Goal: Task Accomplishment & Management: Manage account settings

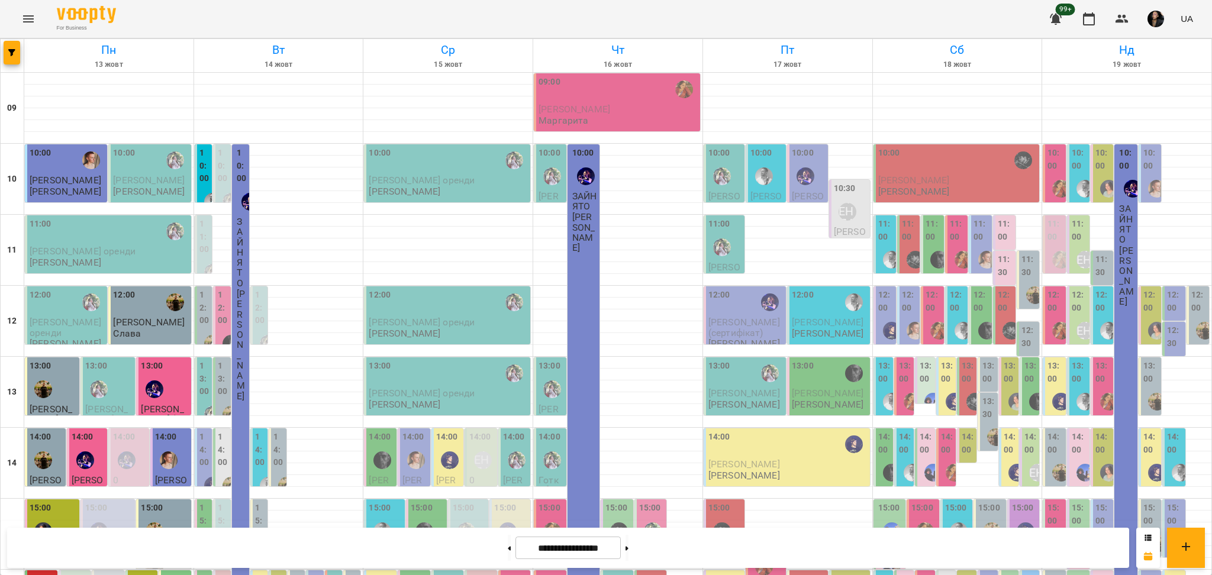
click at [41, 20] on button "Menu" at bounding box center [28, 19] width 28 height 28
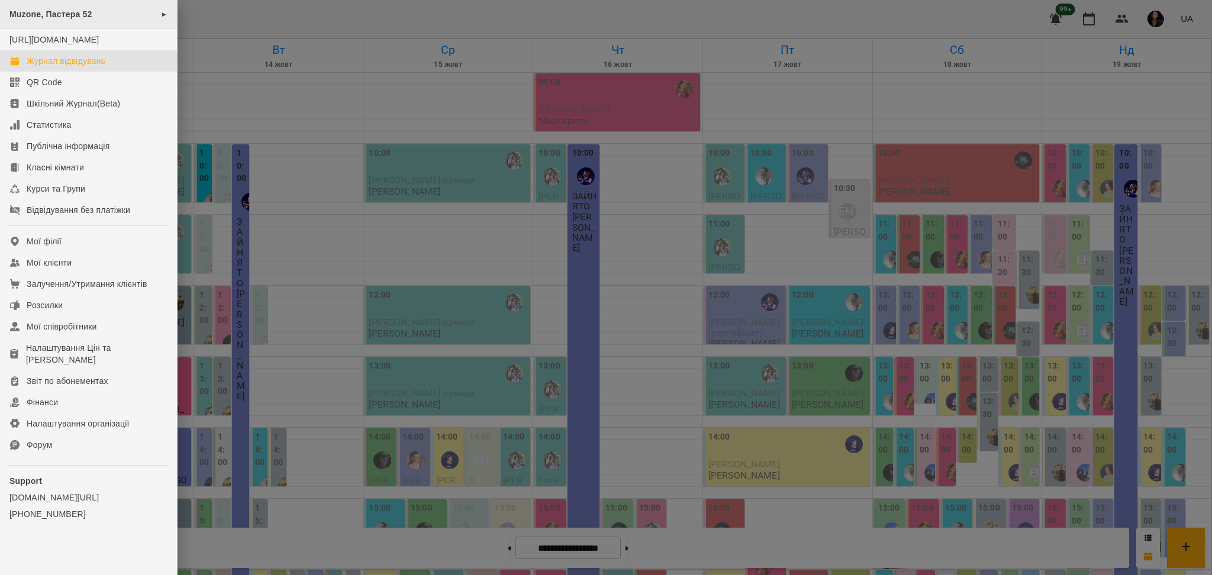
click at [117, 14] on div "Muzone, Пастера 52 ►" at bounding box center [88, 14] width 177 height 29
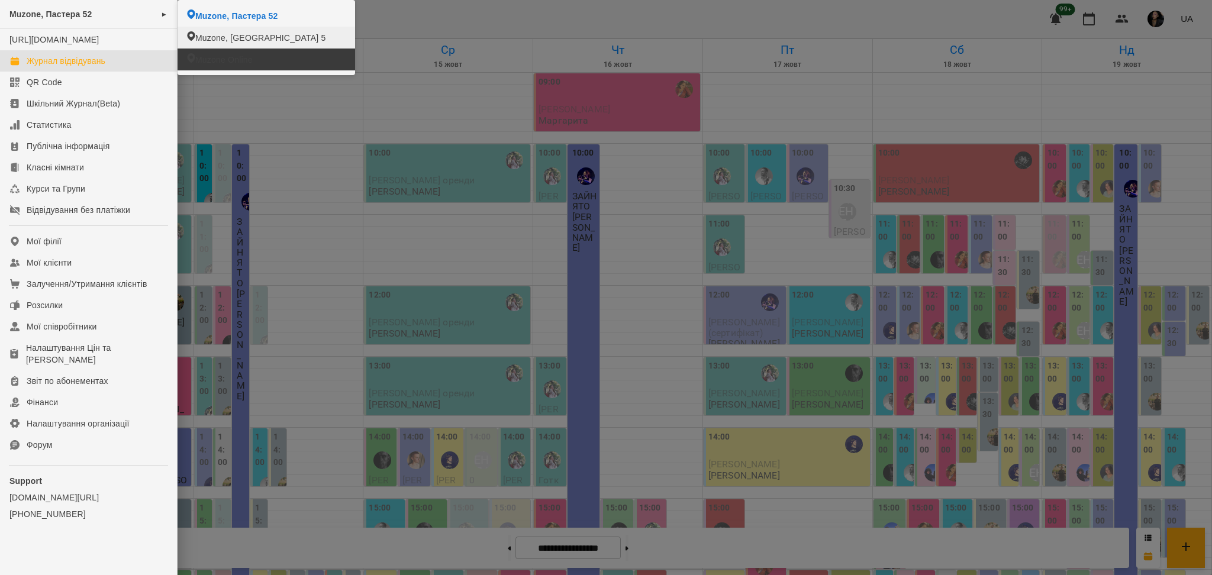
click at [290, 41] on span "Muzone, Велика Арнаутська 5" at bounding box center [260, 38] width 130 height 12
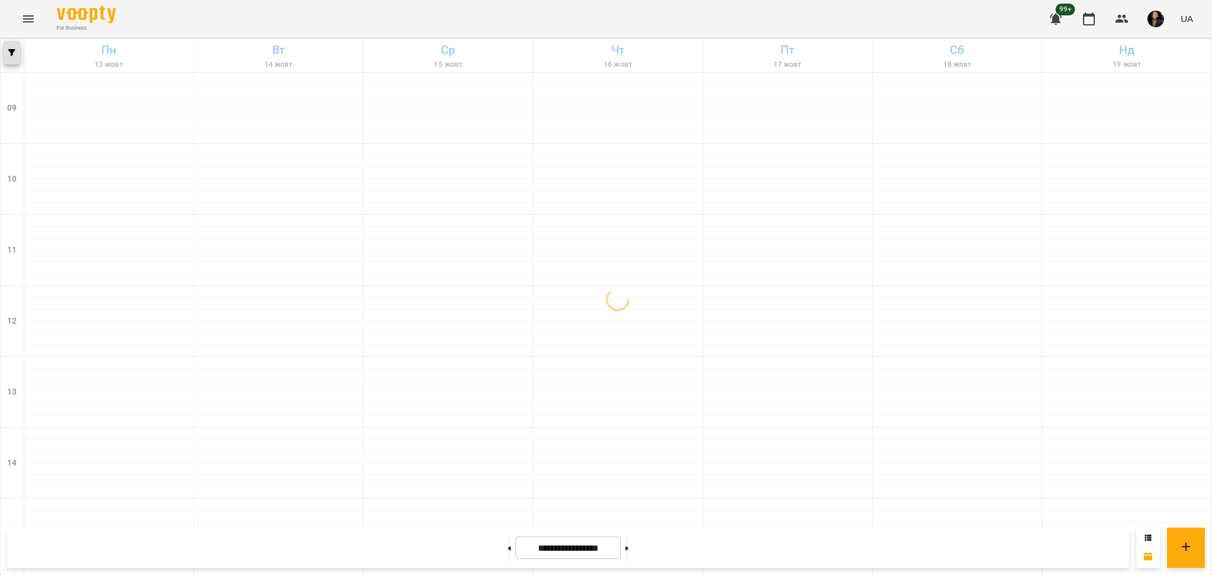
click at [8, 55] on icon "button" at bounding box center [11, 52] width 7 height 7
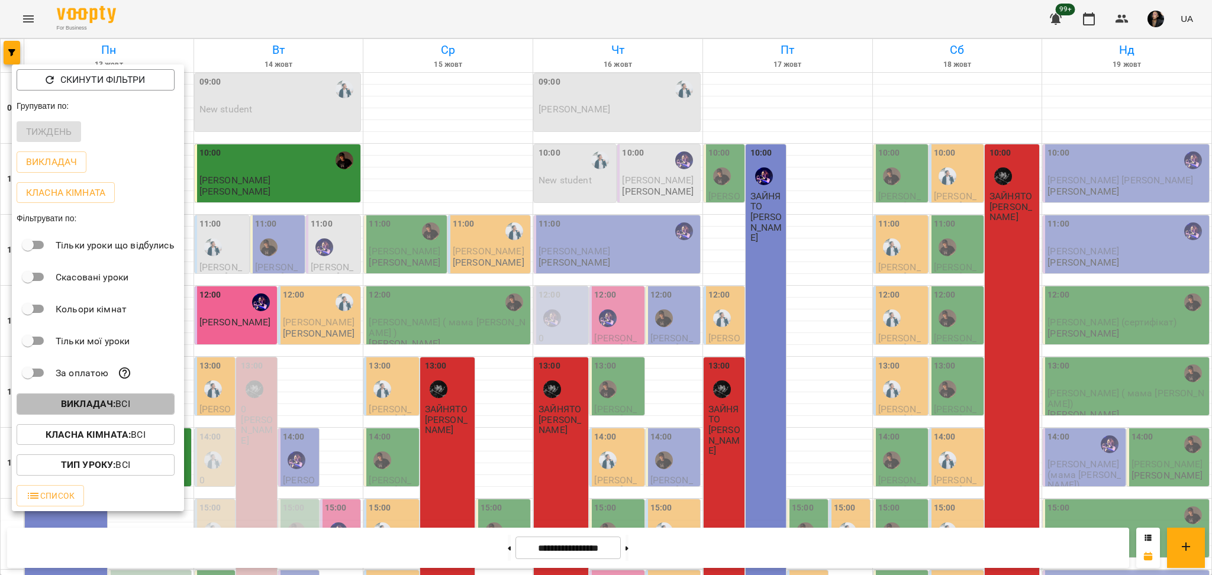
click at [93, 405] on b "Викладач :" at bounding box center [88, 403] width 54 height 11
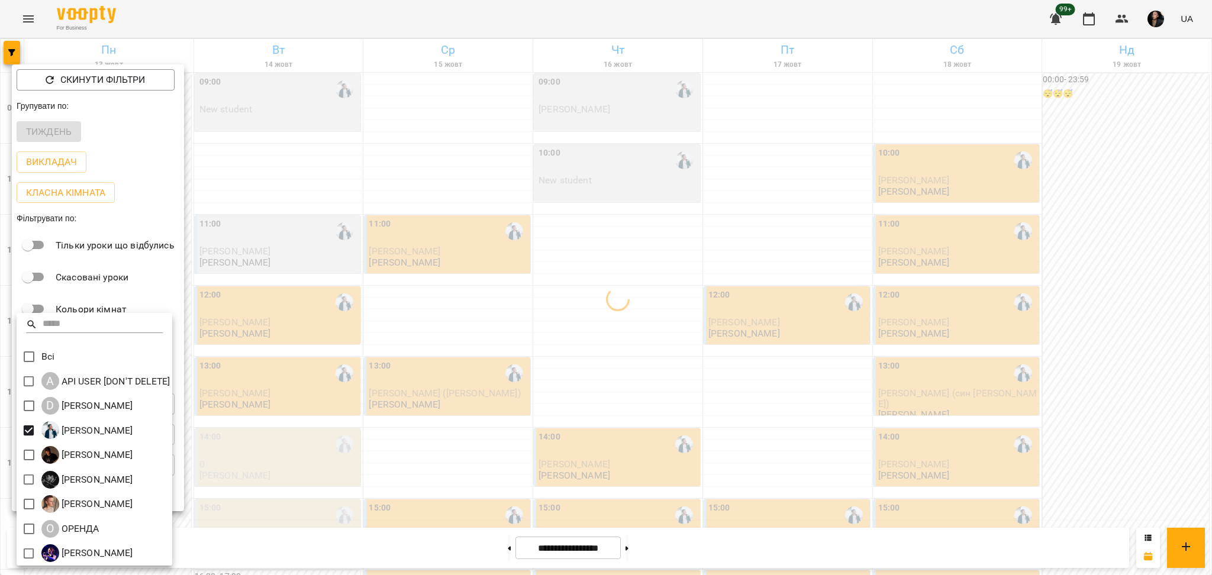
click at [562, 424] on div at bounding box center [606, 287] width 1212 height 575
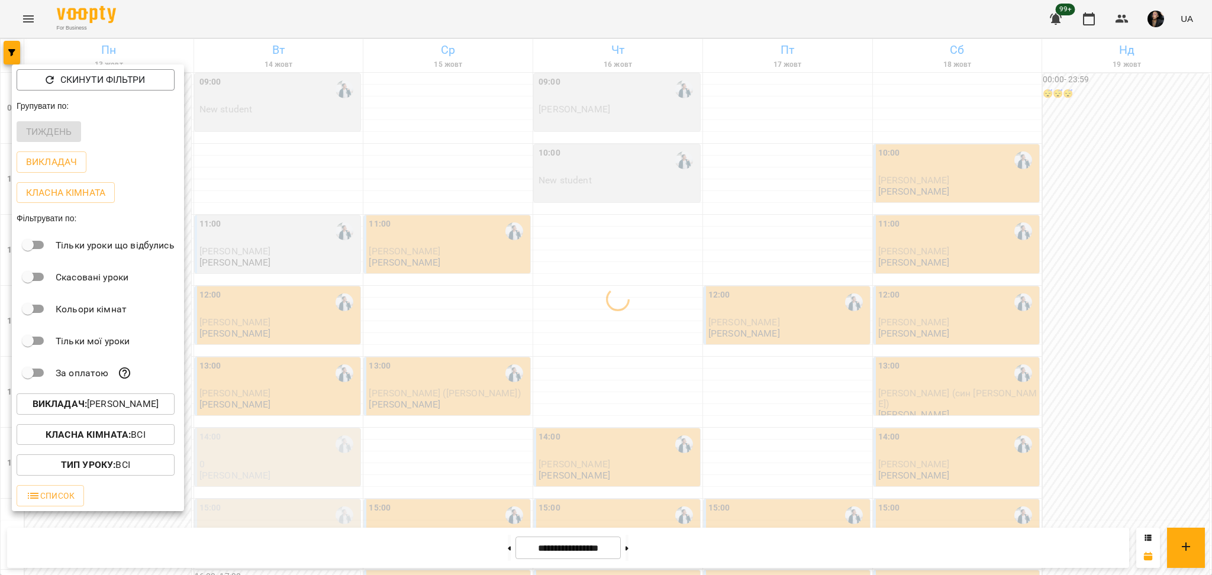
click at [528, 483] on div at bounding box center [606, 287] width 1212 height 575
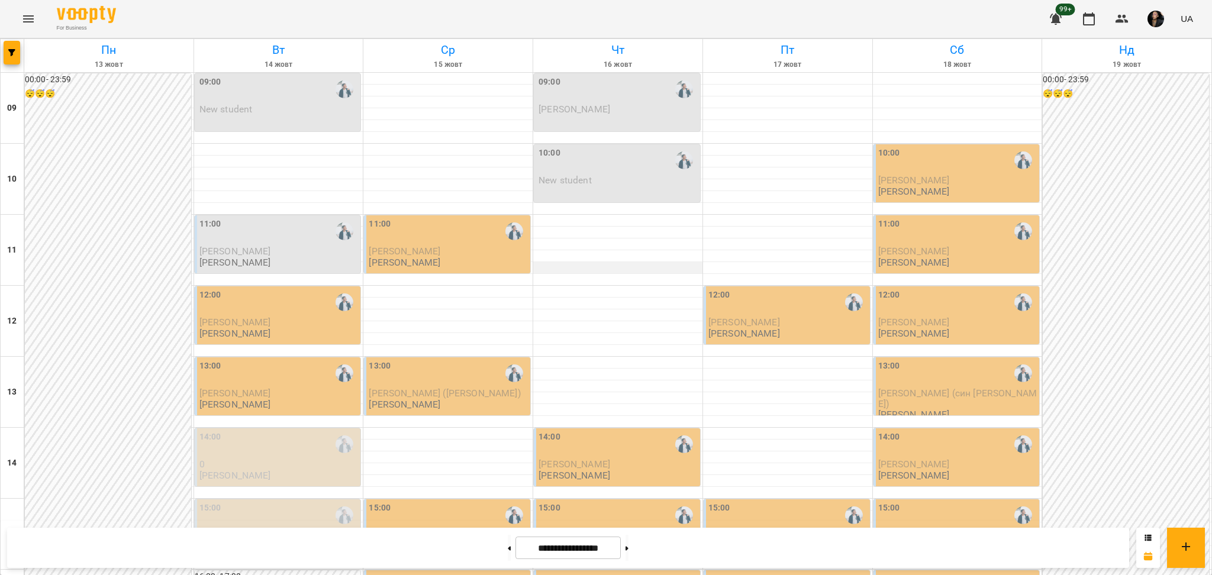
scroll to position [473, 0]
click at [628, 557] on button at bounding box center [626, 548] width 3 height 26
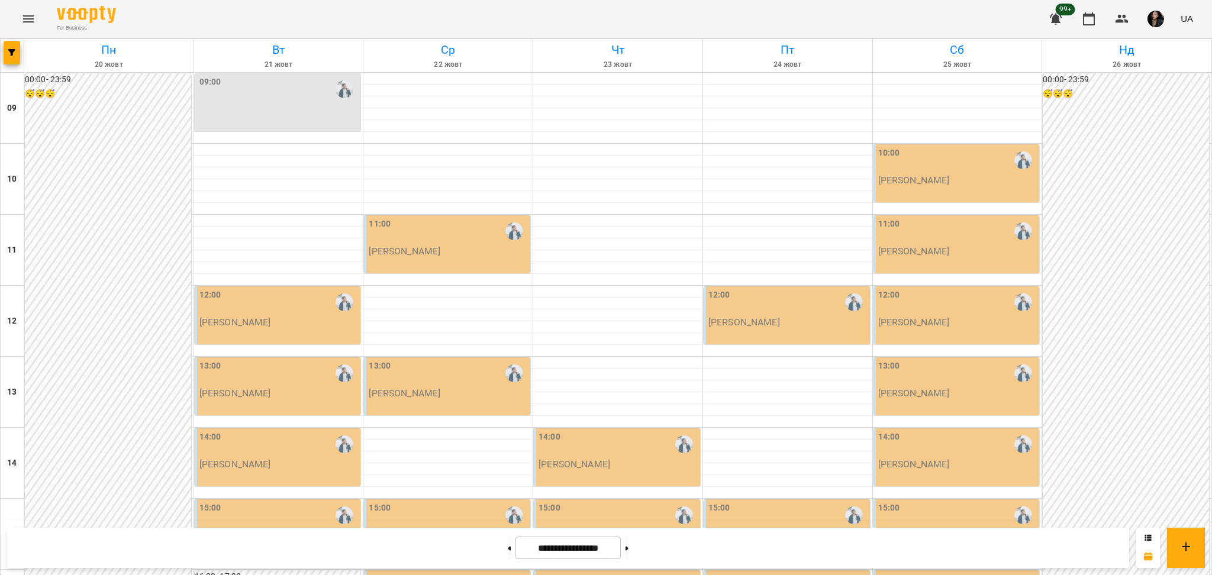
scroll to position [474, 0]
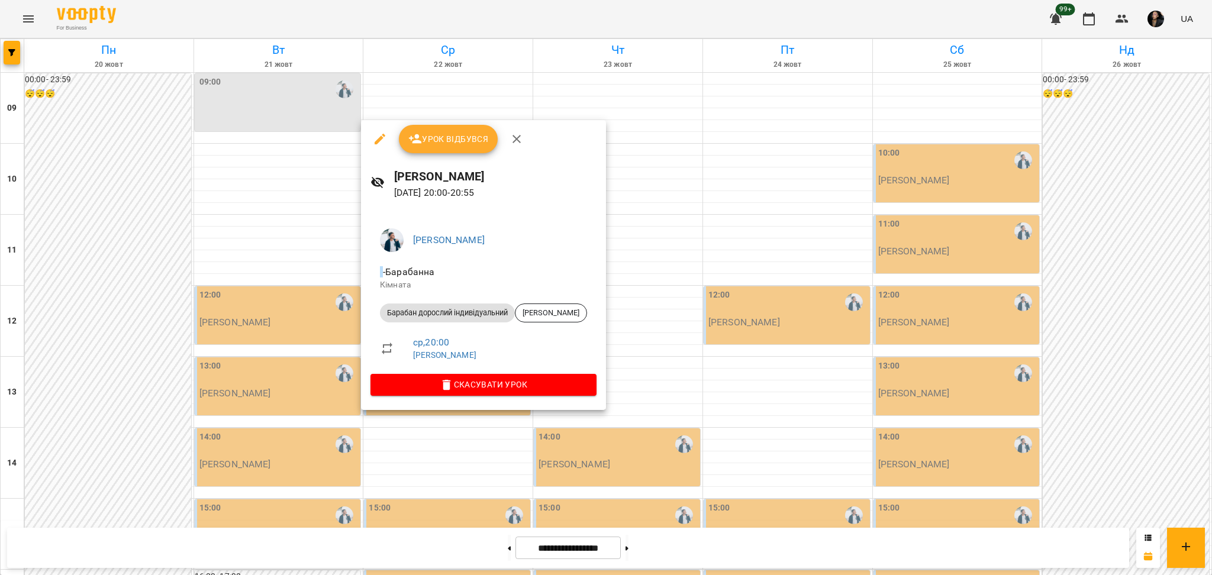
click at [572, 479] on div at bounding box center [606, 287] width 1212 height 575
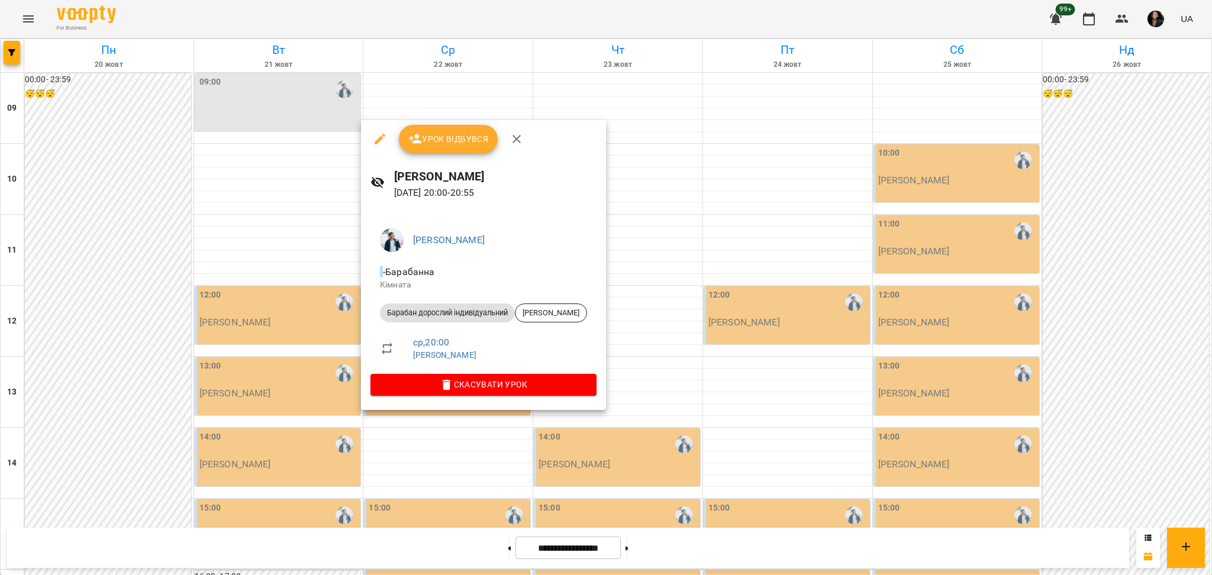
click at [630, 474] on div at bounding box center [606, 287] width 1212 height 575
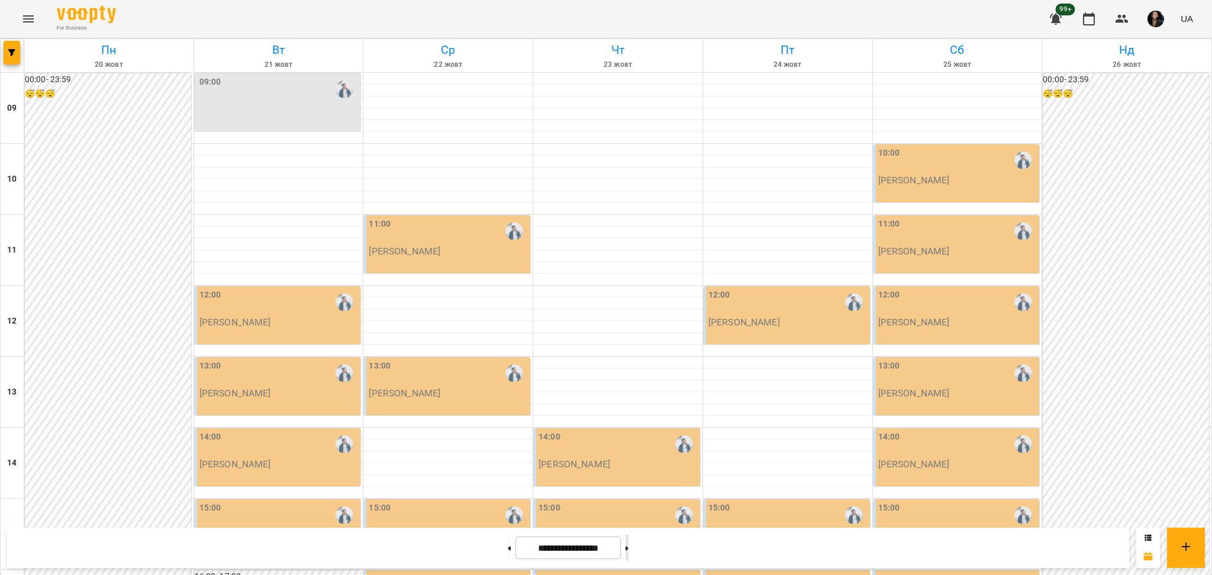
click at [628, 542] on button at bounding box center [626, 548] width 3 height 26
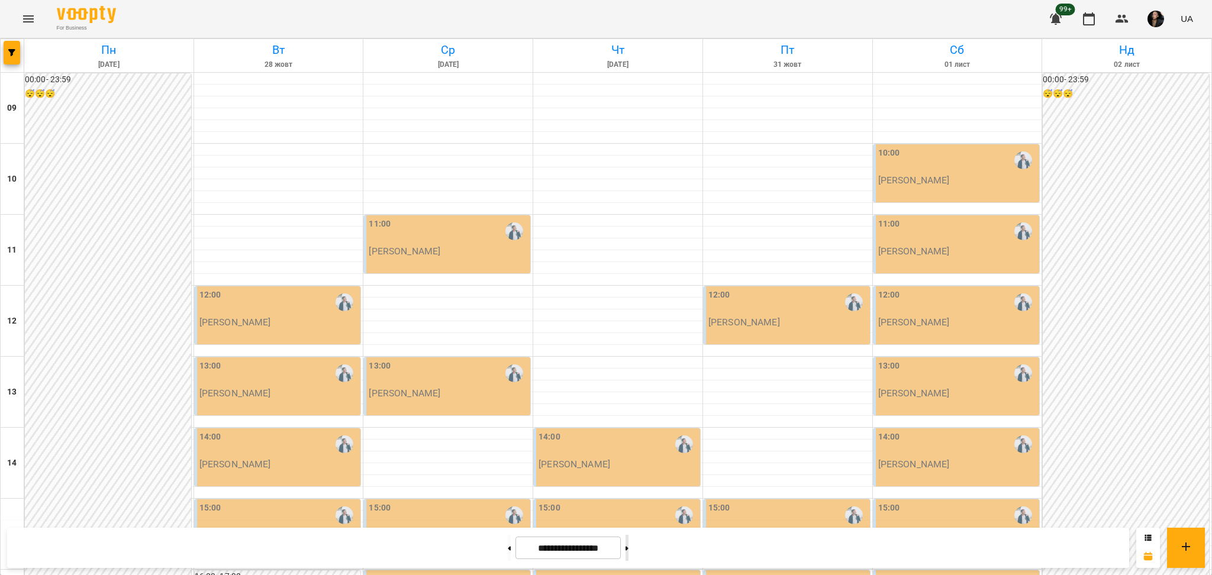
click at [628, 557] on button at bounding box center [626, 548] width 3 height 26
click at [508, 553] on button at bounding box center [509, 548] width 3 height 26
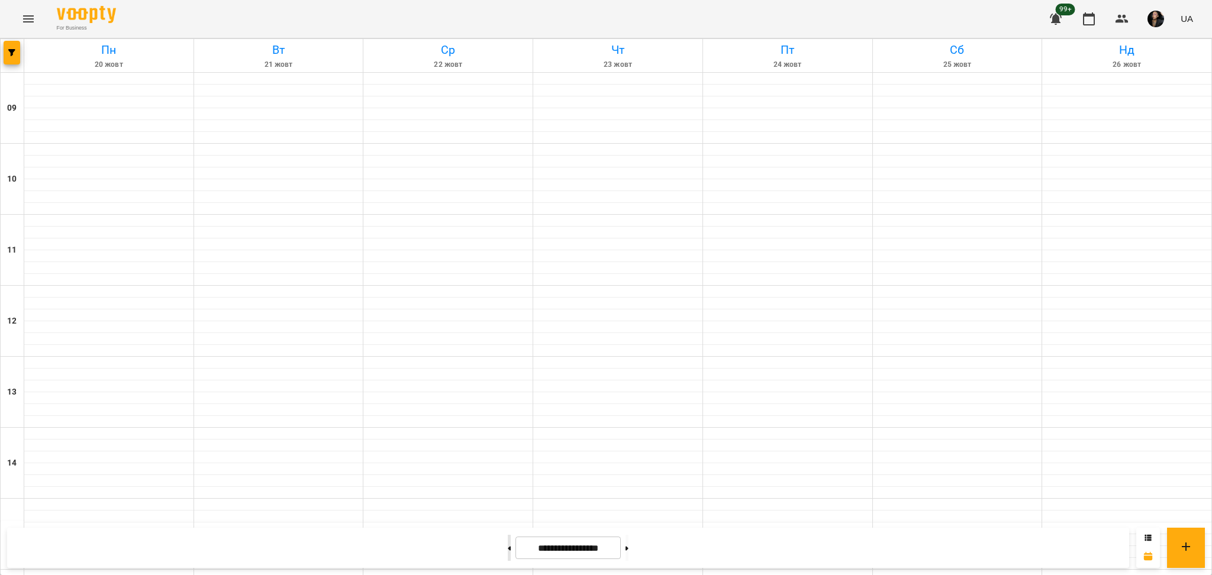
click at [508, 553] on button at bounding box center [509, 548] width 3 height 26
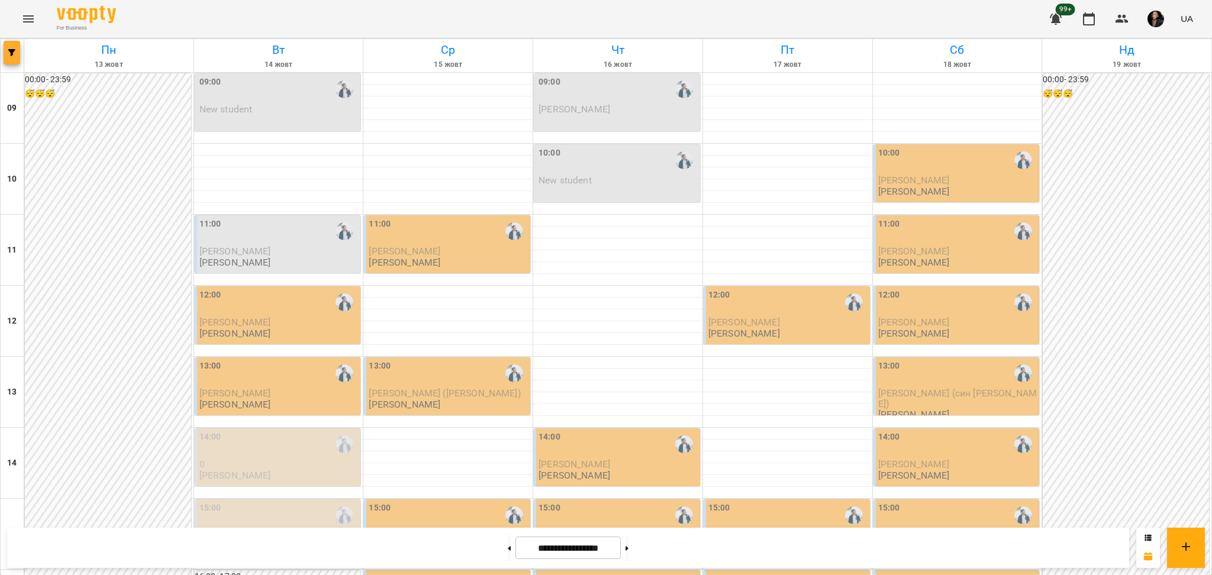
click at [19, 57] on button "button" at bounding box center [12, 53] width 17 height 24
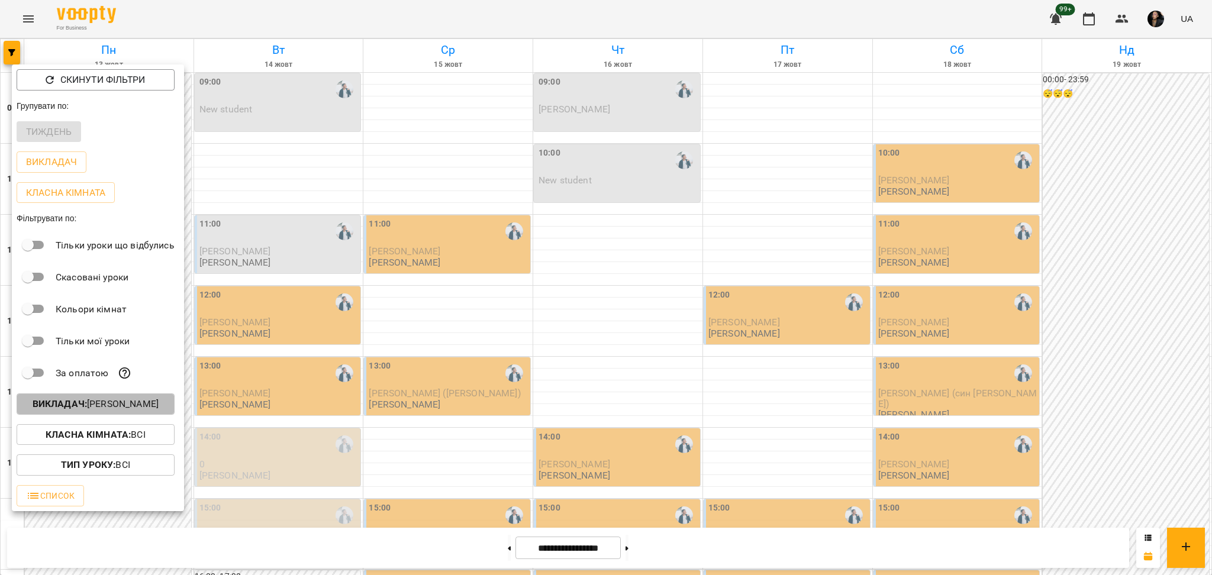
click at [117, 415] on button "Викладач : Євген" at bounding box center [96, 403] width 158 height 21
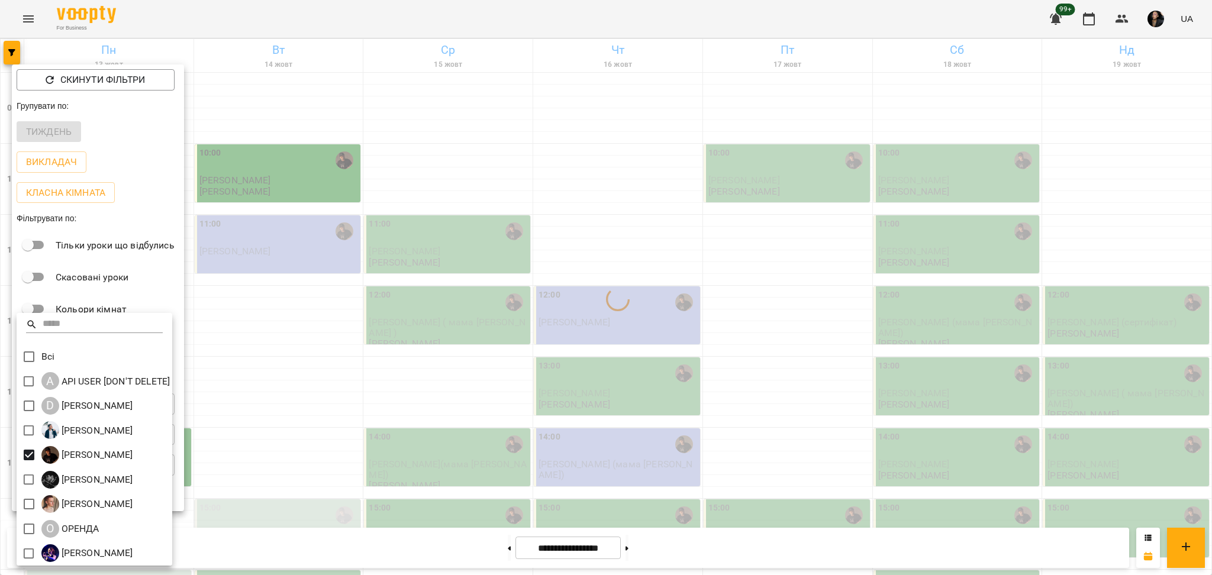
click at [333, 445] on div at bounding box center [606, 287] width 1212 height 575
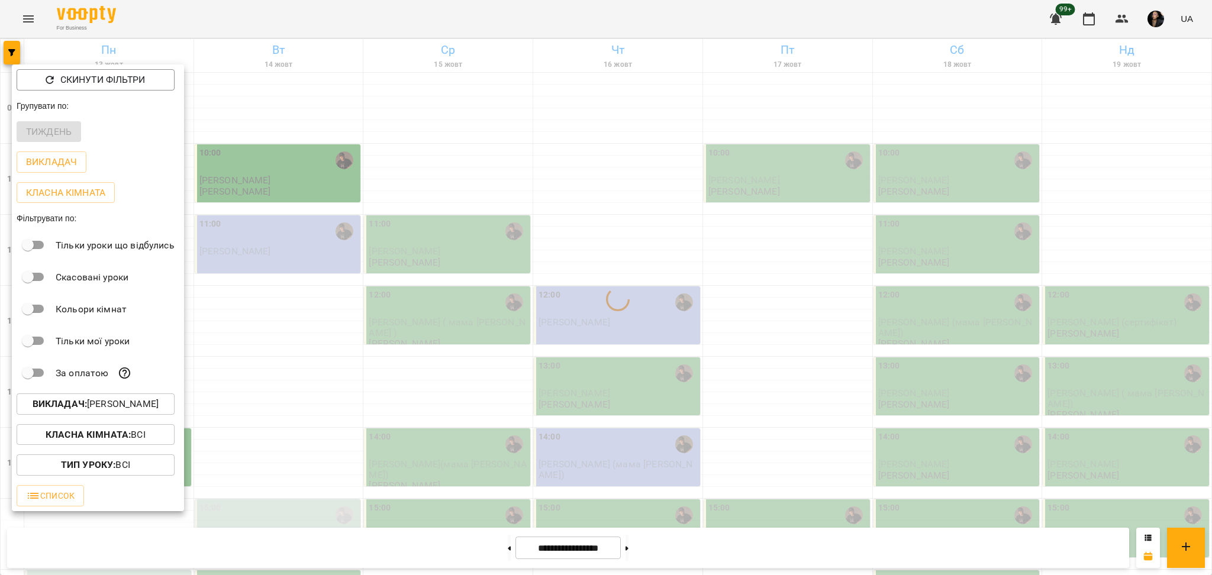
click at [525, 453] on div at bounding box center [606, 287] width 1212 height 575
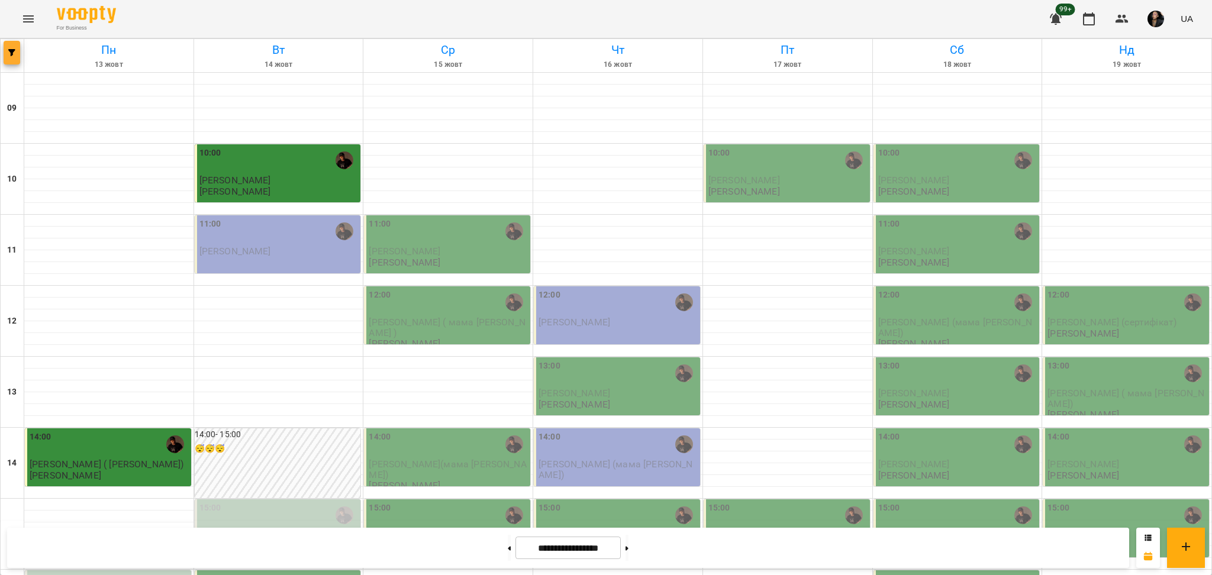
click at [17, 51] on span "button" at bounding box center [12, 52] width 17 height 7
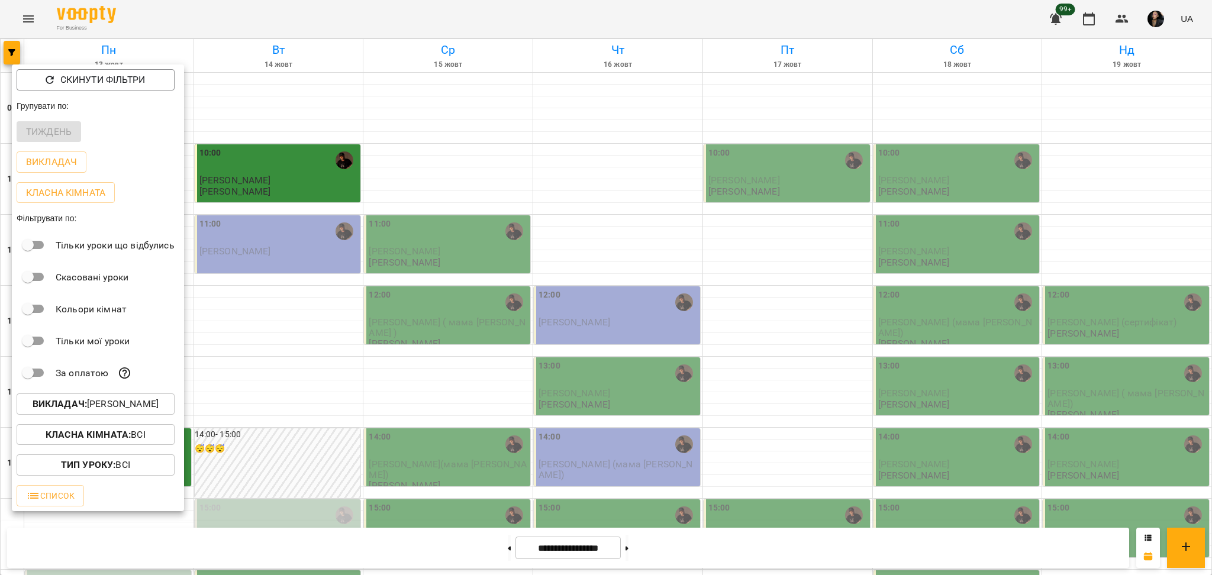
click at [149, 433] on span "Класна кімната : Всі" at bounding box center [95, 435] width 139 height 14
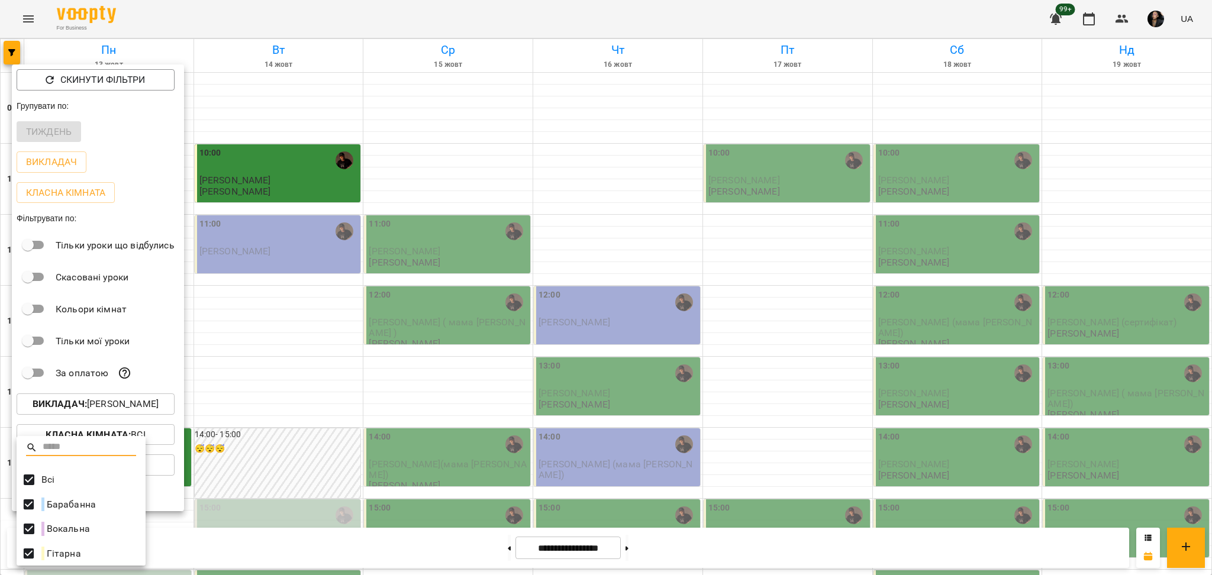
click at [276, 443] on div at bounding box center [606, 287] width 1212 height 575
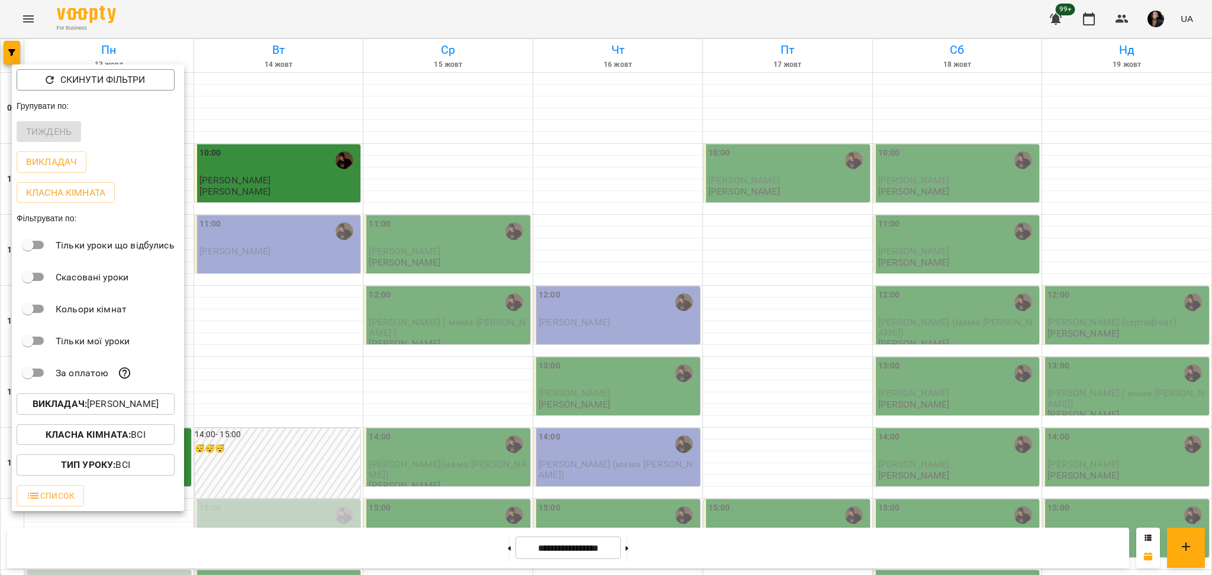
click at [140, 419] on div "Викладач : Антон" at bounding box center [98, 404] width 172 height 31
click at [80, 405] on b "Викладач :" at bounding box center [60, 403] width 54 height 11
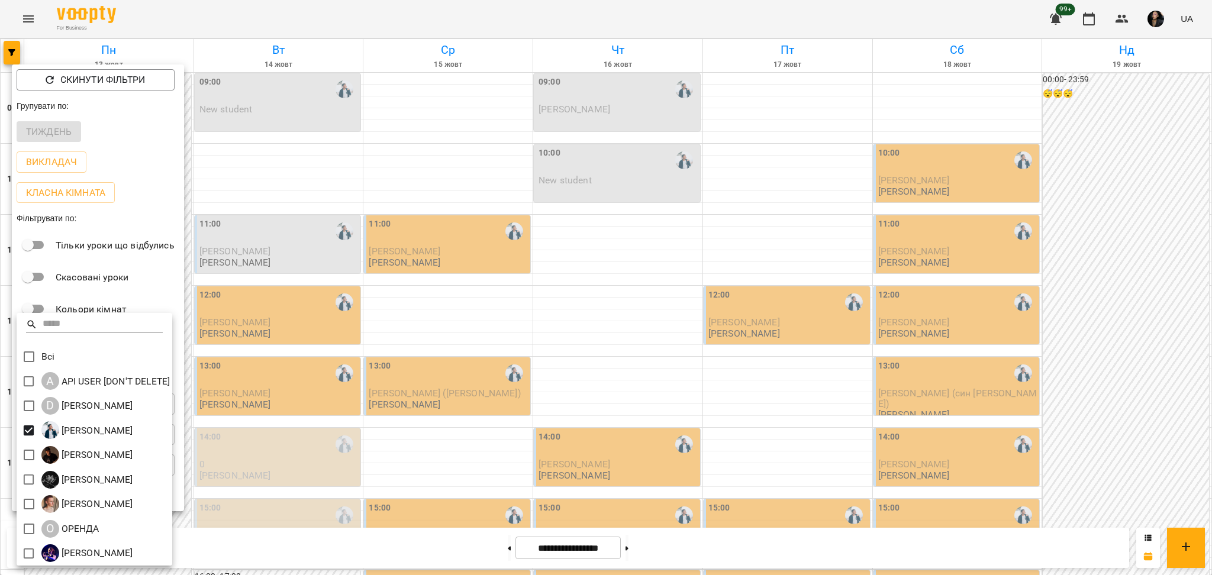
click at [599, 299] on div at bounding box center [606, 287] width 1212 height 575
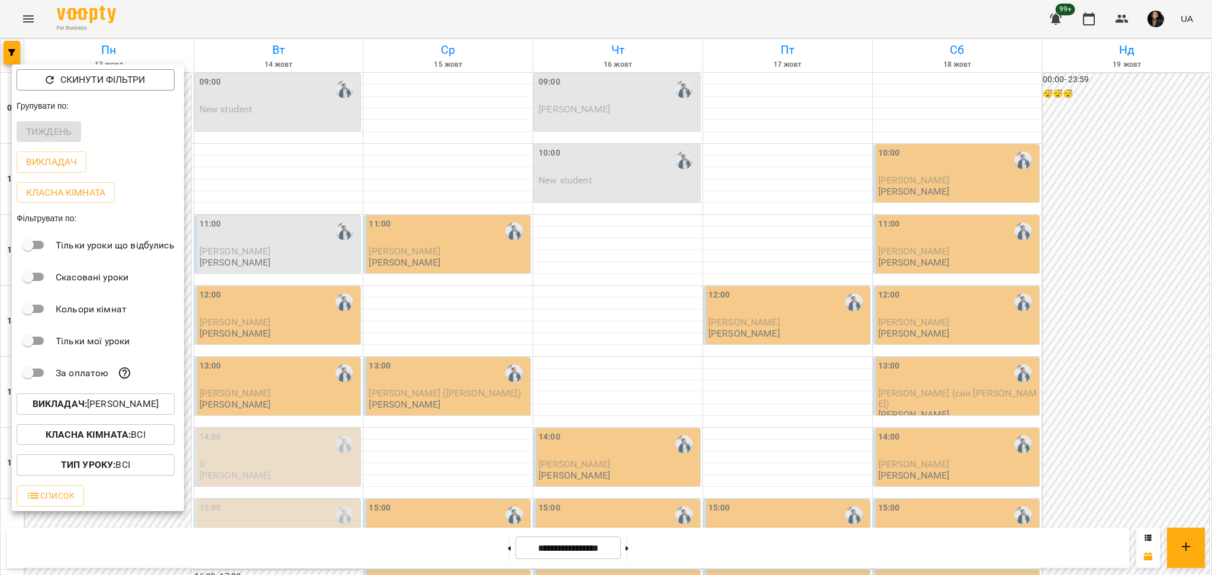
click at [580, 444] on div at bounding box center [606, 287] width 1212 height 575
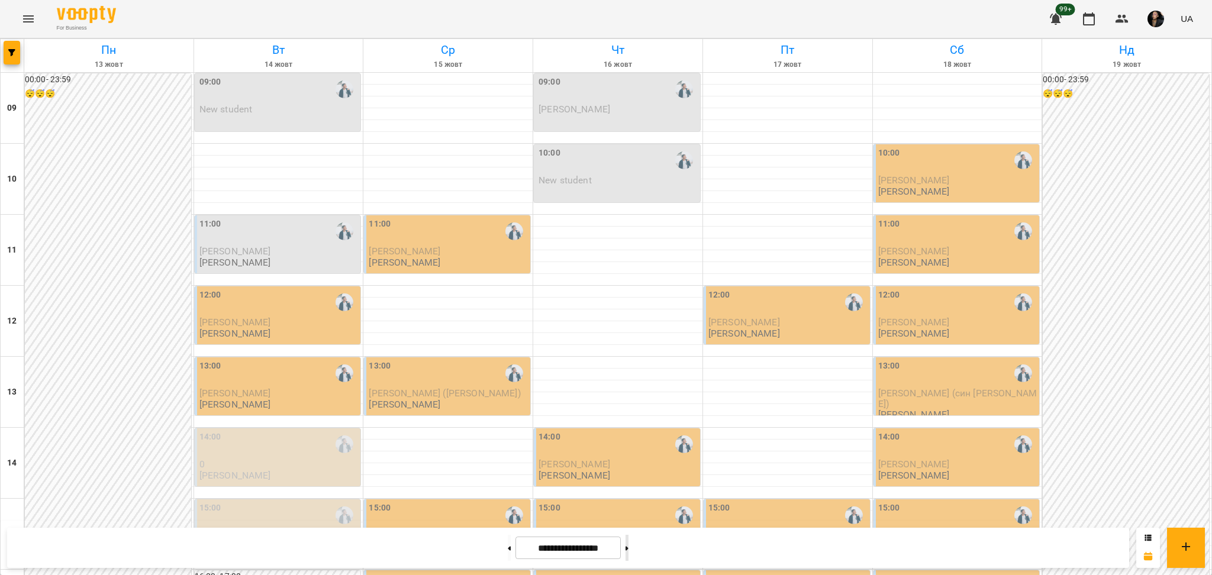
click at [628, 550] on icon at bounding box center [626, 548] width 3 height 5
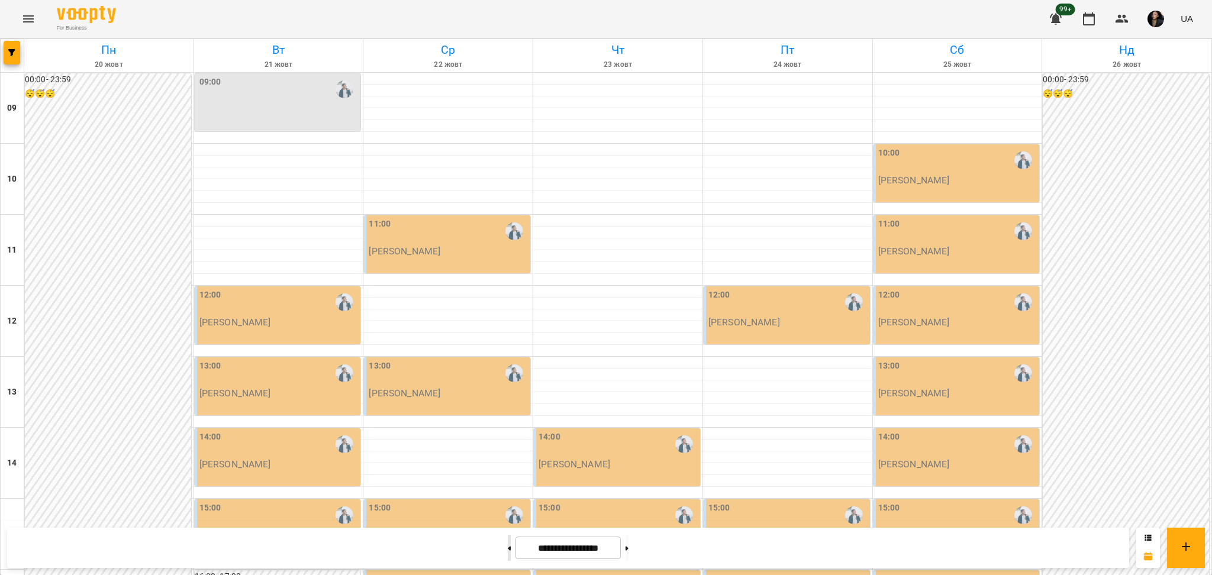
click at [508, 549] on button at bounding box center [509, 548] width 3 height 26
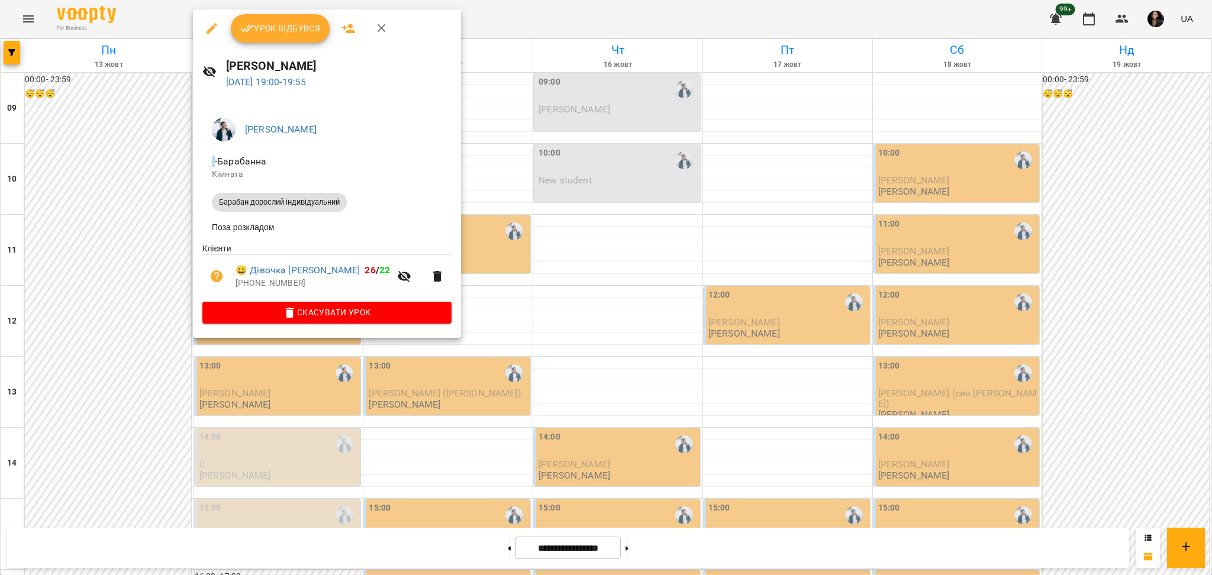
click at [289, 371] on div at bounding box center [606, 287] width 1212 height 575
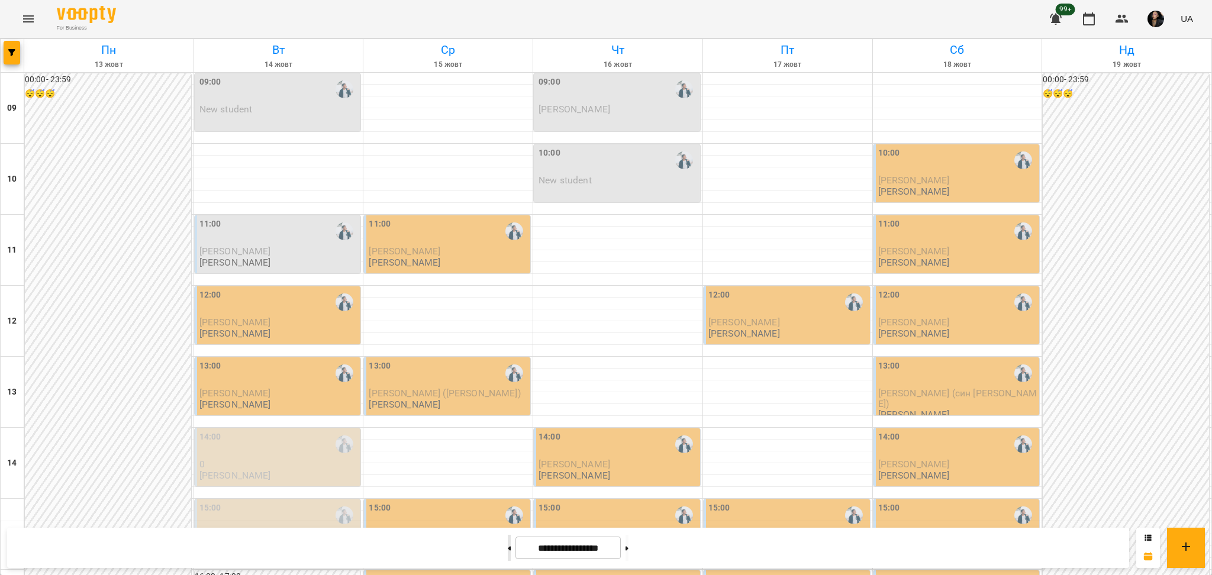
click at [508, 549] on button at bounding box center [509, 548] width 3 height 26
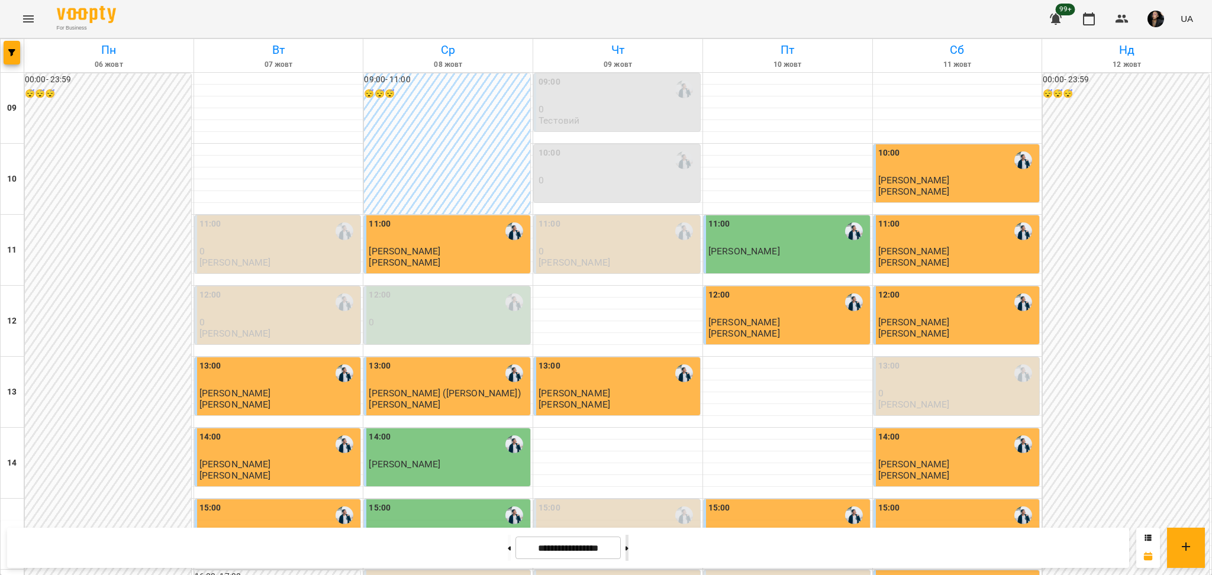
click at [628, 551] on button at bounding box center [626, 548] width 3 height 26
type input "**********"
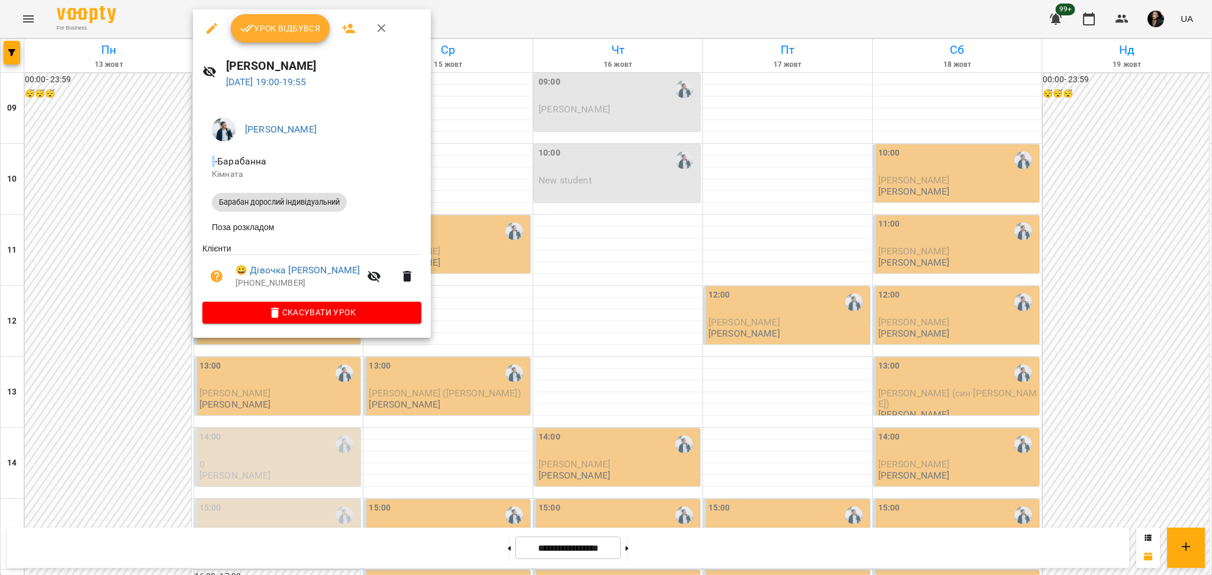
click at [273, 417] on div at bounding box center [606, 287] width 1212 height 575
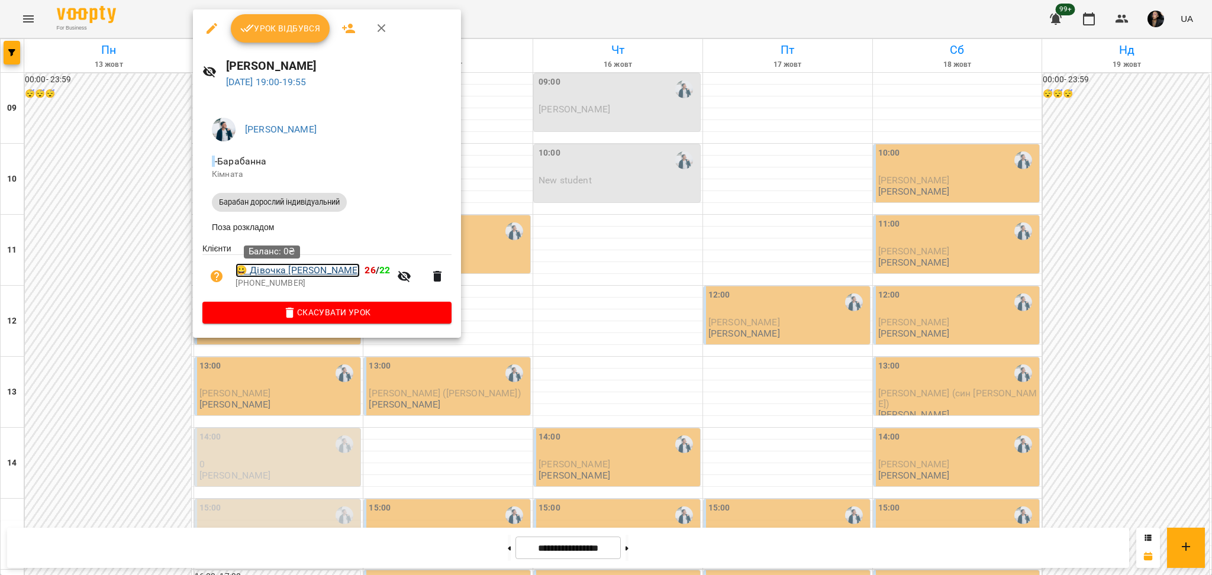
click at [273, 278] on link "😀 Дівочка Іван" at bounding box center [298, 270] width 124 height 14
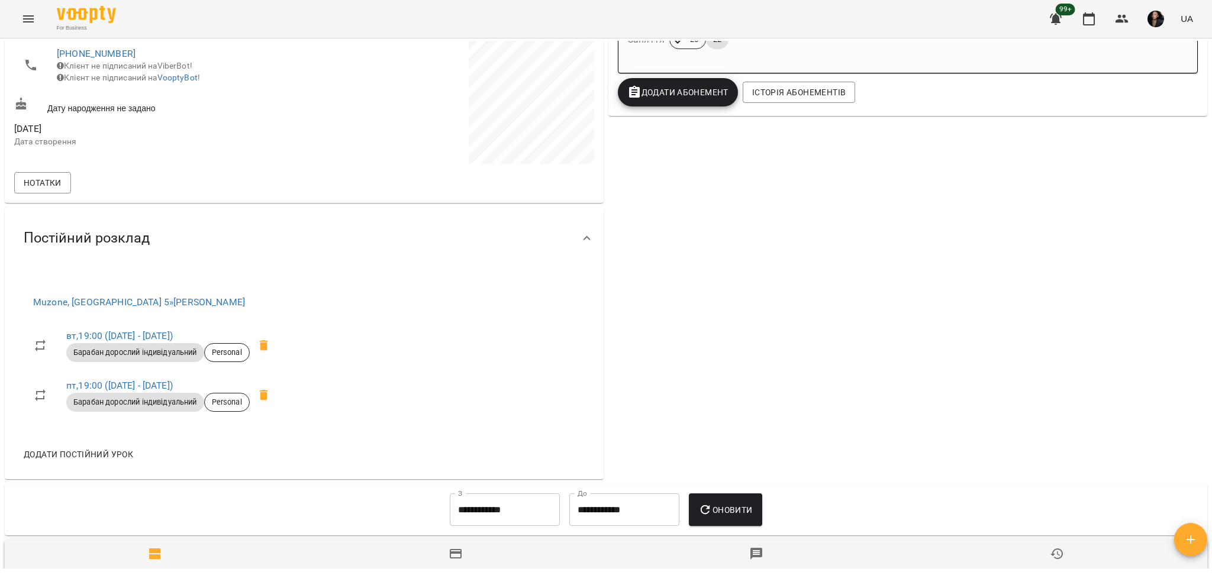
scroll to position [315, 0]
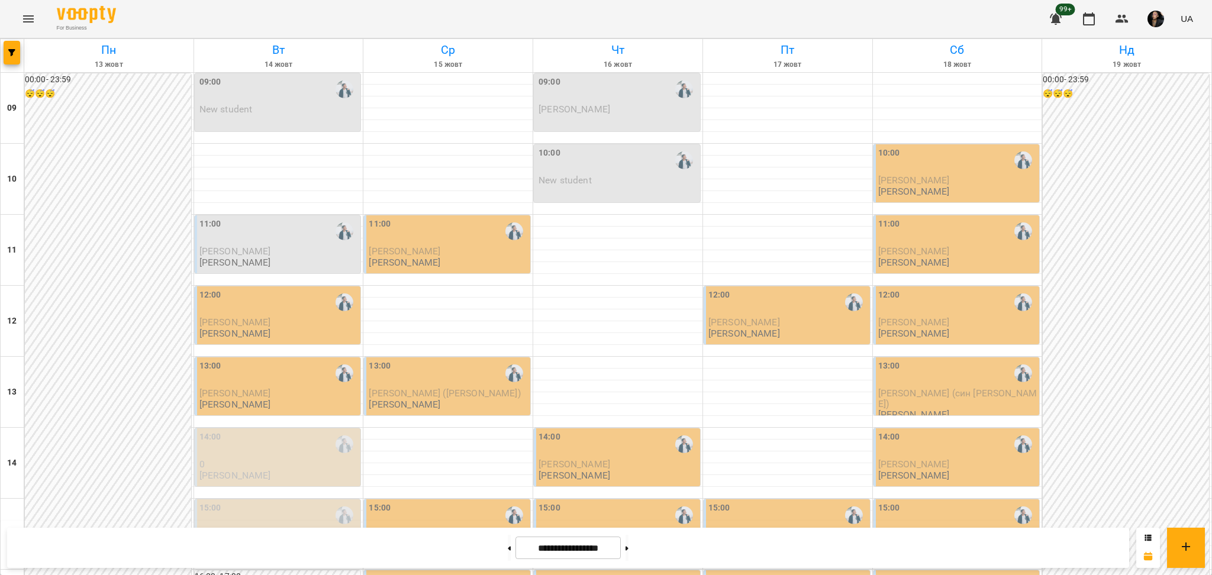
scroll to position [473, 0]
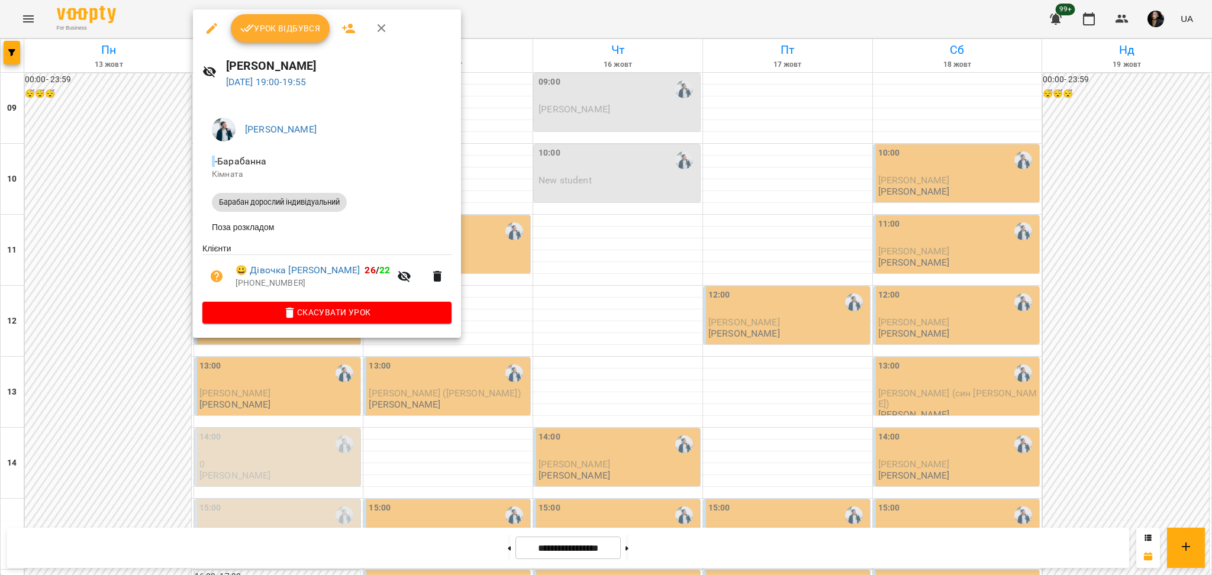
click at [478, 424] on div at bounding box center [606, 287] width 1212 height 575
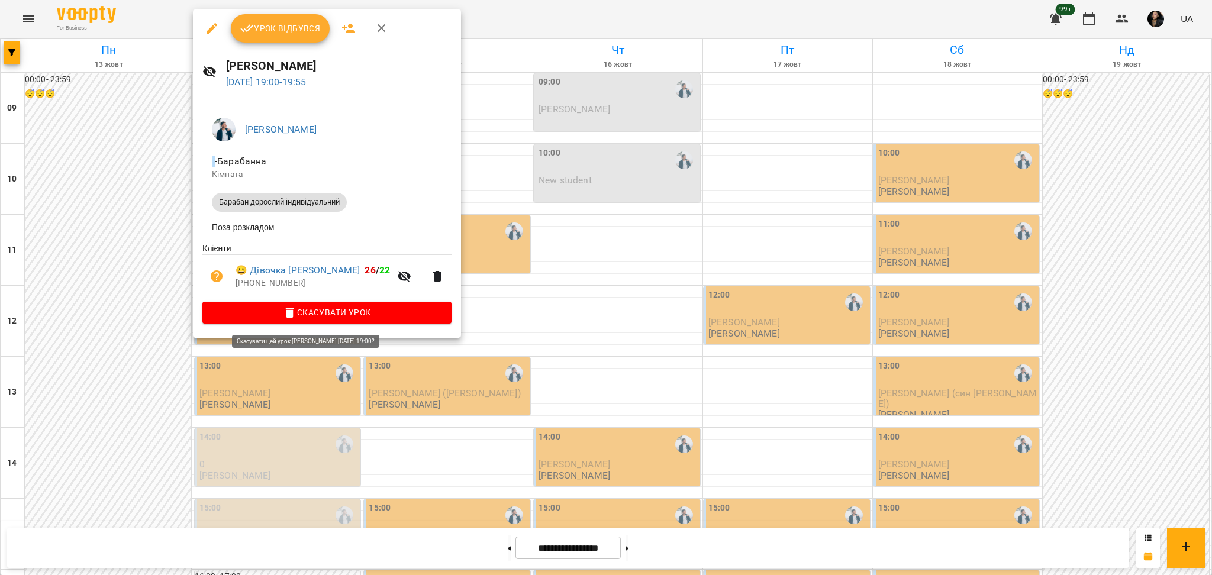
click at [296, 320] on span "Скасувати Урок" at bounding box center [327, 312] width 230 height 14
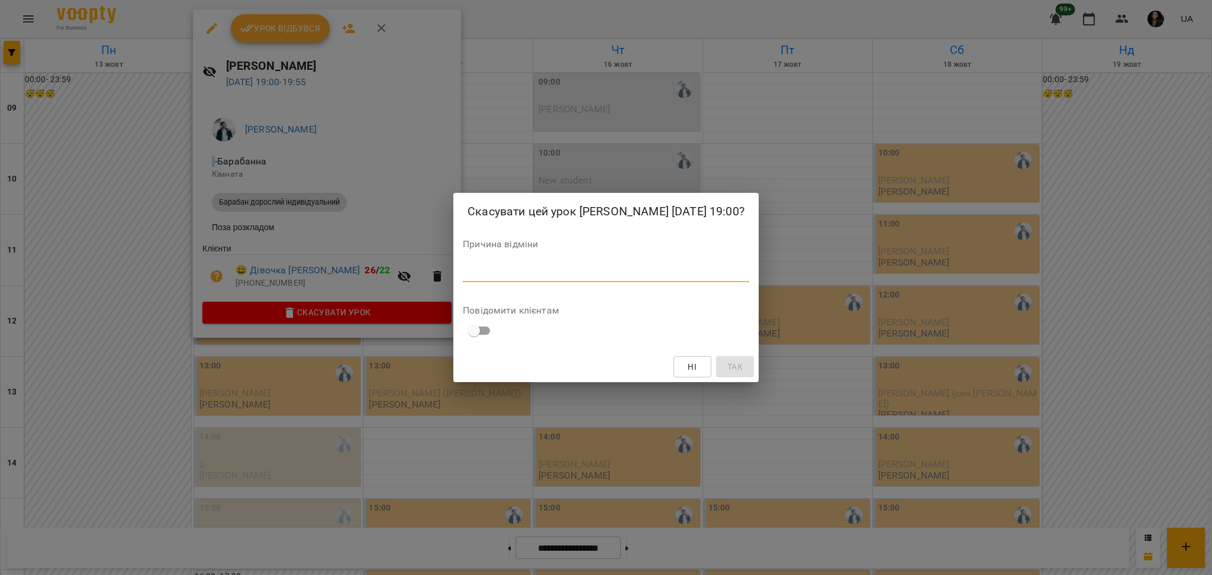
drag, startPoint x: 552, startPoint y: 276, endPoint x: 547, endPoint y: 265, distance: 11.9
click at [547, 267] on textarea at bounding box center [606, 272] width 286 height 11
type textarea "**"
drag, startPoint x: 738, startPoint y: 371, endPoint x: 736, endPoint y: 378, distance: 7.1
click at [738, 372] on button "Так" at bounding box center [735, 366] width 38 height 21
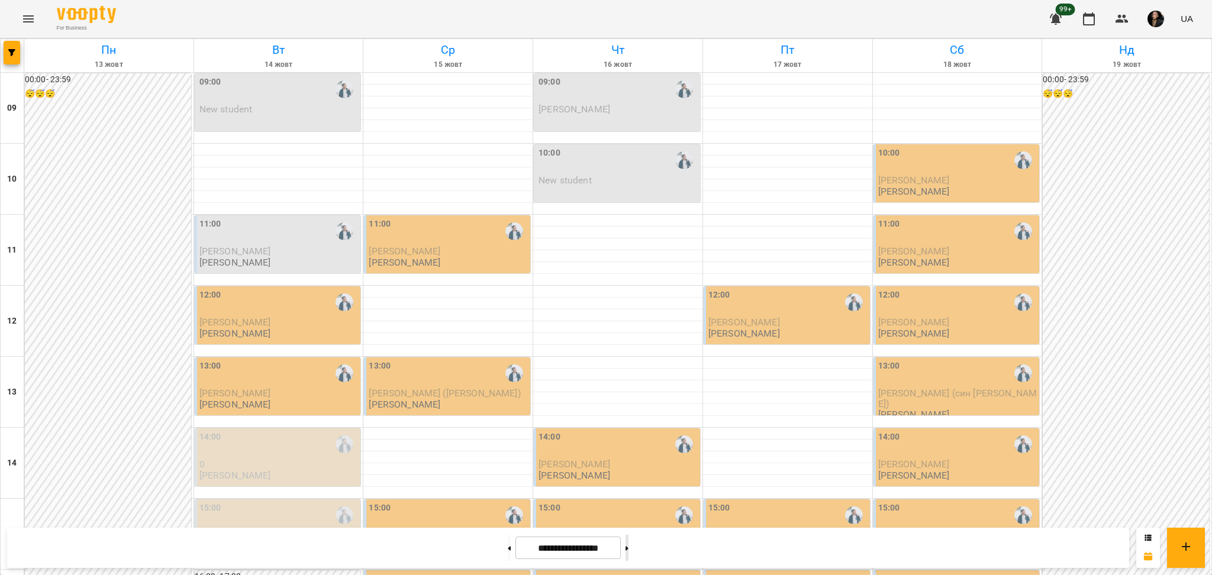
click at [628, 551] on button at bounding box center [626, 548] width 3 height 26
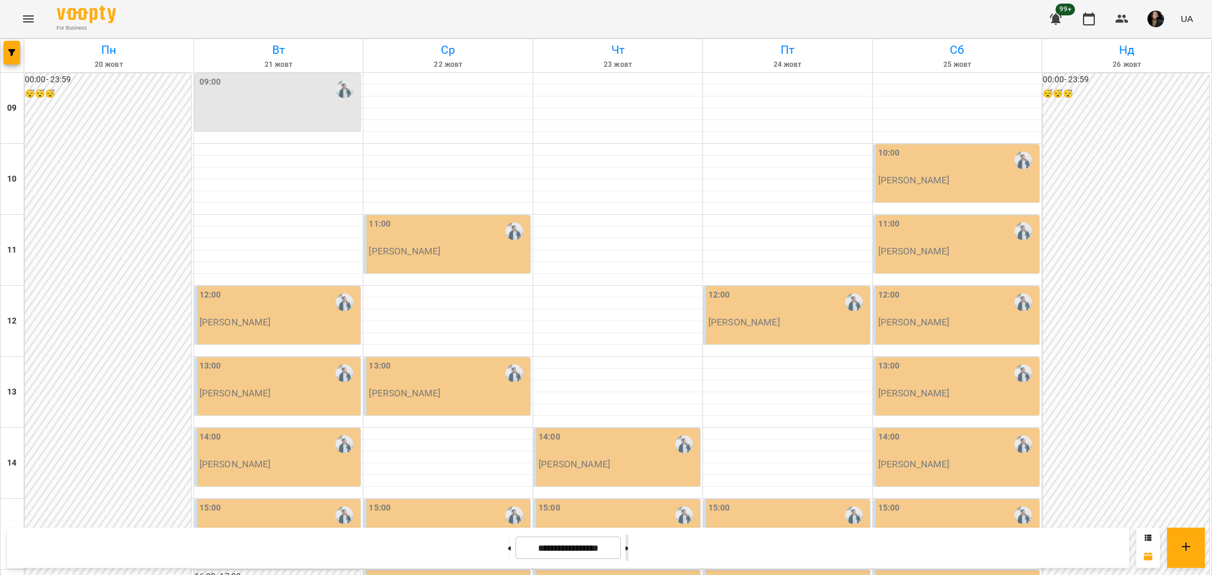
click at [628, 551] on button at bounding box center [626, 548] width 3 height 26
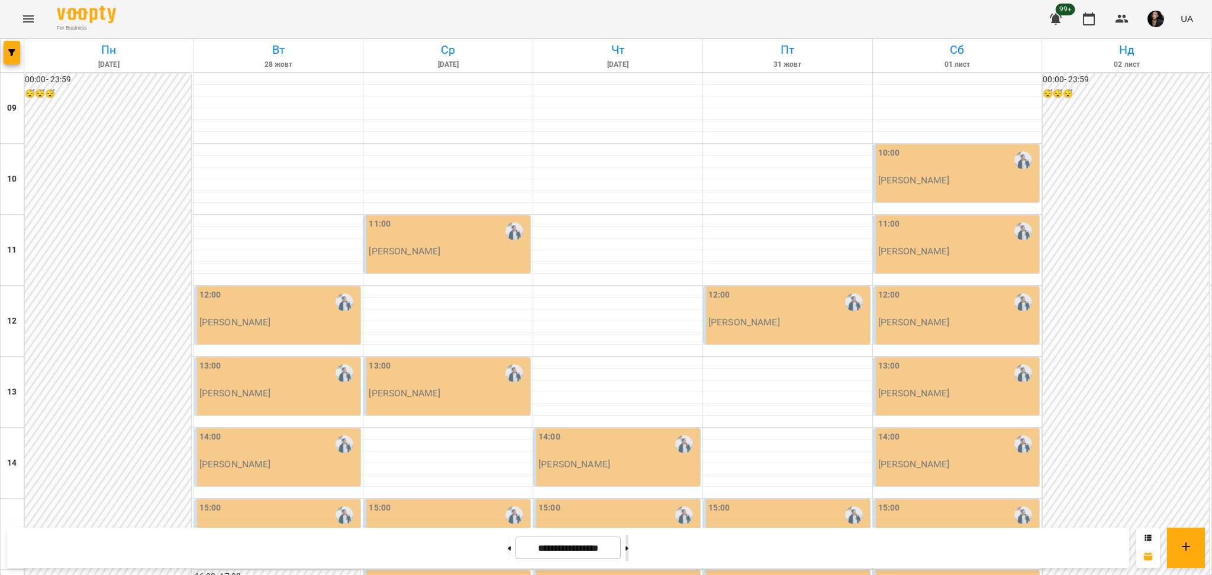
click at [628, 547] on button at bounding box center [626, 548] width 3 height 26
click at [508, 550] on button at bounding box center [509, 548] width 3 height 26
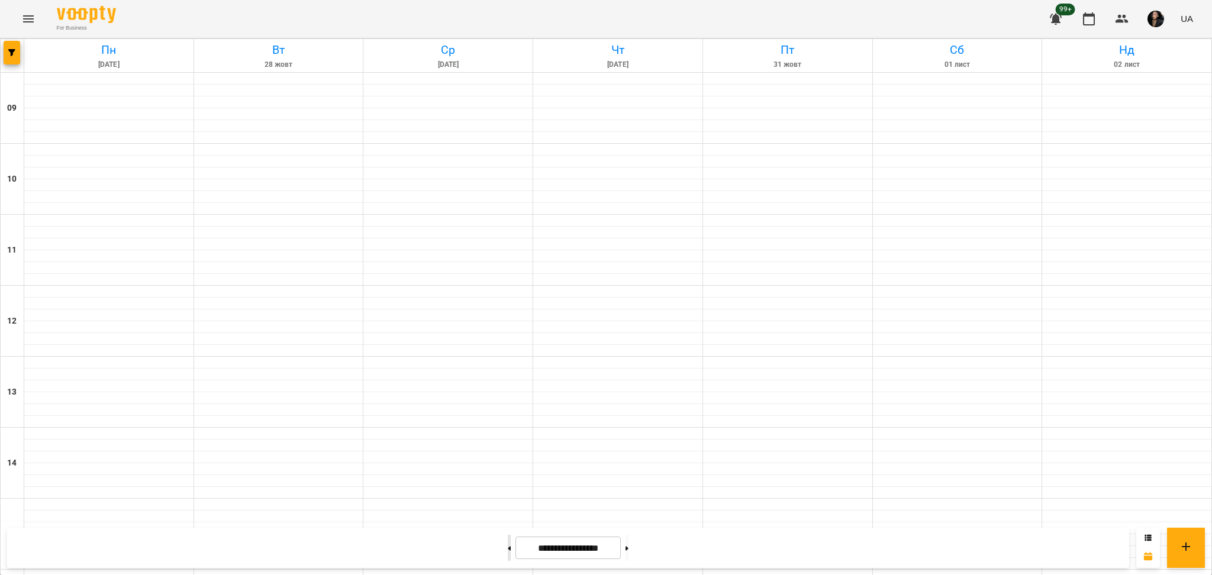
click at [508, 550] on button at bounding box center [509, 548] width 3 height 26
type input "**********"
click at [8, 50] on icon "button" at bounding box center [11, 52] width 7 height 7
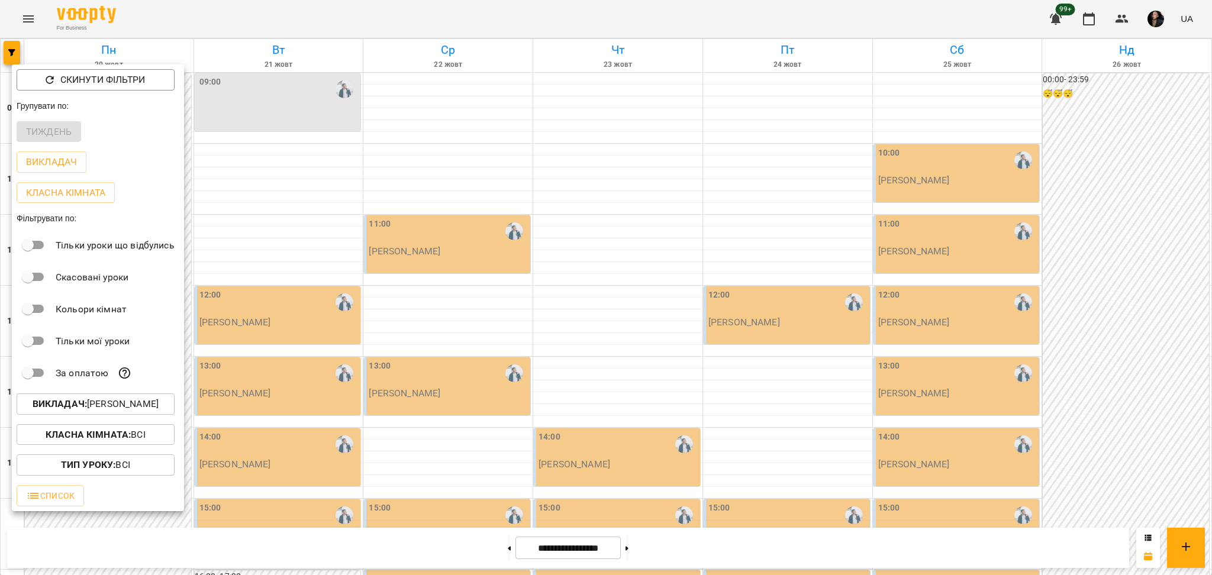
click at [122, 411] on p "Викладач : Євген" at bounding box center [96, 404] width 126 height 14
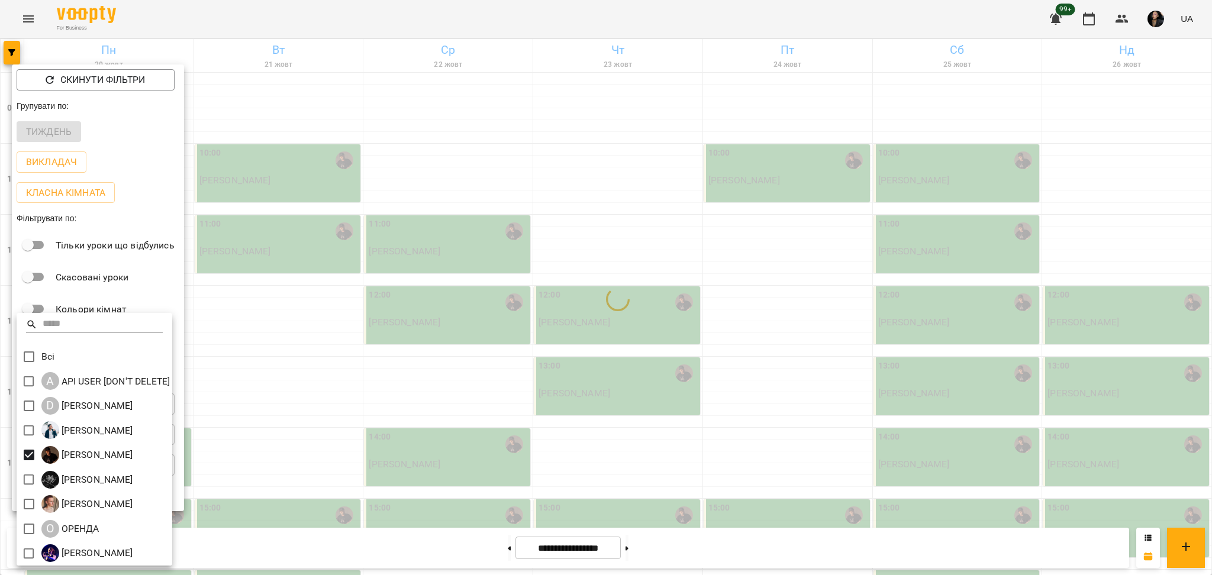
click at [434, 492] on div at bounding box center [606, 287] width 1212 height 575
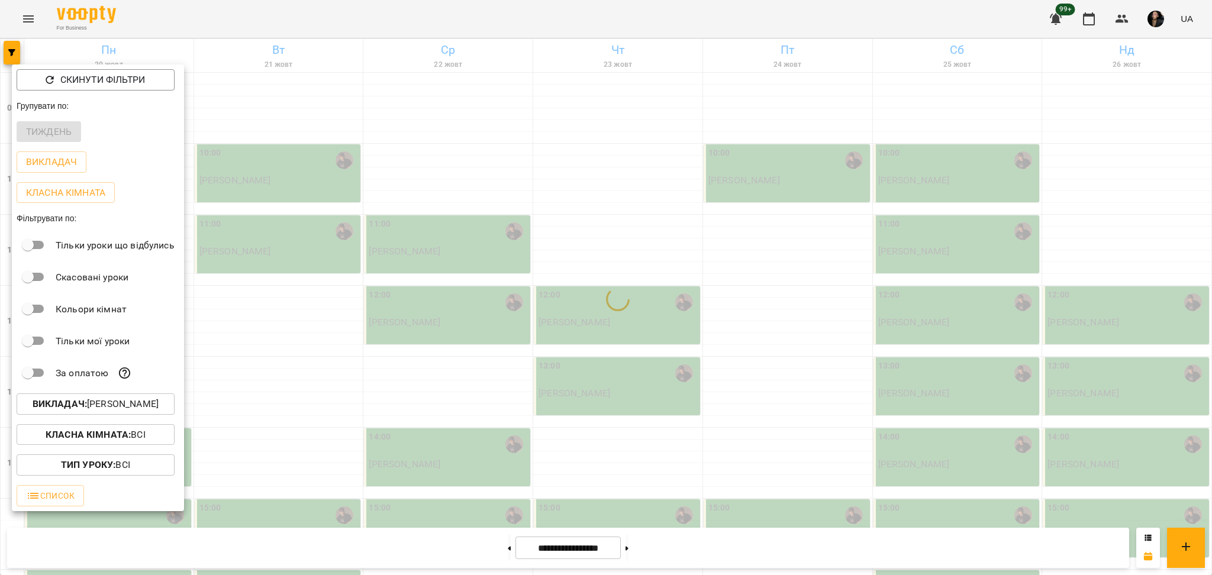
click at [434, 492] on div at bounding box center [606, 287] width 1212 height 575
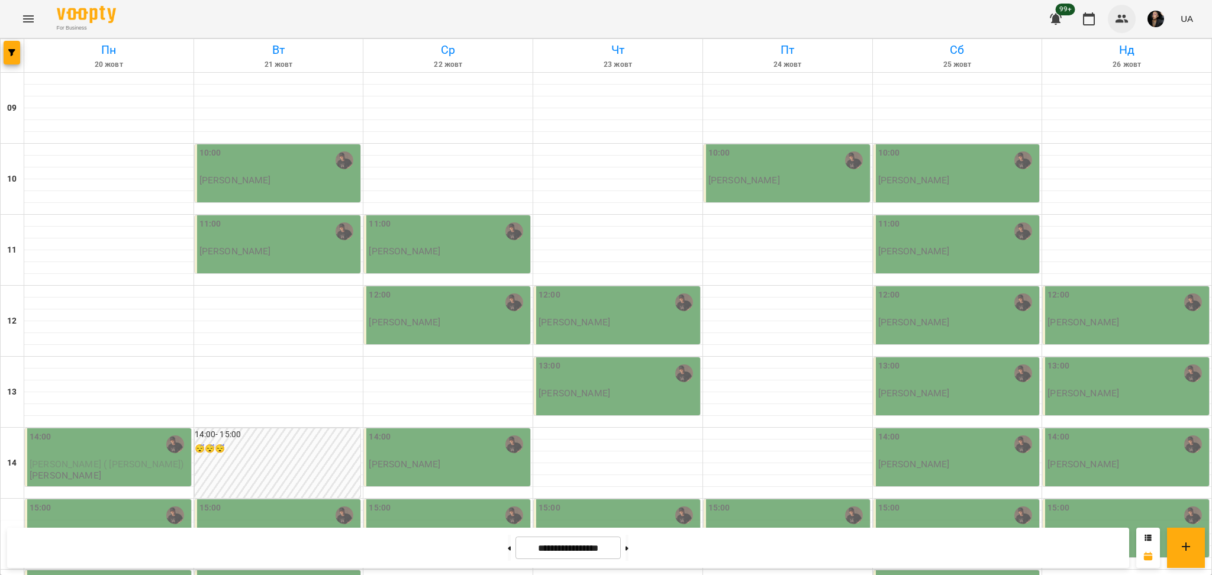
click at [1109, 15] on button "button" at bounding box center [1122, 19] width 28 height 28
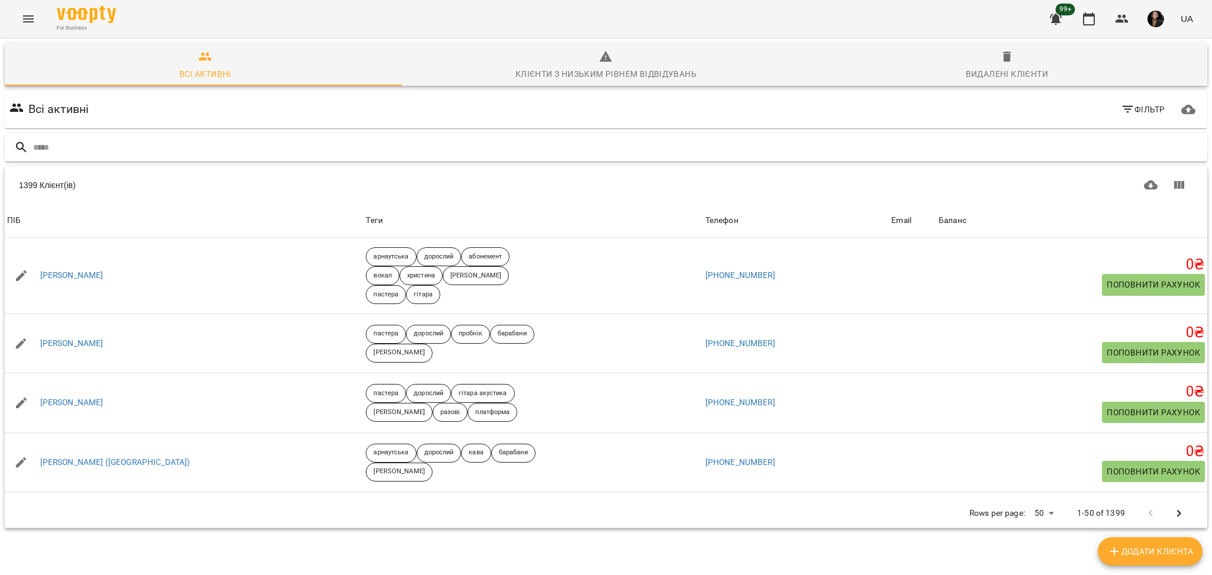
click at [361, 147] on input "text" at bounding box center [617, 148] width 1169 height 20
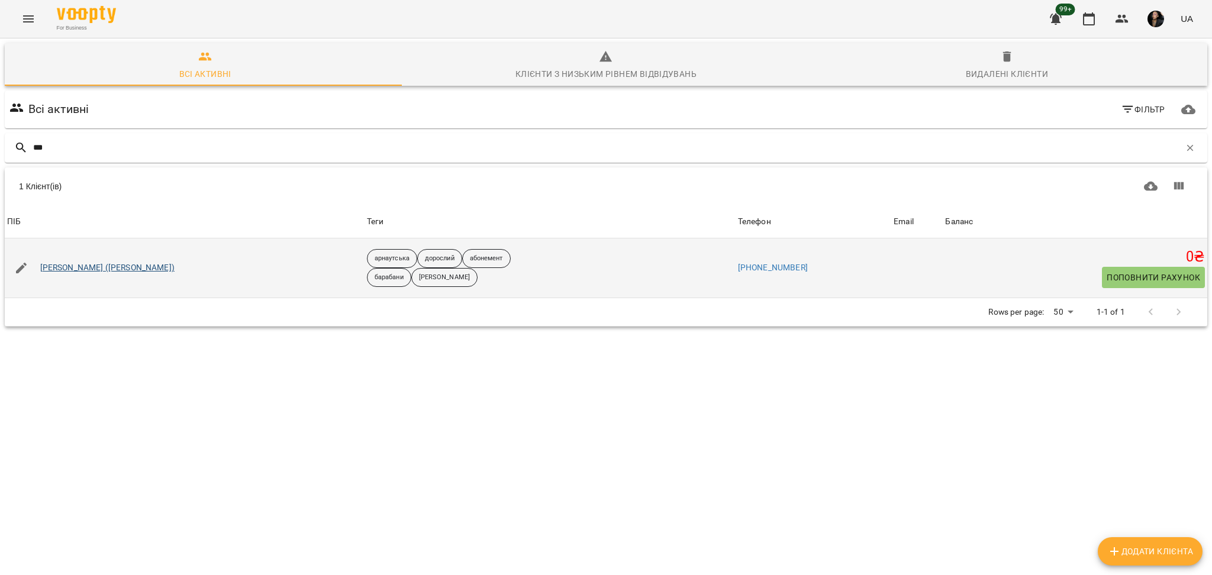
type input "***"
click at [52, 266] on link "Цабий Ксюша (Цабій Ксенія)" at bounding box center [107, 268] width 134 height 12
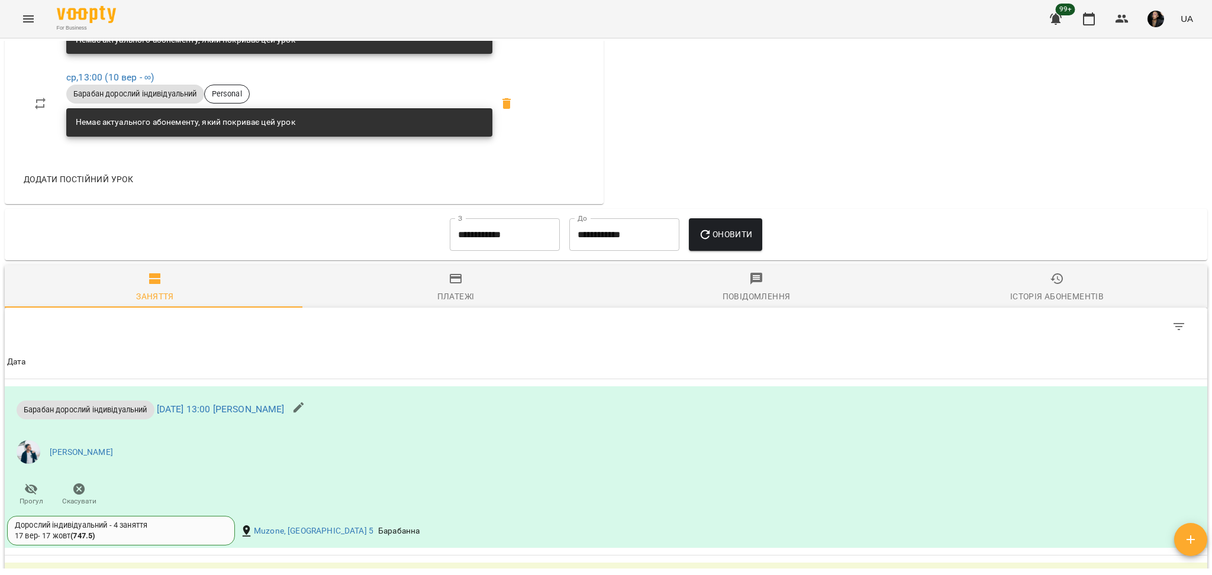
scroll to position [710, 0]
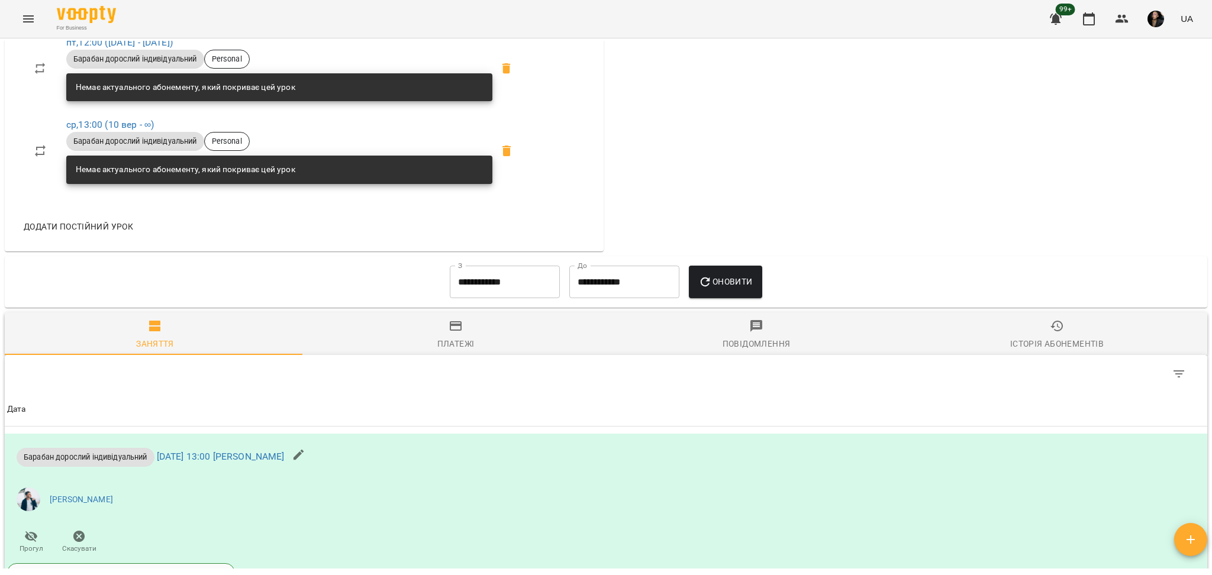
click at [491, 299] on input "**********" at bounding box center [505, 282] width 110 height 33
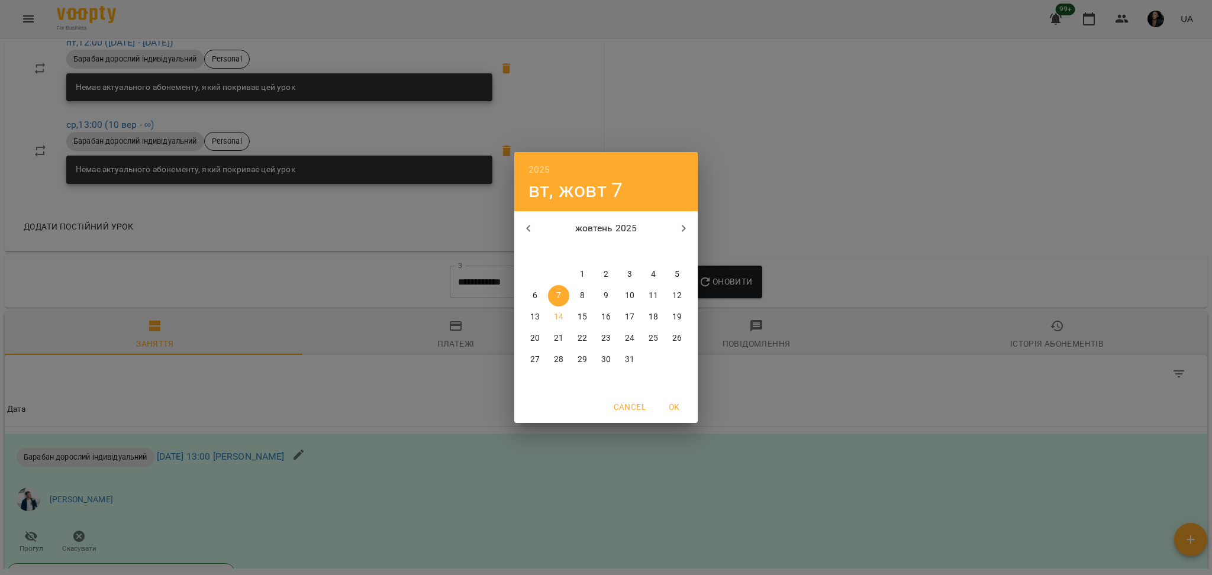
click at [538, 243] on div "жовтень 2025 пн вт ср чт пт сб нд" at bounding box center [605, 234] width 183 height 45
click at [540, 236] on button "button" at bounding box center [528, 228] width 28 height 28
click at [575, 278] on span "3" at bounding box center [582, 275] width 21 height 12
type input "**********"
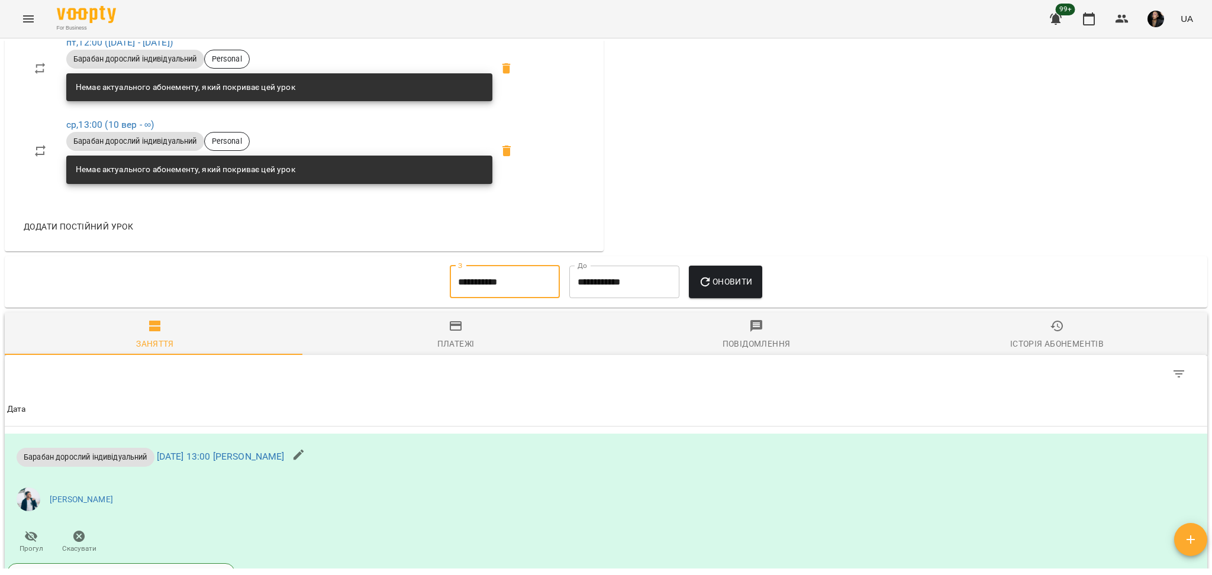
click at [723, 289] on span "Оновити" at bounding box center [725, 282] width 54 height 14
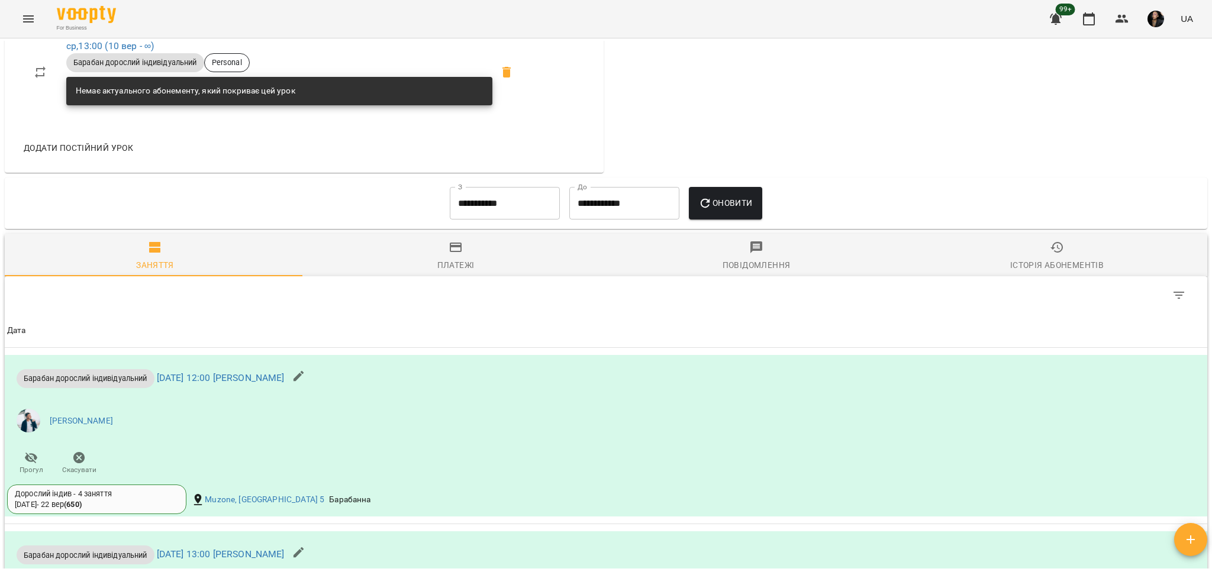
click at [1063, 258] on span "Історія абонементів" at bounding box center [1057, 256] width 286 height 32
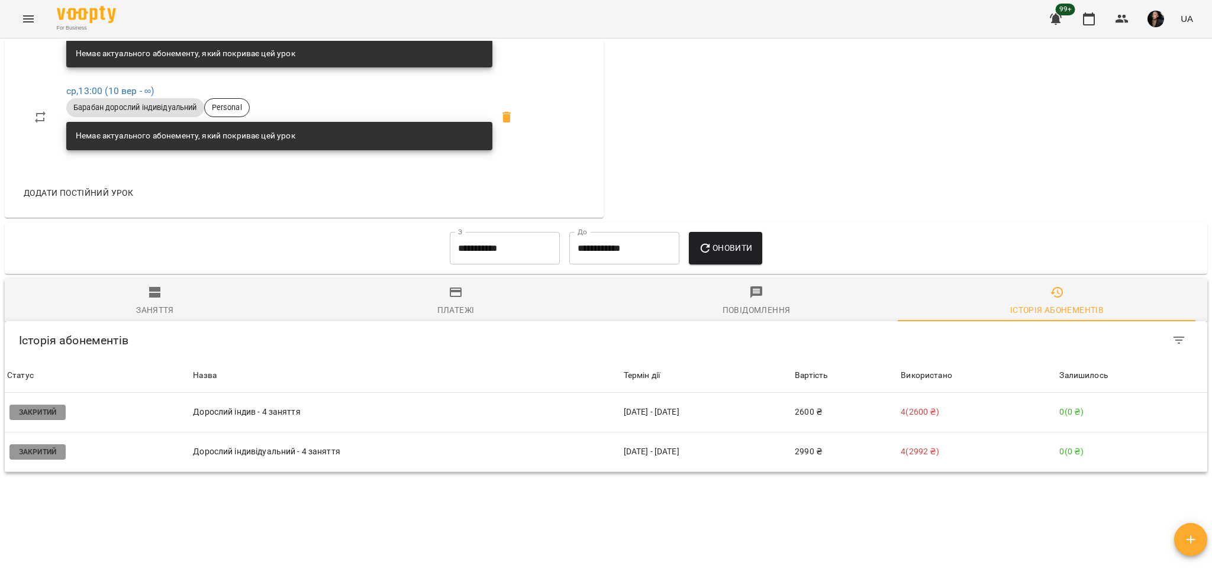
scroll to position [642, 0]
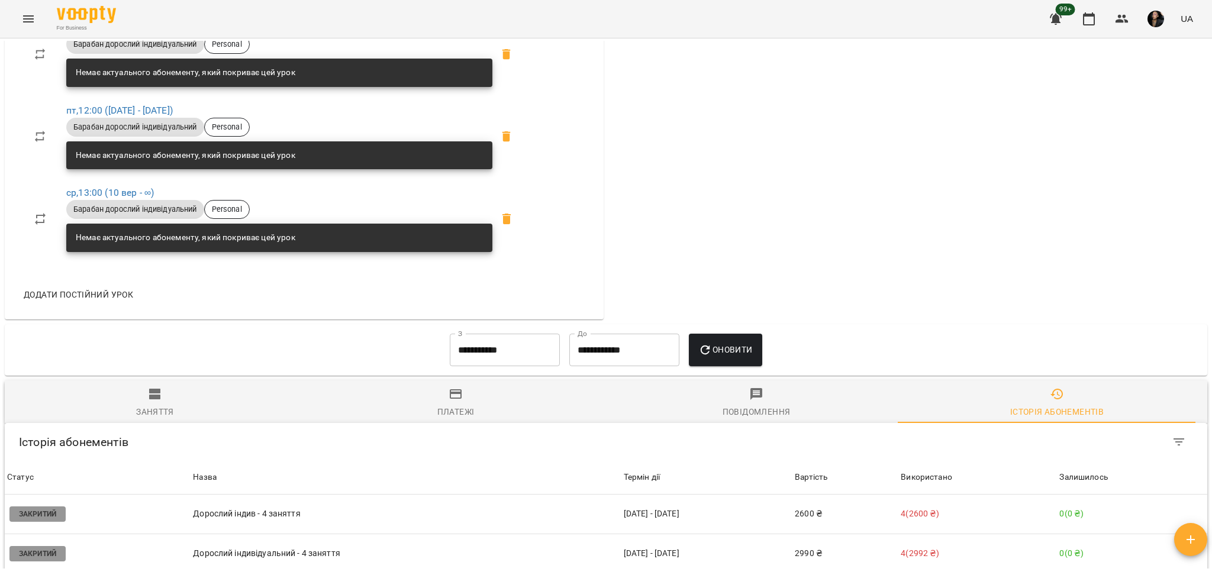
click at [156, 399] on icon "button" at bounding box center [154, 394] width 11 height 11
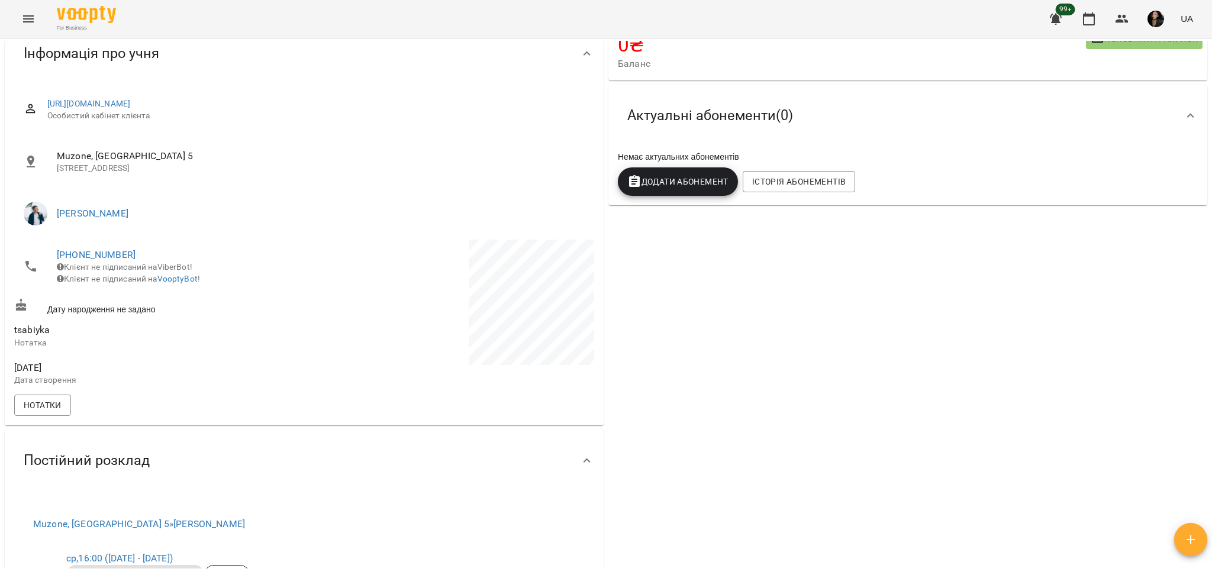
scroll to position [0, 0]
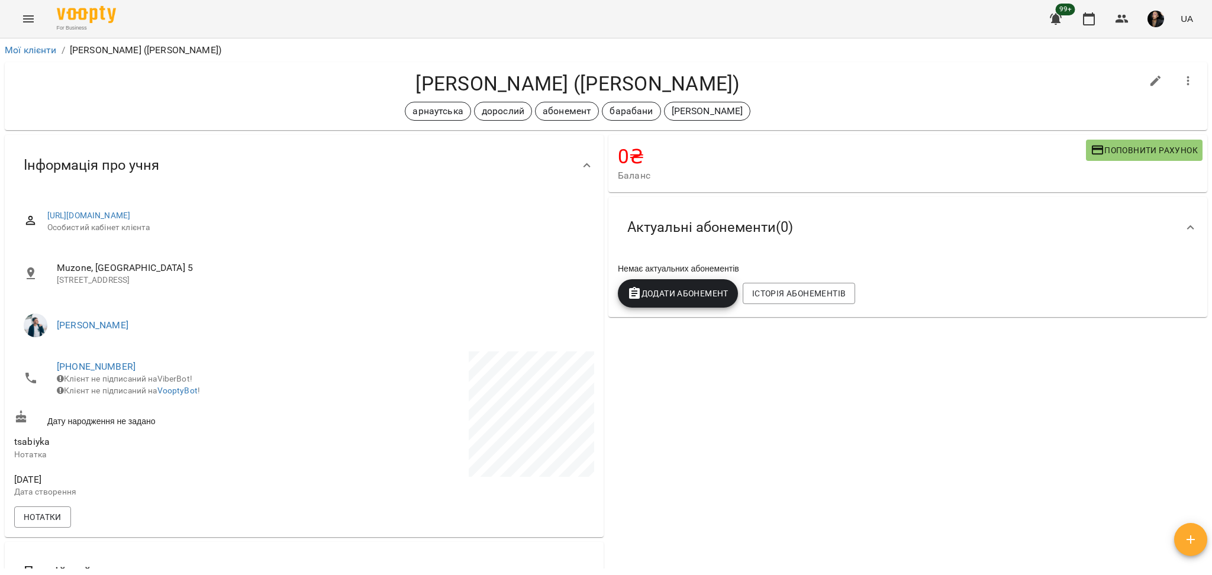
click at [1086, 151] on button "Поповнити рахунок" at bounding box center [1144, 150] width 117 height 21
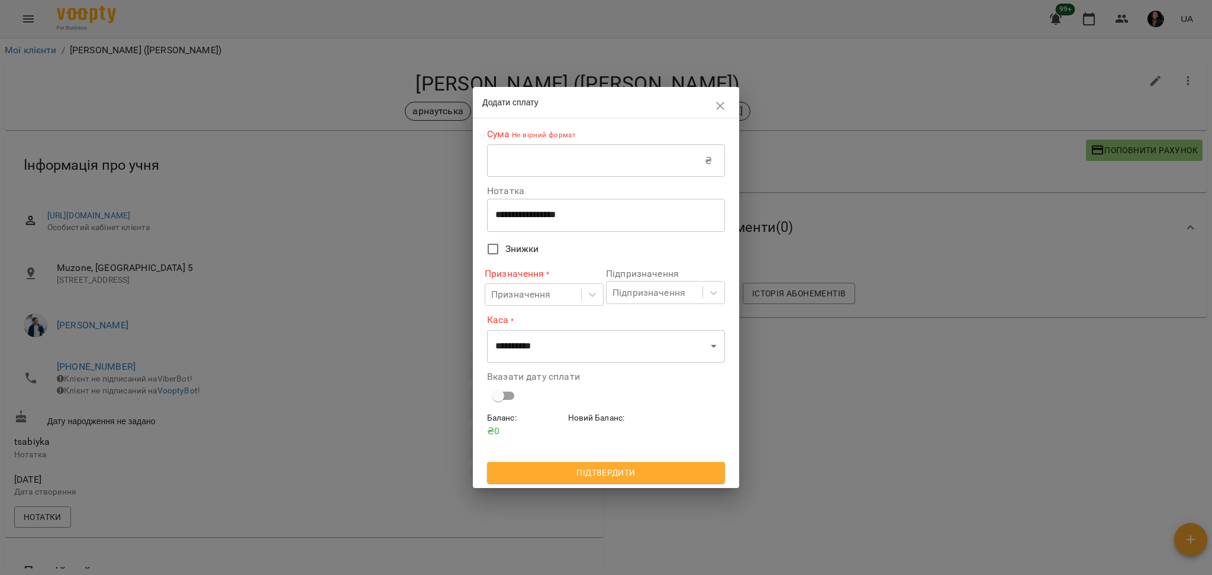
click at [615, 161] on input "text" at bounding box center [596, 160] width 218 height 33
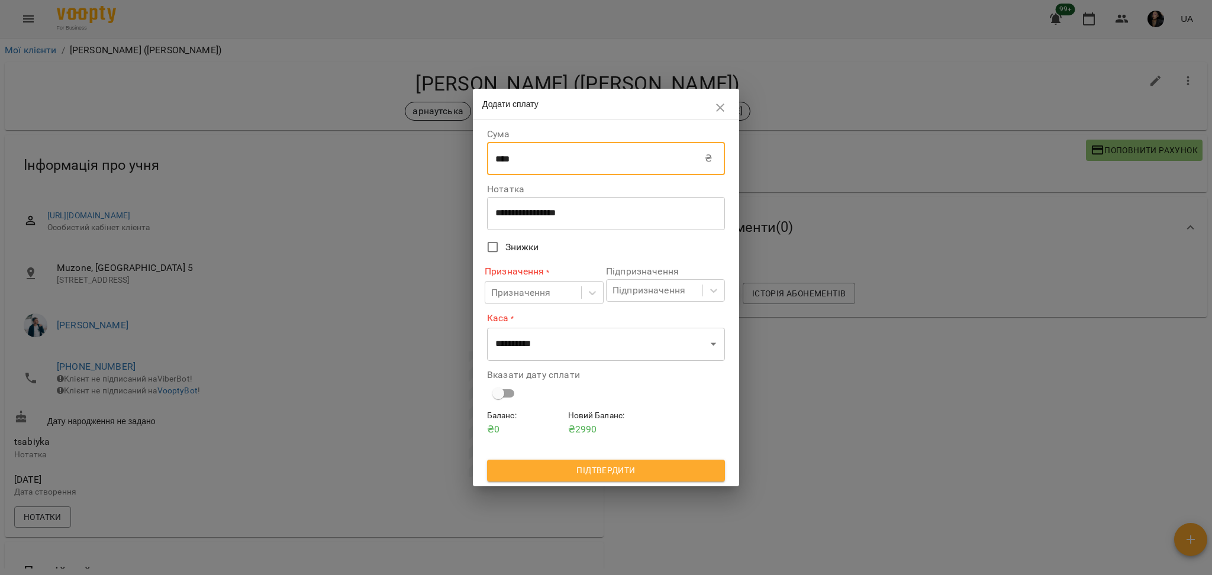
type input "****"
click at [525, 220] on div "**********" at bounding box center [606, 213] width 238 height 33
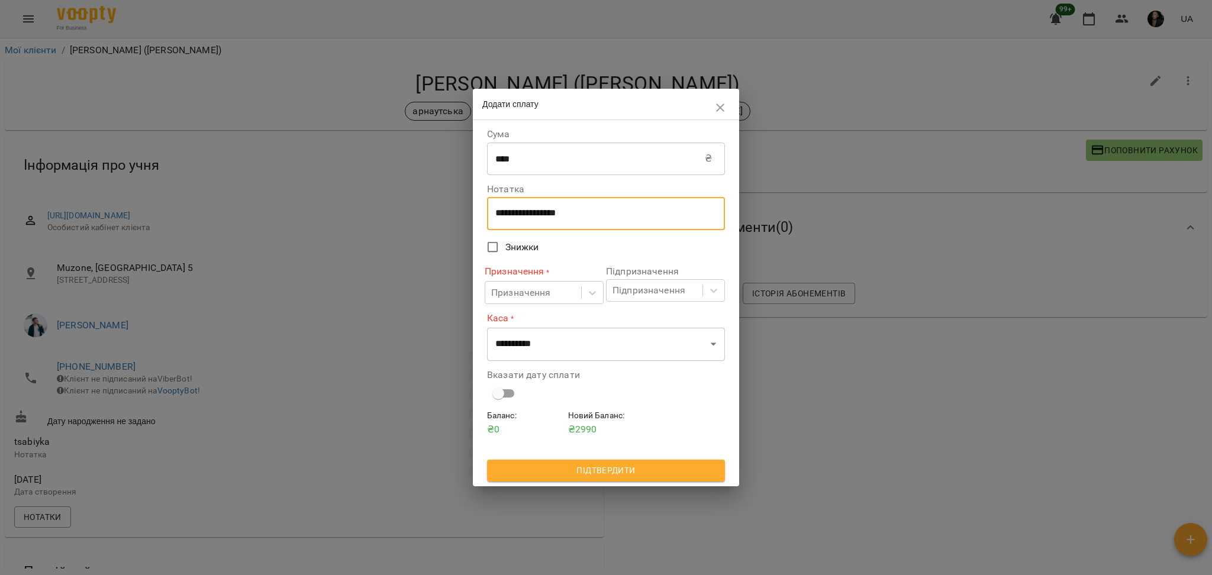
drag, startPoint x: 612, startPoint y: 211, endPoint x: 475, endPoint y: 222, distance: 137.7
click at [475, 222] on div "**********" at bounding box center [606, 303] width 266 height 366
type textarea "****"
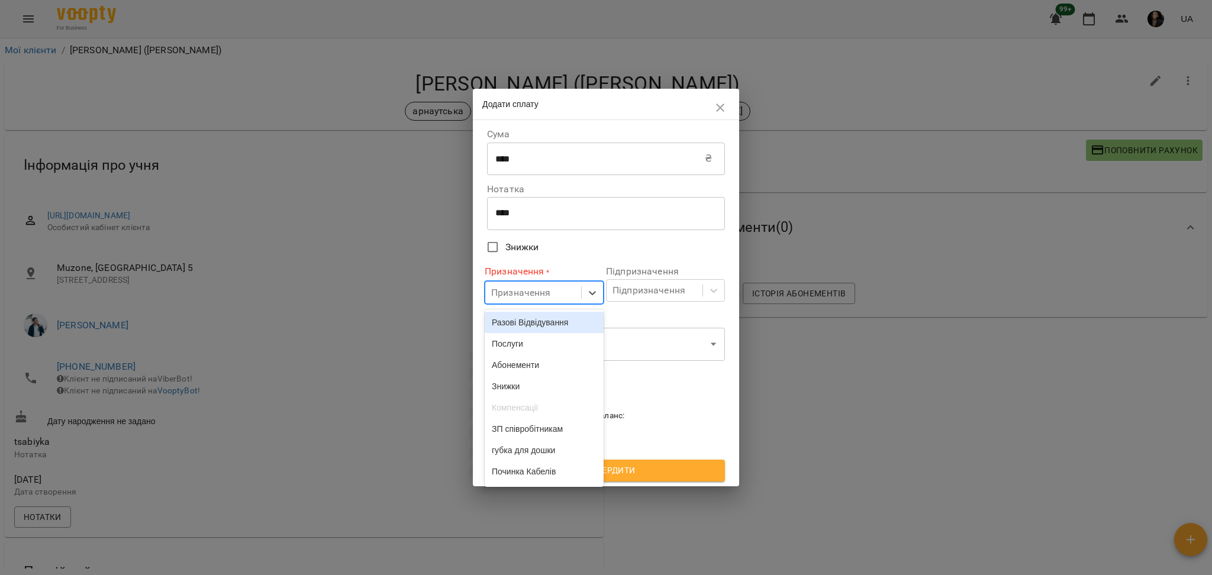
click at [518, 283] on div "Призначення" at bounding box center [533, 293] width 96 height 22
click at [548, 324] on div "Разові Відвідування" at bounding box center [544, 322] width 119 height 21
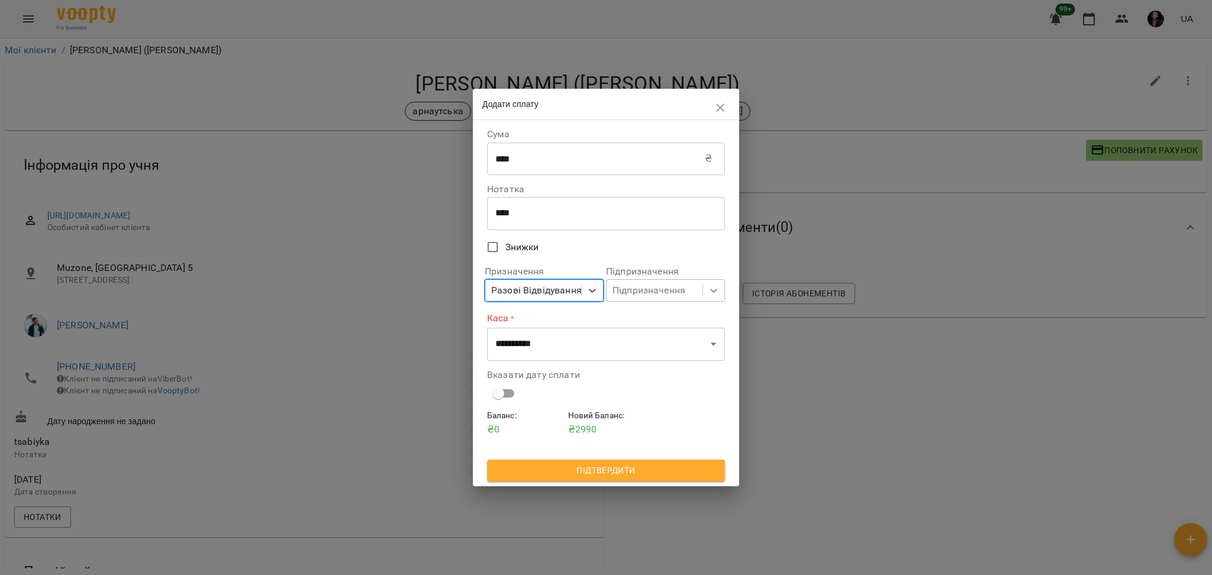
click at [722, 292] on div at bounding box center [713, 290] width 21 height 21
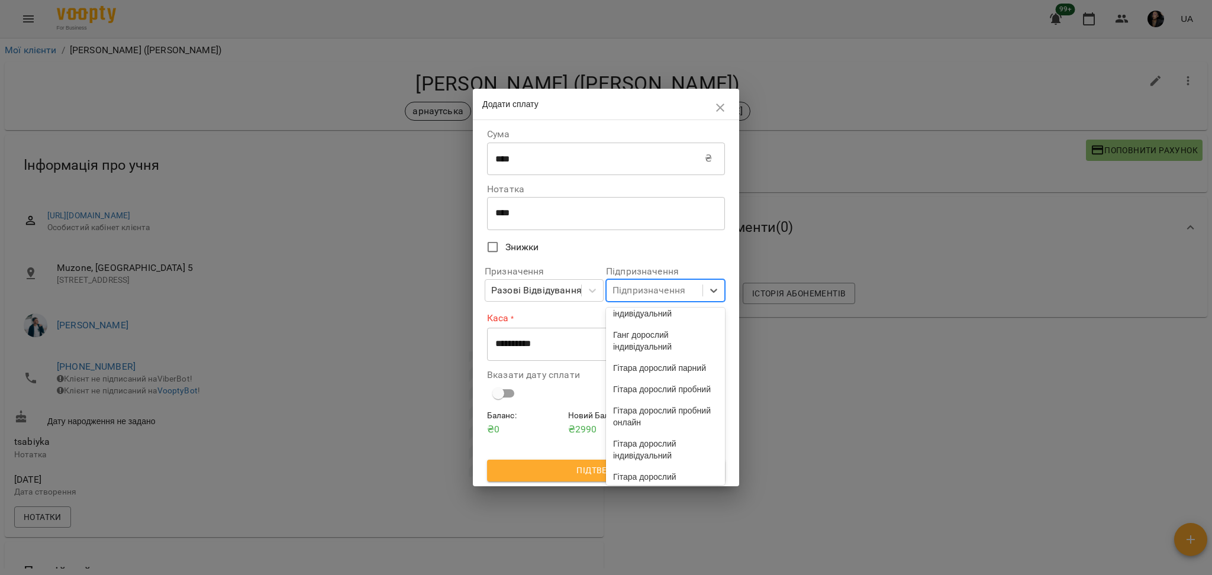
scroll to position [3160, 0]
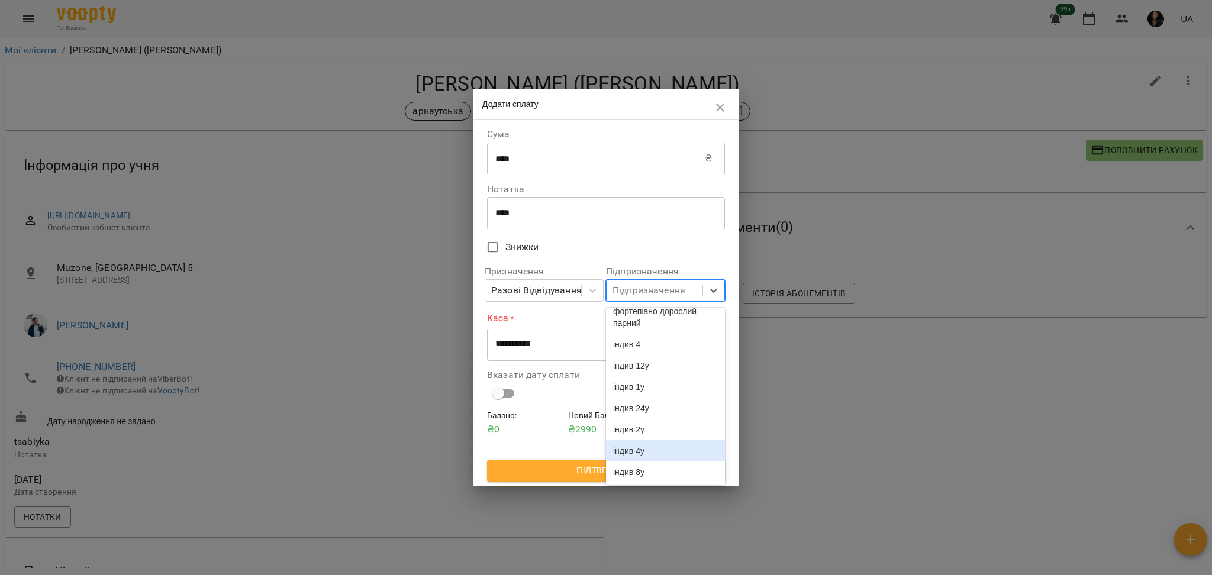
click at [679, 448] on div "індив 4у" at bounding box center [665, 450] width 119 height 21
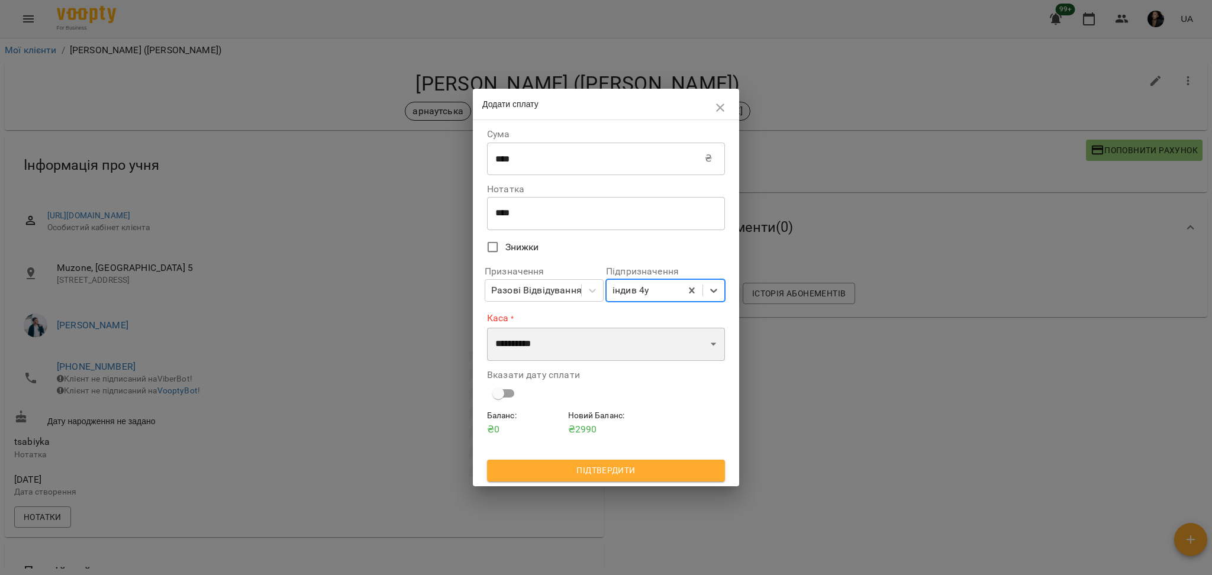
drag, startPoint x: 512, startPoint y: 341, endPoint x: 518, endPoint y: 349, distance: 9.2
click at [512, 341] on select "**********" at bounding box center [606, 344] width 238 height 33
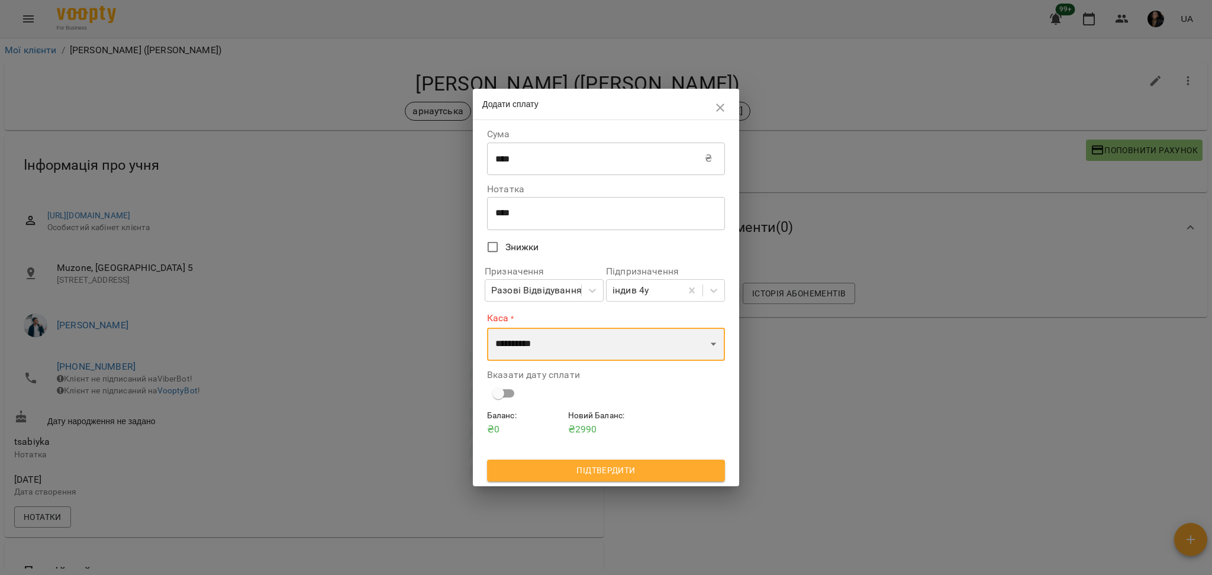
select select "****"
click at [487, 328] on select "**********" at bounding box center [606, 344] width 238 height 33
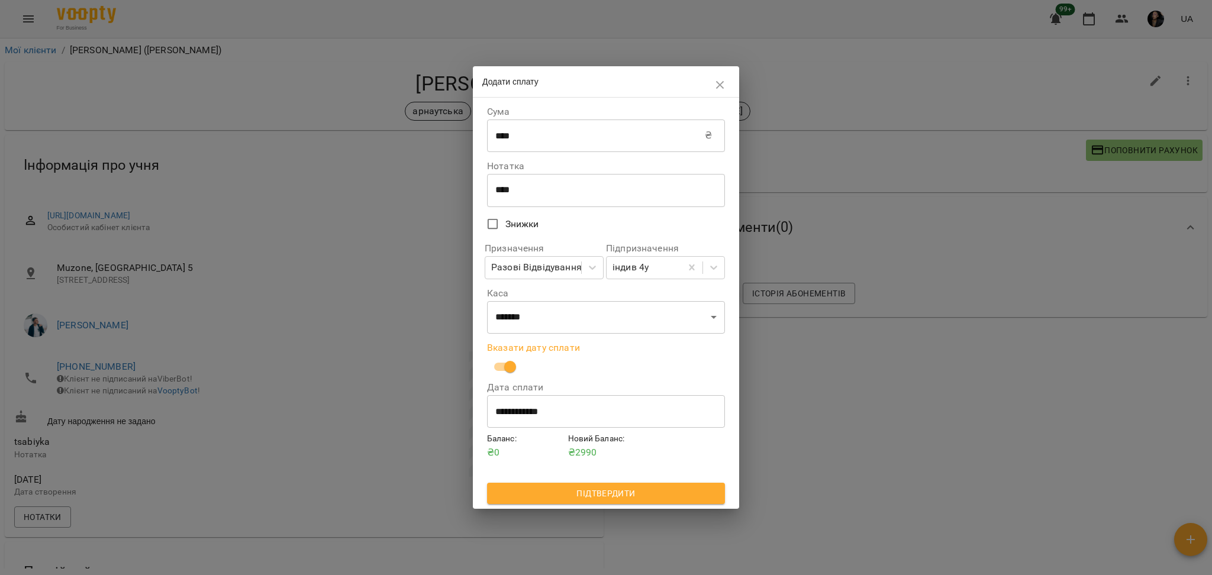
click at [628, 496] on span "Підтвердити" at bounding box center [605, 493] width 219 height 14
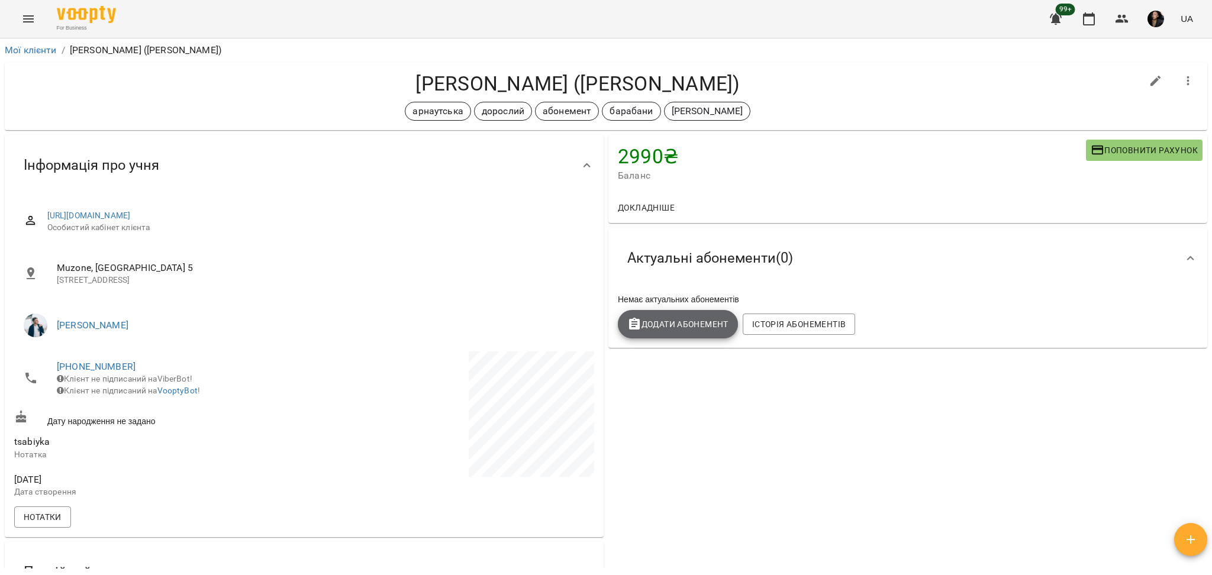
click at [706, 320] on span "Додати Абонемент" at bounding box center [677, 324] width 101 height 14
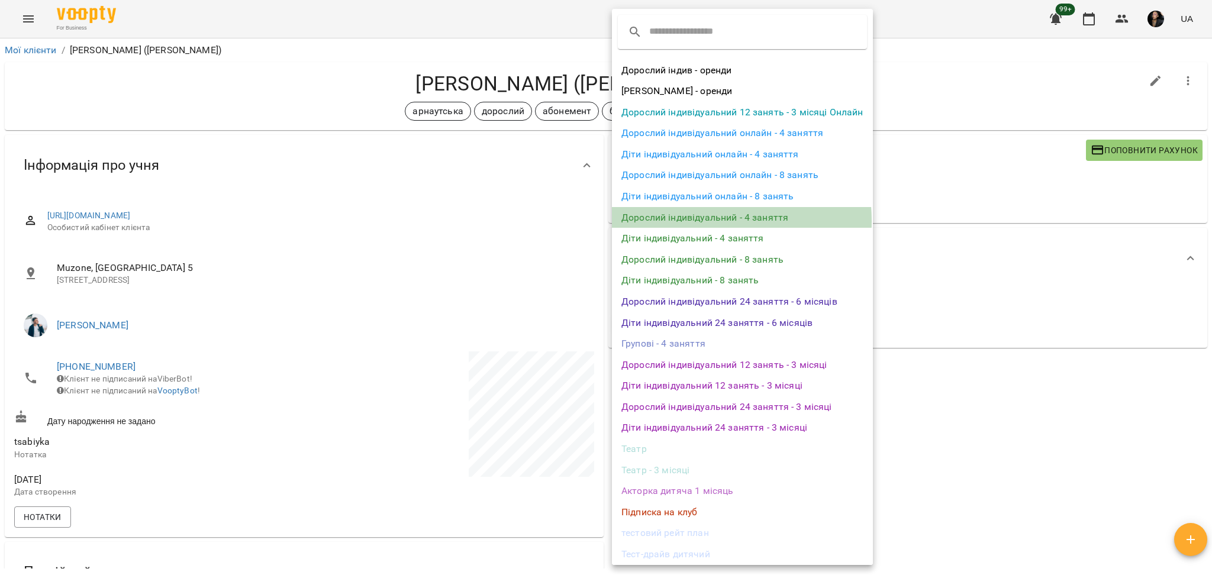
click at [683, 221] on li "Дорослий індивідуальний - 4 заняття" at bounding box center [742, 217] width 261 height 21
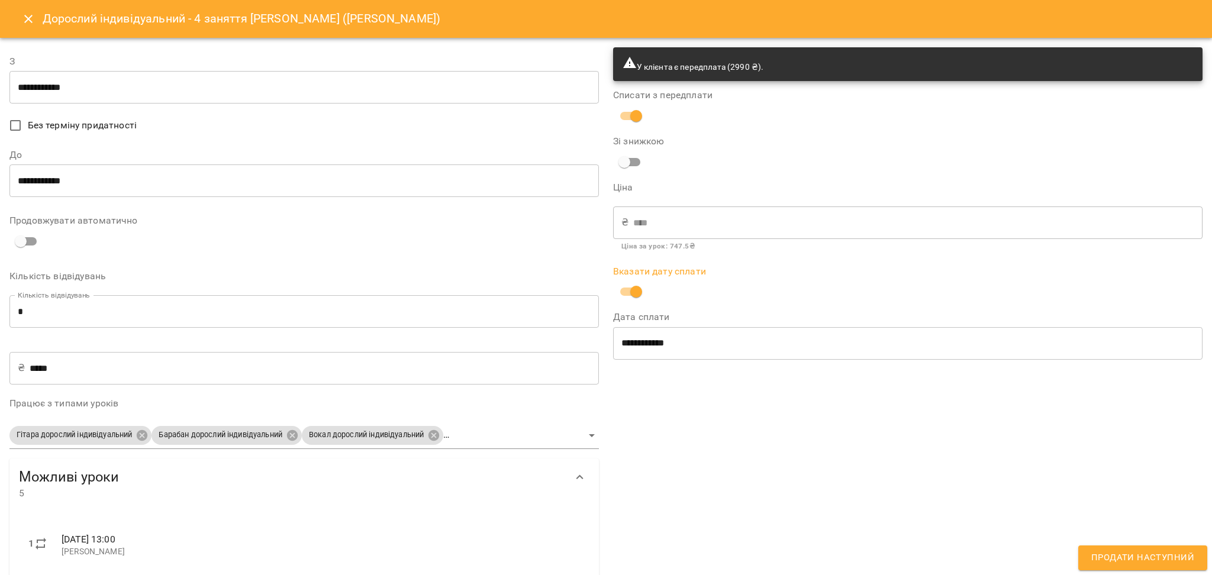
click at [28, 98] on input "**********" at bounding box center [303, 87] width 589 height 33
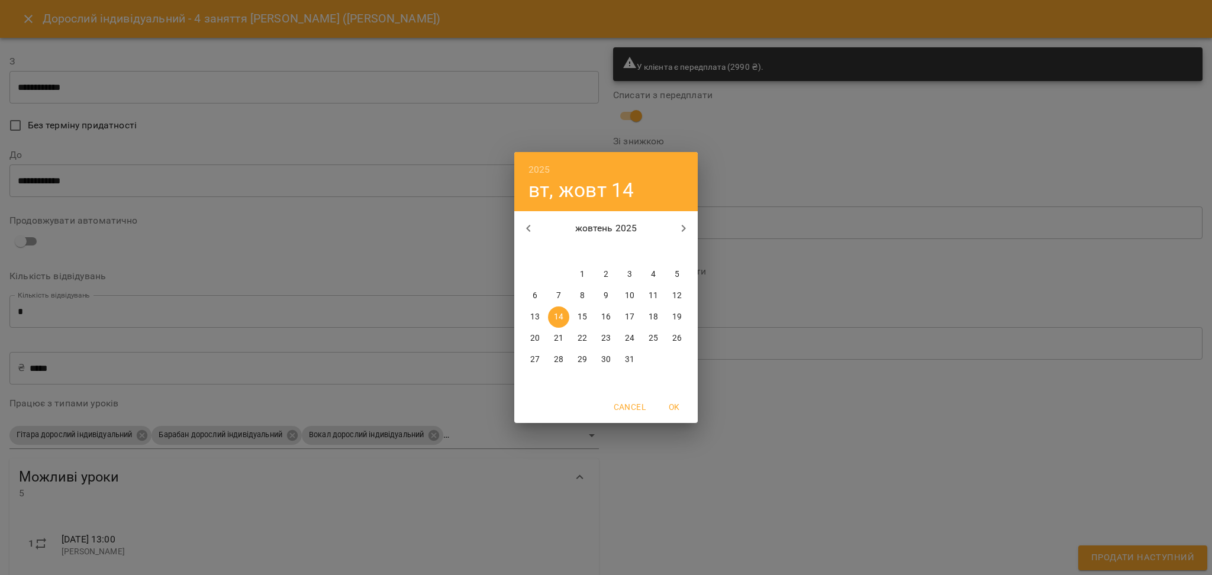
click at [582, 317] on p "15" at bounding box center [582, 317] width 9 height 12
type input "**********"
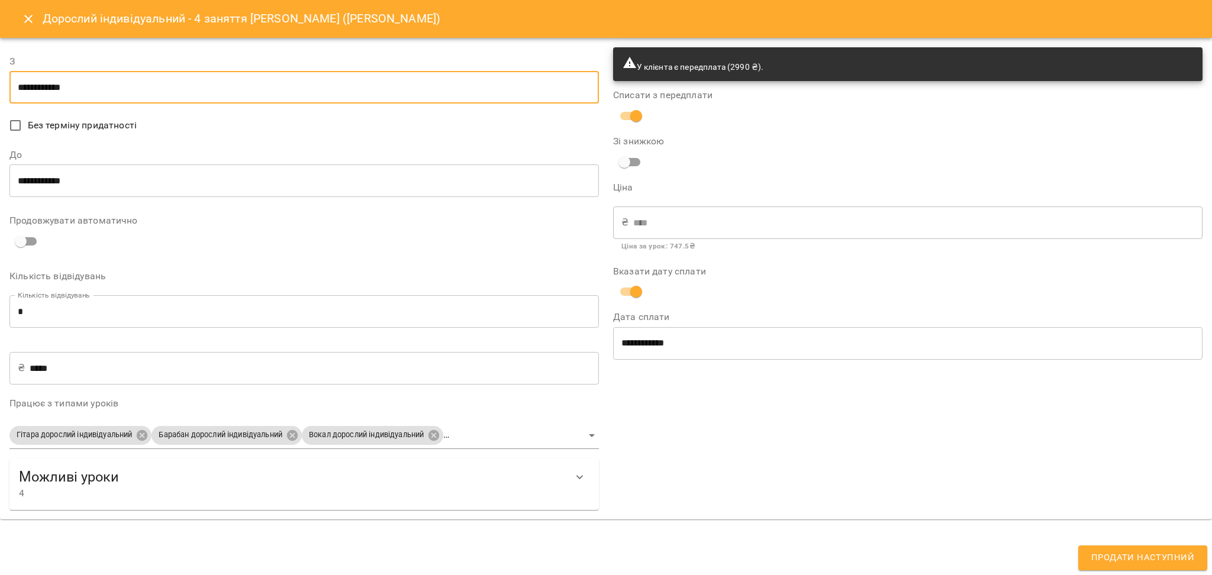
click at [31, 189] on input "**********" at bounding box center [303, 180] width 589 height 33
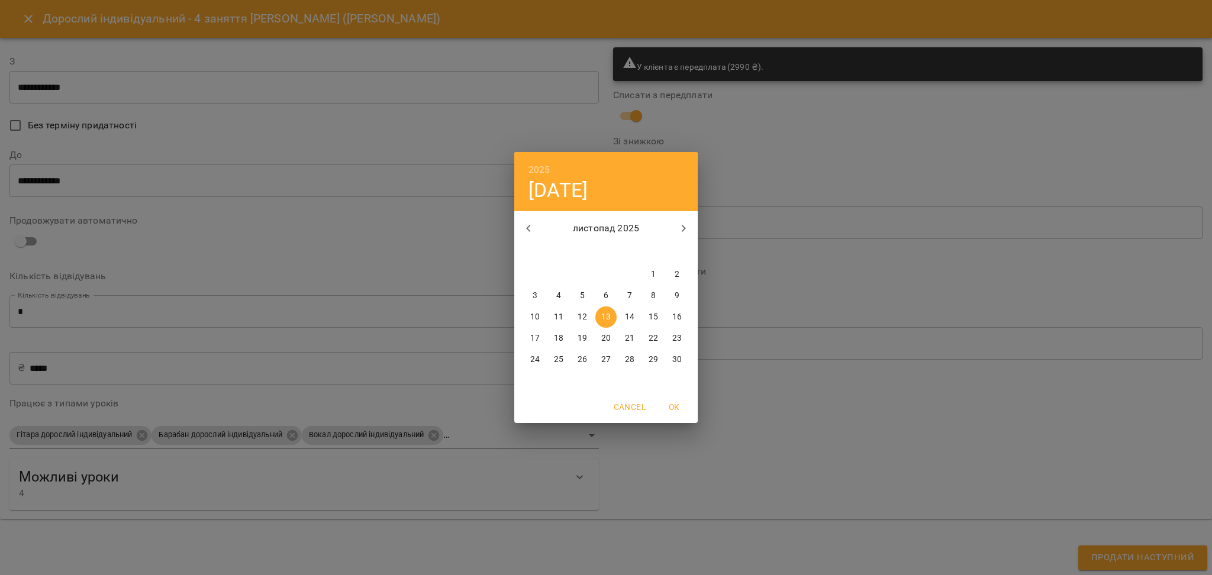
click at [659, 321] on span "15" at bounding box center [653, 317] width 21 height 12
type input "**********"
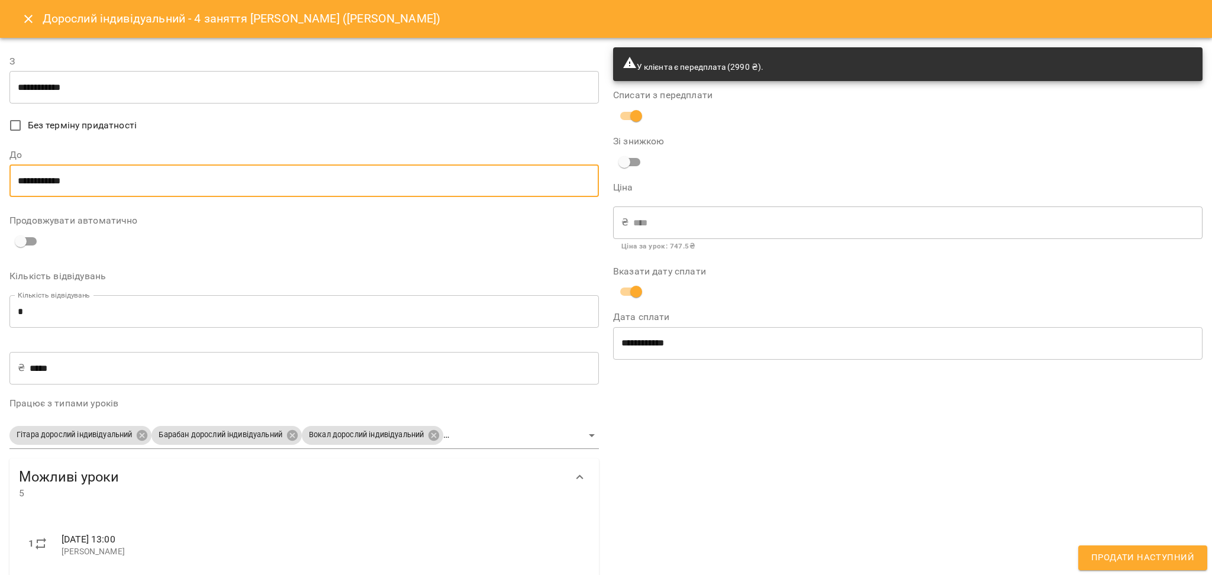
click at [270, 418] on div "**********" at bounding box center [303, 424] width 589 height 50
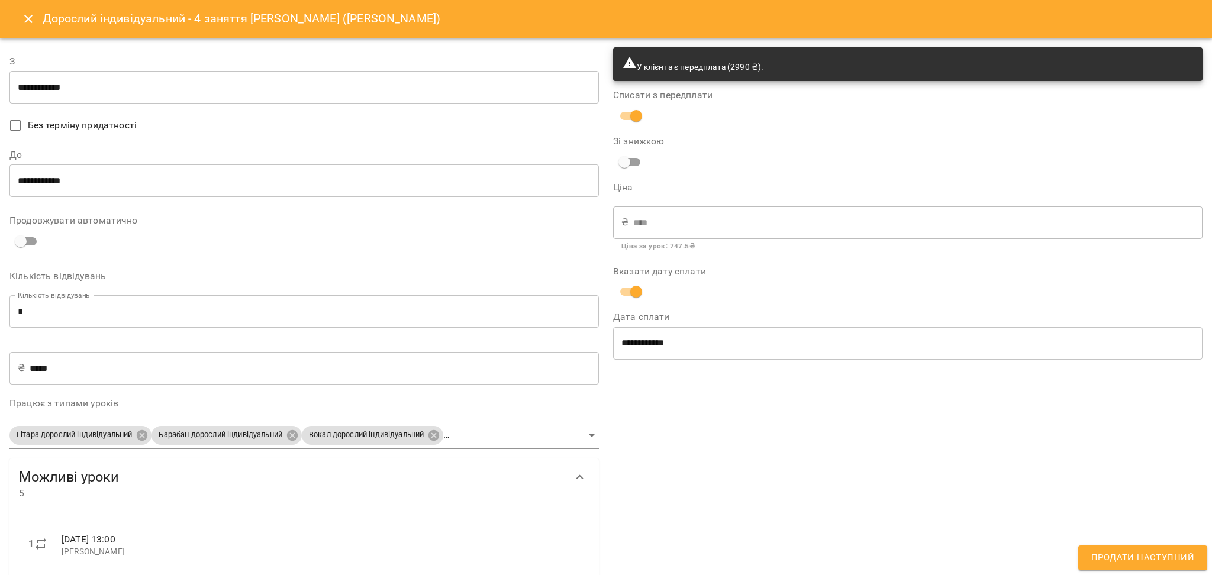
click at [182, 428] on body "For Business 99+ UA Мої клієнти / Цабий Ксюша (Цабій Ксенія) Цабий Ксюша (Цабій…" at bounding box center [606, 307] width 1212 height 614
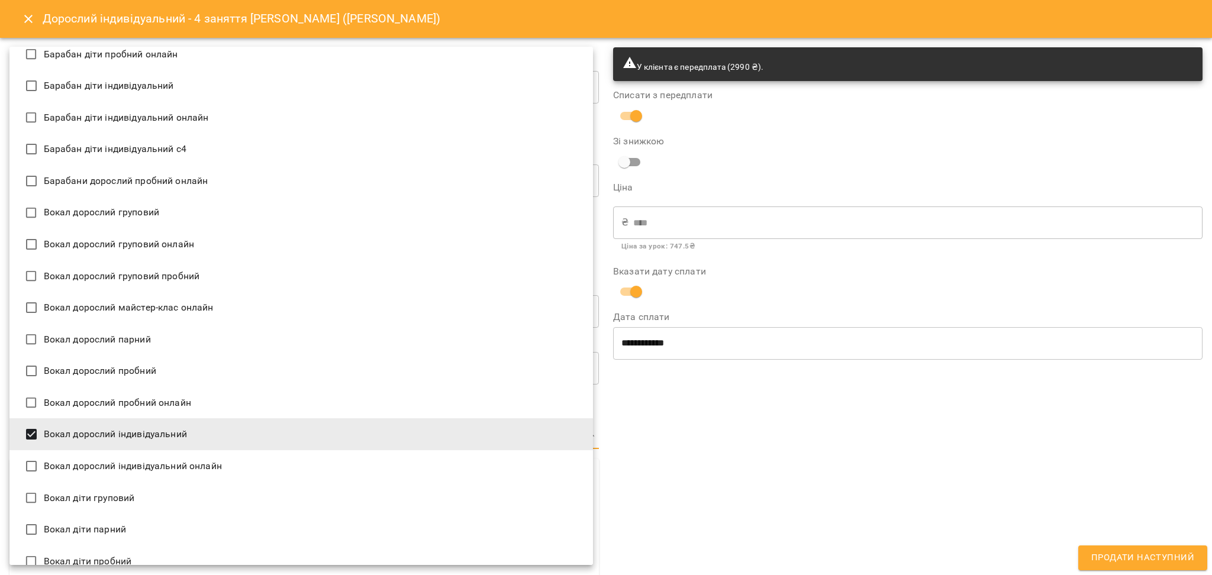
scroll to position [585, 0]
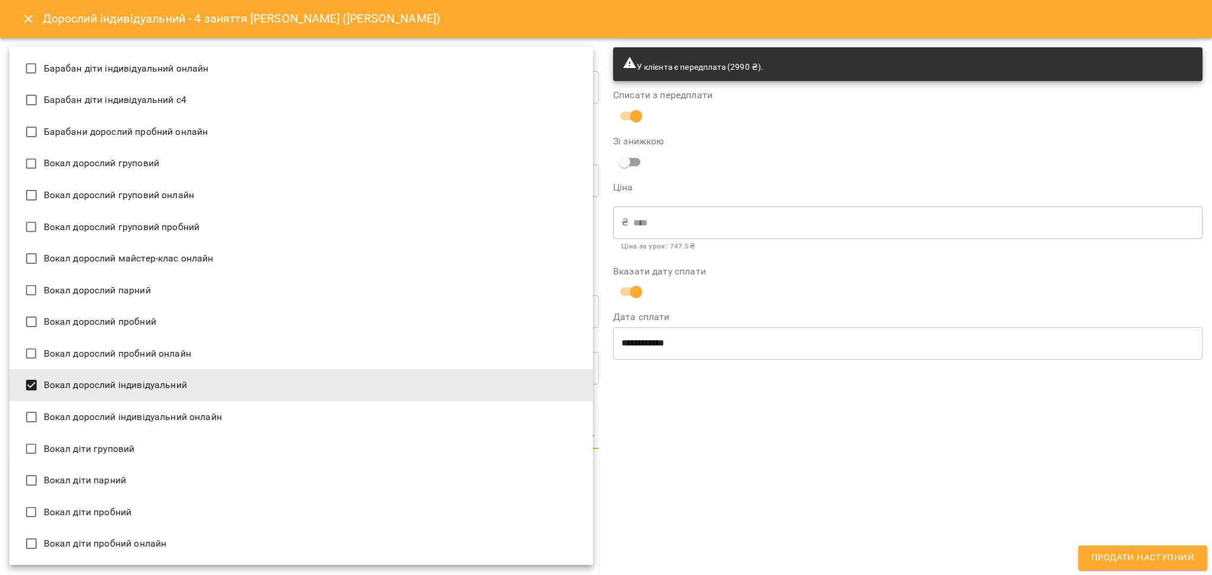
type input "**********"
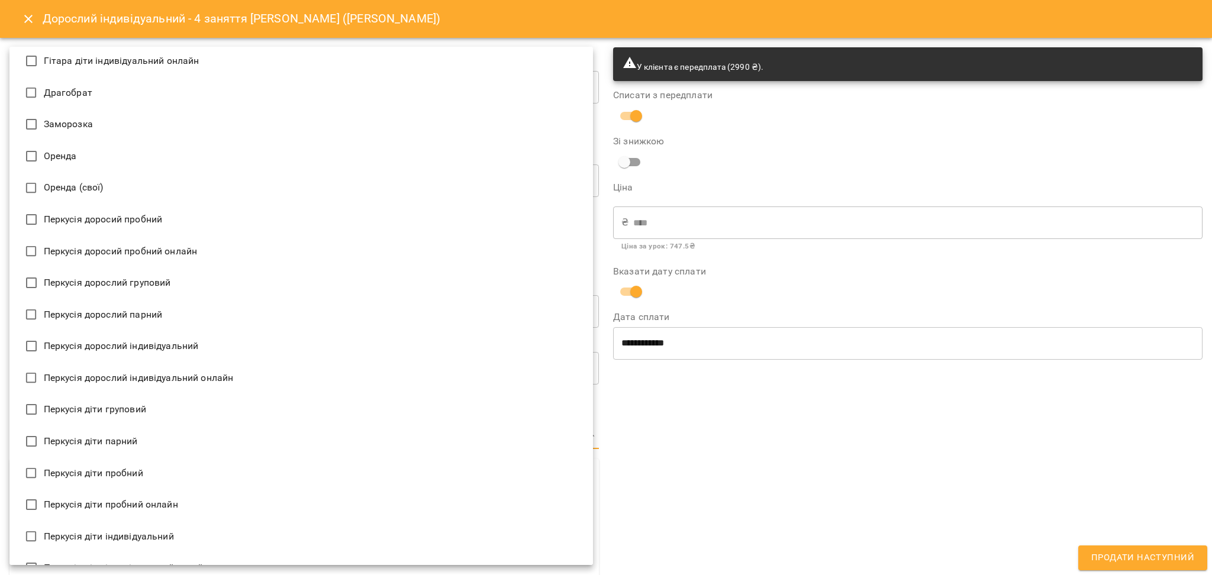
scroll to position [1657, 0]
drag, startPoint x: 825, startPoint y: 476, endPoint x: 801, endPoint y: 486, distance: 26.3
click at [828, 475] on div at bounding box center [606, 287] width 1212 height 575
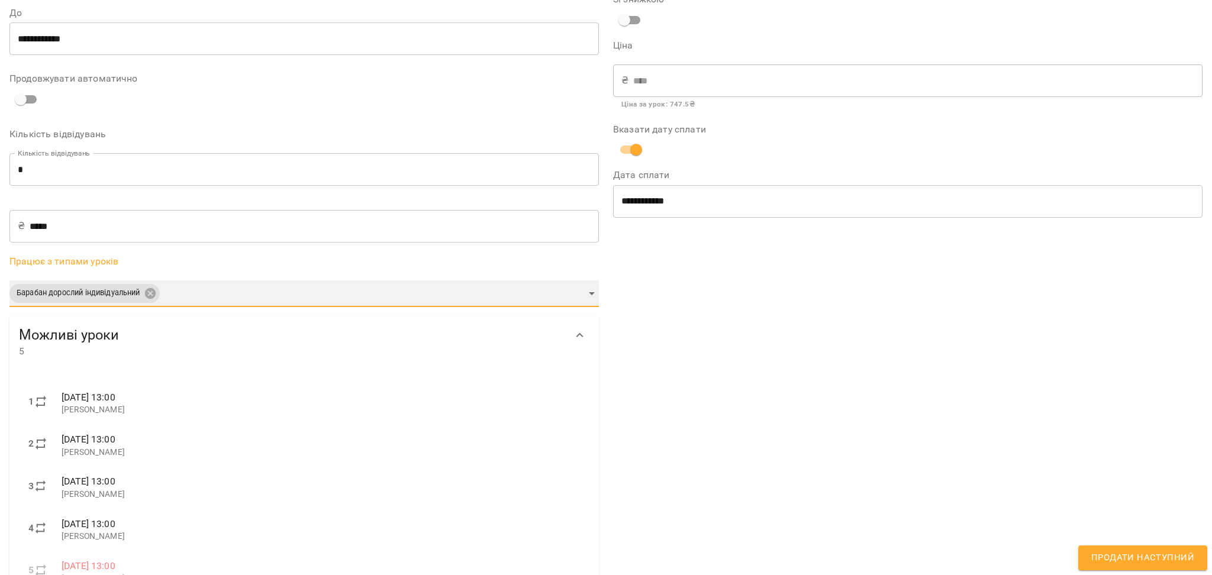
scroll to position [187, 0]
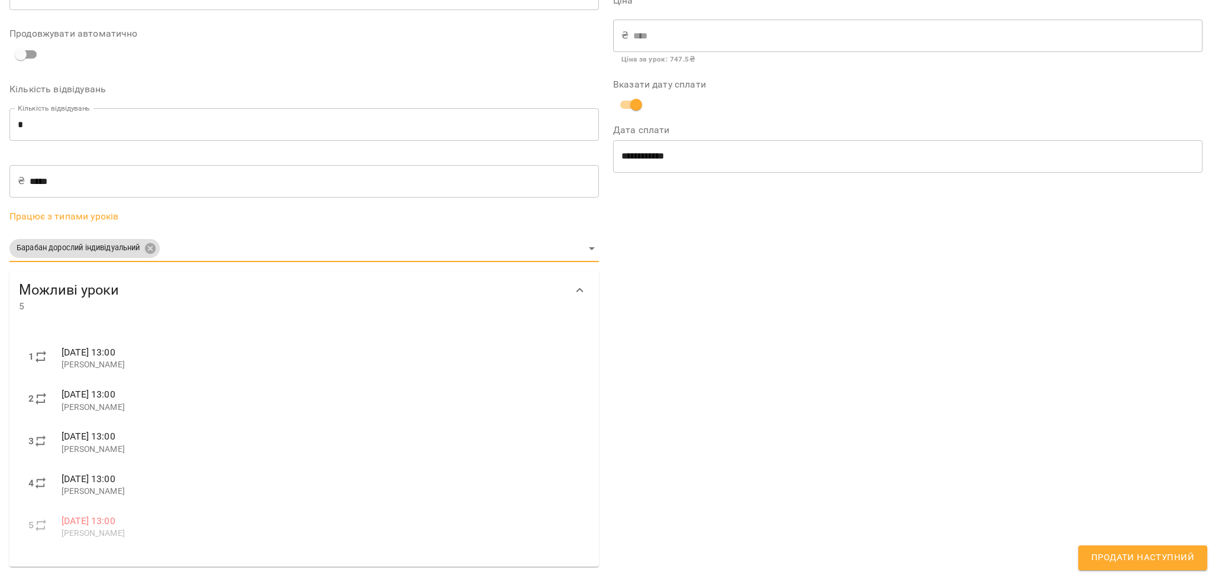
click at [1189, 556] on span "Продати наступний" at bounding box center [1142, 557] width 103 height 15
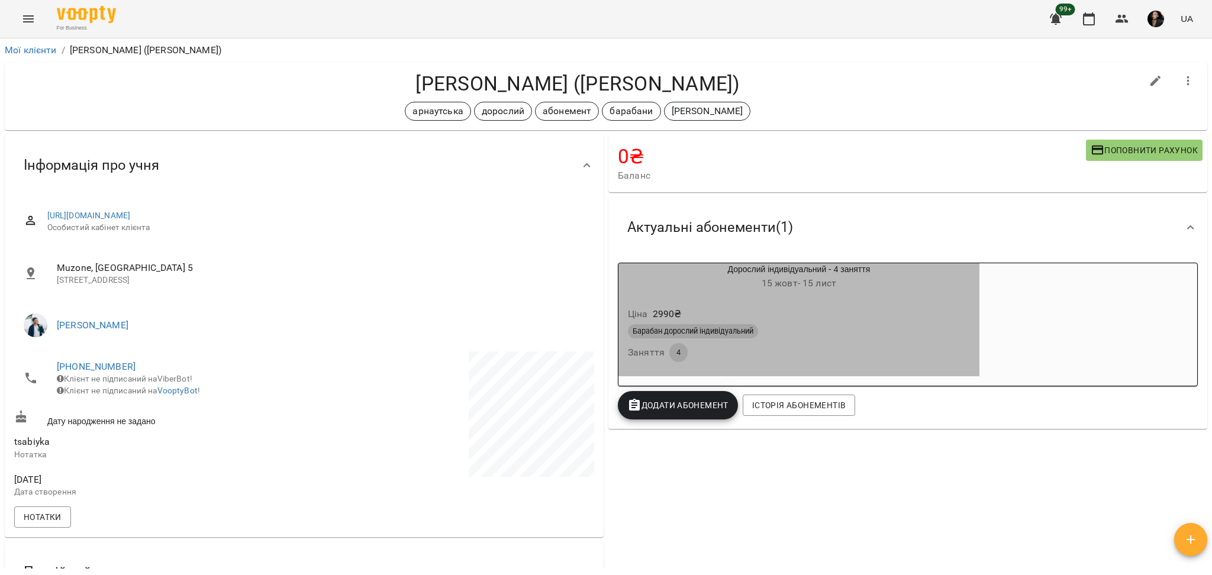
click at [838, 359] on div "Барабан дорослий індивідуальний Заняття 4" at bounding box center [798, 343] width 347 height 43
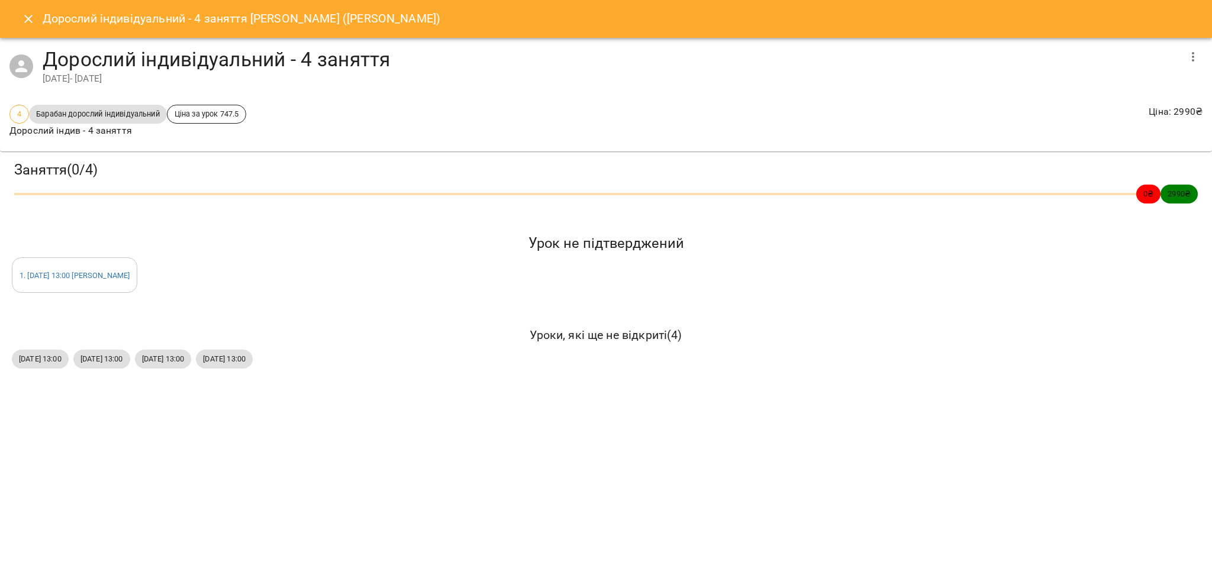
drag, startPoint x: 4, startPoint y: 232, endPoint x: 311, endPoint y: 380, distance: 341.1
click at [311, 380] on div "Заняття ( 0 / 4 ) 0 ₴ 2990 ₴ Урок не підтверджений 1 . ср 15 жовт 2025 13:00 Єв…" at bounding box center [605, 266] width 1221 height 238
drag, startPoint x: 291, startPoint y: 369, endPoint x: 221, endPoint y: 424, distance: 88.5
click at [221, 424] on div "Дорослий індивідуальний - 4 заняття Цабий Ксюша (Цабій Ксенія) Дорослий індивід…" at bounding box center [606, 287] width 1212 height 575
click at [330, 307] on div "Заняття ( 0 / 4 ) 0 ₴ 2990 ₴ Урок не підтверджений 1 . ср 15 жовт 2025 13:00 Єв…" at bounding box center [605, 266] width 1221 height 238
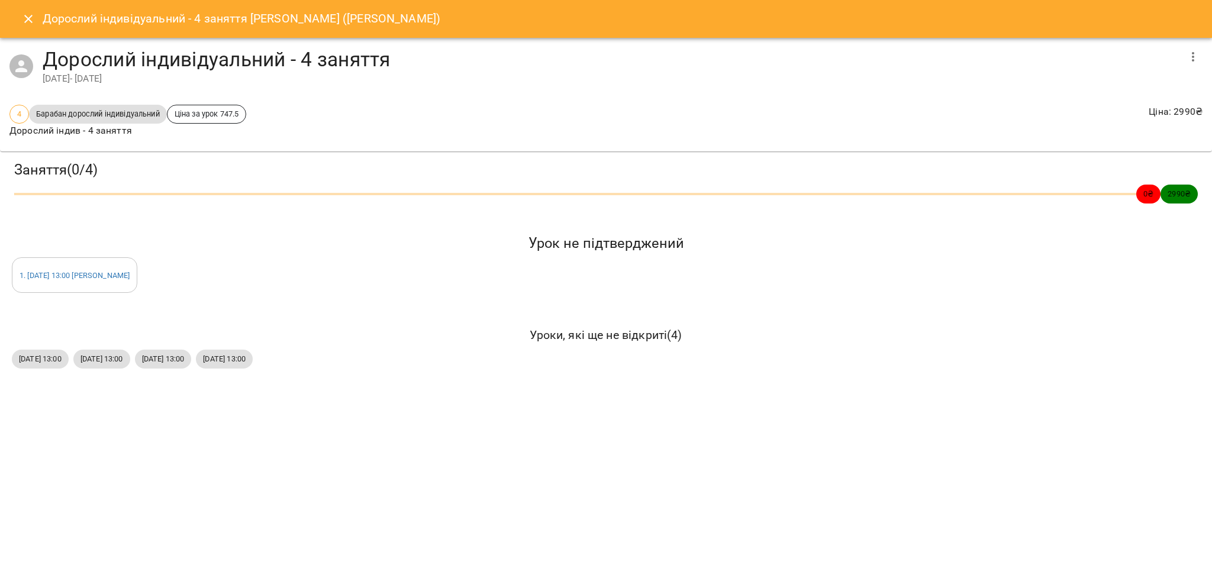
click at [93, 244] on h5 "Урок не підтверджений" at bounding box center [606, 243] width 1188 height 18
drag, startPoint x: 22, startPoint y: 262, endPoint x: 295, endPoint y: 377, distance: 295.6
click at [295, 377] on div "Заняття ( 0 / 4 ) 0 ₴ 2990 ₴ Урок не підтверджений 1 . ср 15 жовт 2025 13:00 Єв…" at bounding box center [605, 266] width 1221 height 238
copy div "1 . ср 15 жовт 2025 13:00 Євген Уроки, які ще не відкриті ( 4 ) ср, 22 жовт 202…"
click at [34, 22] on icon "Close" at bounding box center [28, 19] width 14 height 14
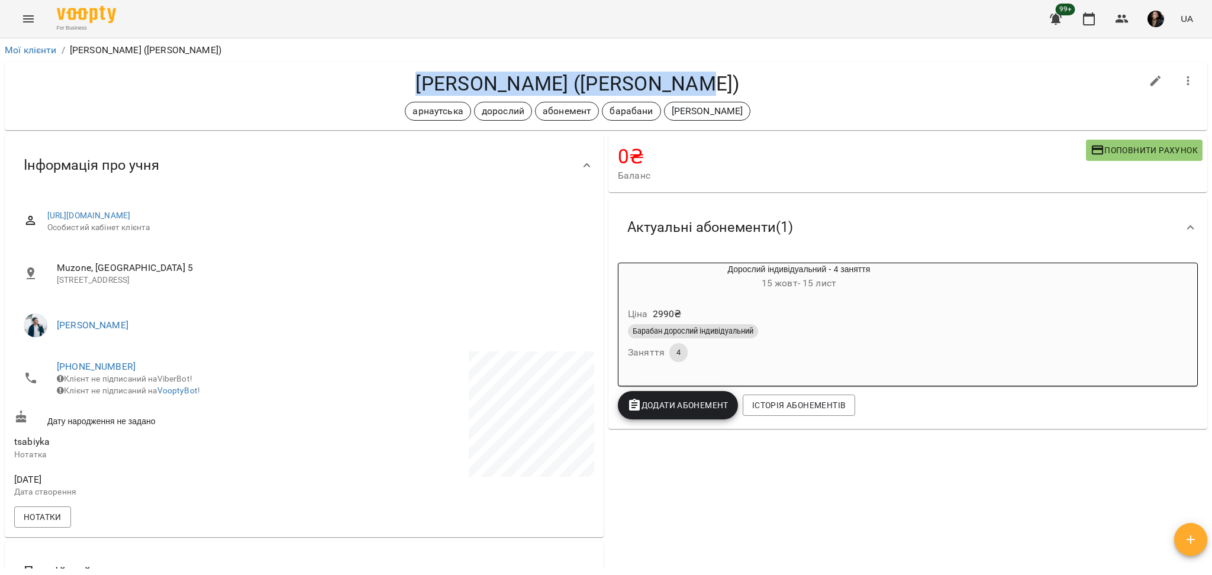
drag, startPoint x: 382, startPoint y: 82, endPoint x: 767, endPoint y: 69, distance: 384.8
click at [771, 67] on div "Цабий Ксюша (Цабій Ксенія) арнаутська дорослий абонемент барабани євген" at bounding box center [606, 96] width 1202 height 68
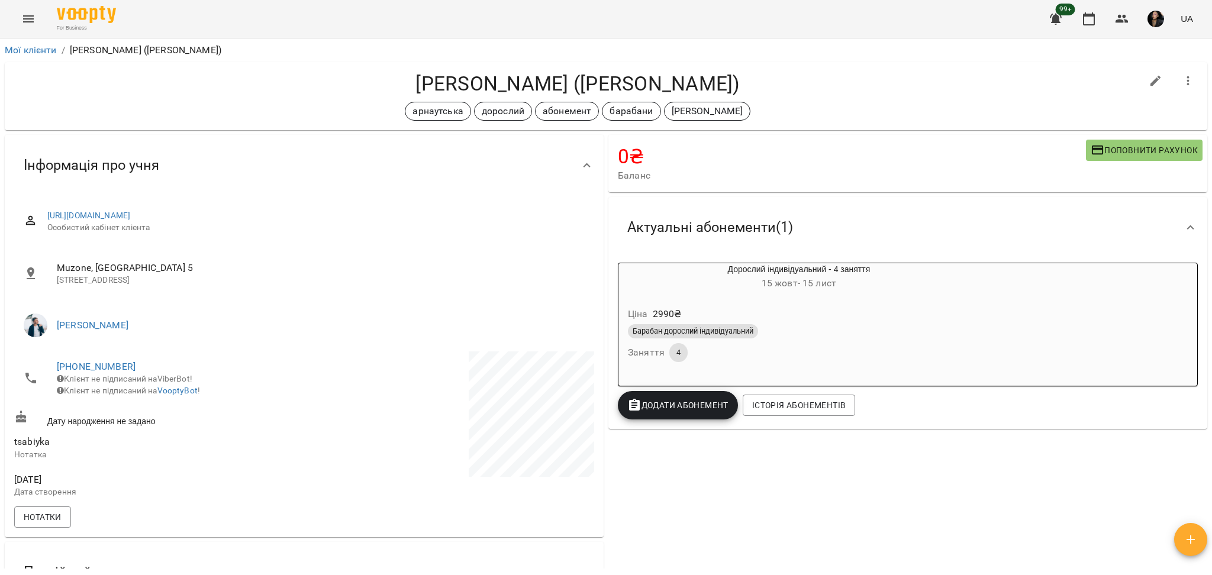
drag, startPoint x: 657, startPoint y: 69, endPoint x: 466, endPoint y: 60, distance: 191.3
click at [491, 57] on div "Мої клієнти / Цабий Ксюша (Цабій Ксенія)" at bounding box center [605, 50] width 1207 height 19
drag, startPoint x: 490, startPoint y: 79, endPoint x: 565, endPoint y: 79, distance: 75.1
click at [565, 79] on h4 "Цабий Ксюша (Цабій Ксенія)" at bounding box center [577, 84] width 1127 height 24
copy h4 "Цабий Ксюша"
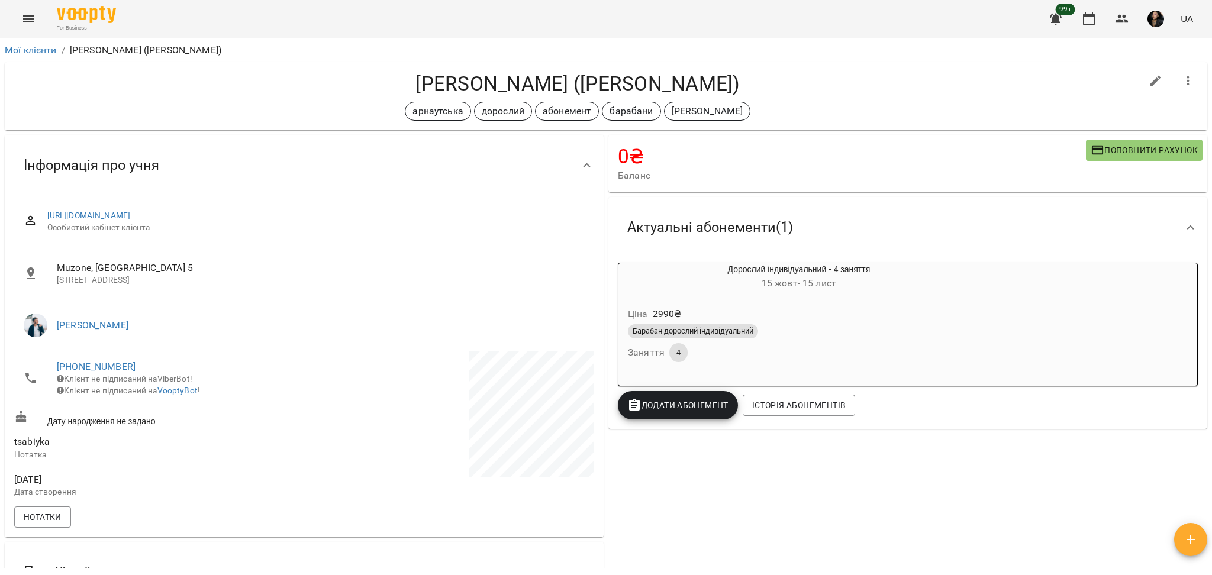
click at [169, 6] on div "For Business 99+ UA" at bounding box center [606, 19] width 1212 height 38
click at [560, 62] on div "Цабий Ксюша (Цабій Ксенія) арнаутська дорослий абонемент барабани євген" at bounding box center [606, 96] width 1202 height 68
drag, startPoint x: 572, startPoint y: 85, endPoint x: 728, endPoint y: 86, distance: 156.2
click at [728, 86] on h4 "Цабий Ксюша (Цабій Ксенія)" at bounding box center [577, 84] width 1127 height 24
copy h4 "(Цабій Ксенія)"
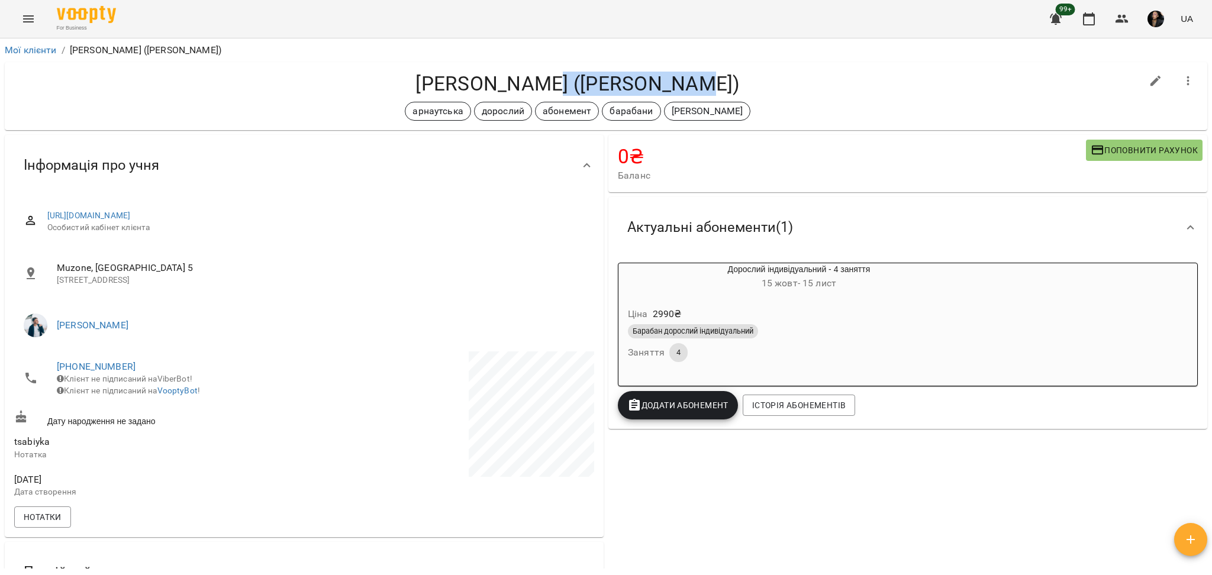
click at [34, 24] on icon "Menu" at bounding box center [28, 19] width 14 height 14
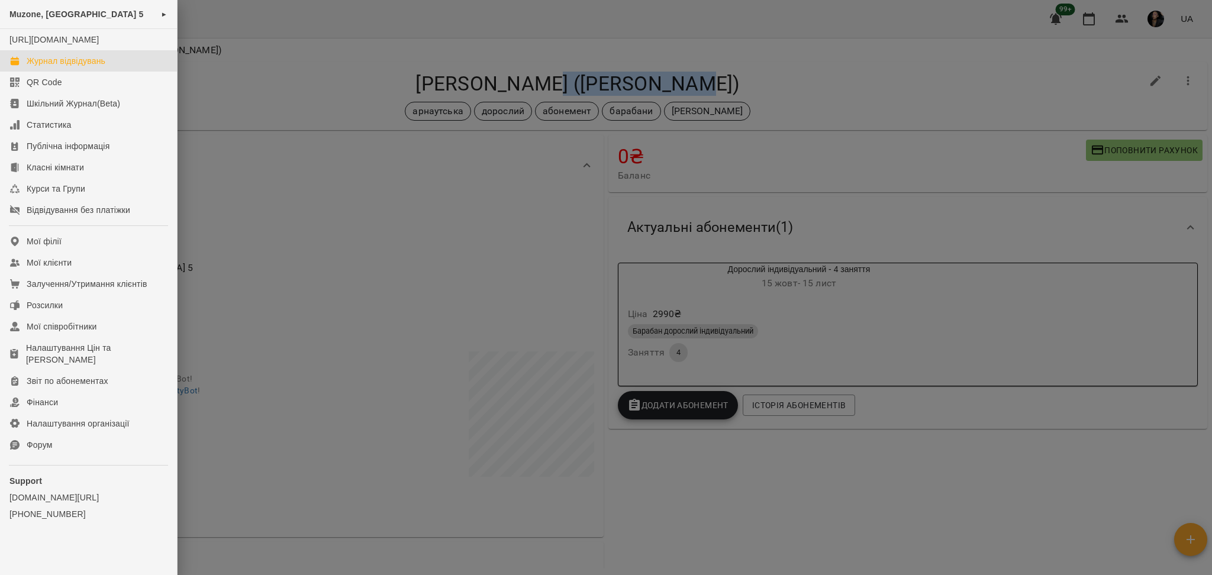
click at [58, 67] on div "Журнал відвідувань" at bounding box center [66, 61] width 79 height 12
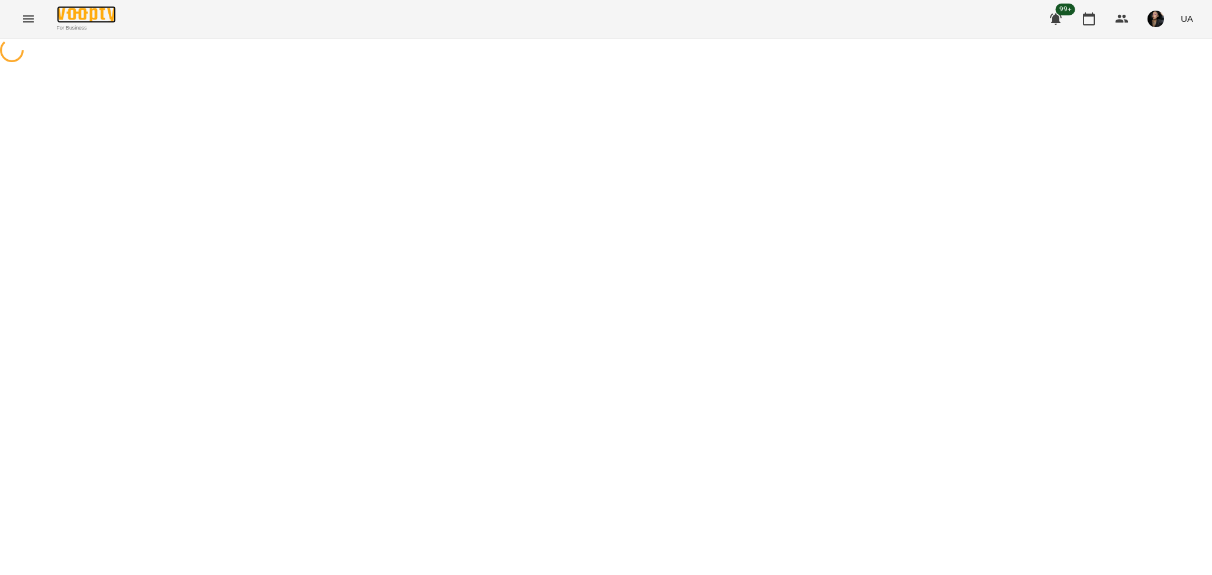
click at [57, 18] on img at bounding box center [86, 14] width 59 height 17
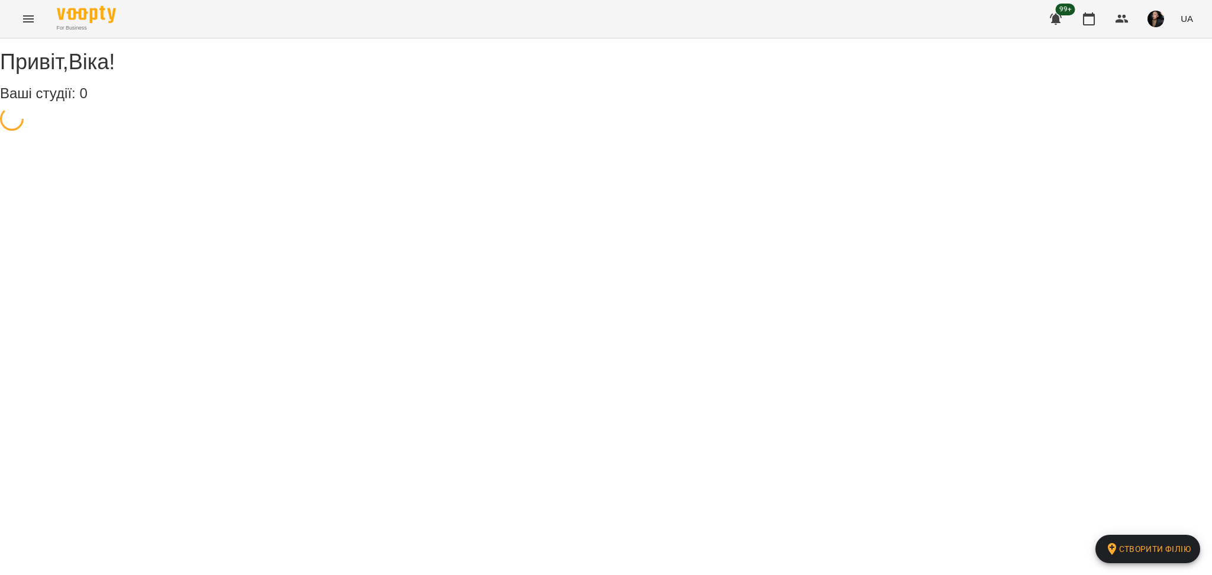
click at [38, 22] on button "Menu" at bounding box center [28, 19] width 28 height 28
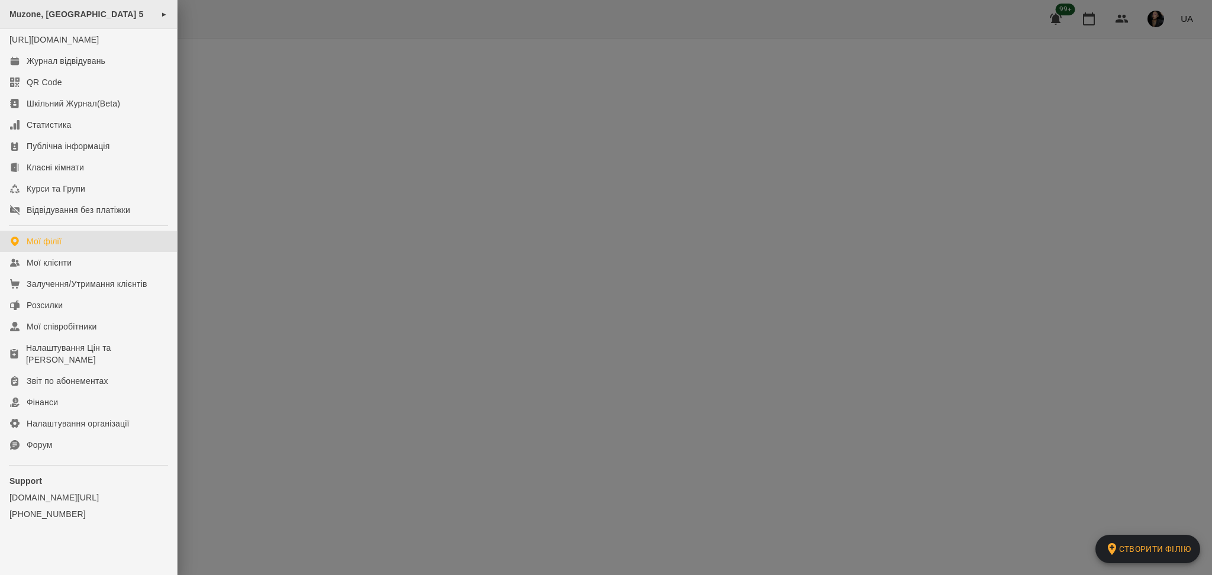
click at [74, 17] on span "Muzone, Велика Арнаутська 5" at bounding box center [76, 13] width 134 height 9
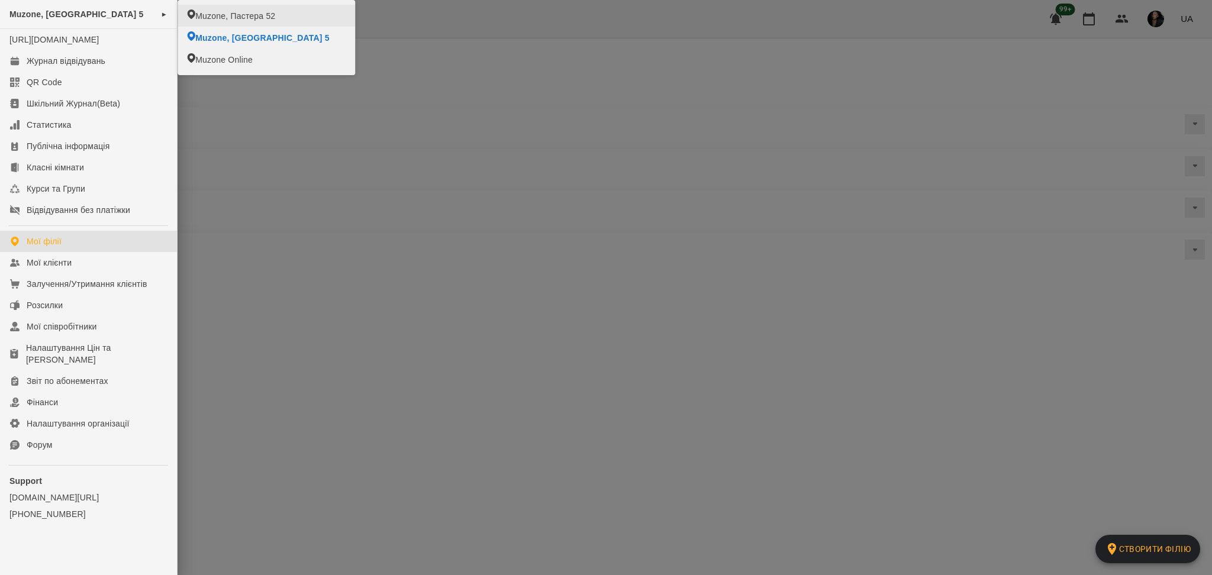
click at [207, 18] on span "Muzone, Пастера 52" at bounding box center [235, 16] width 80 height 12
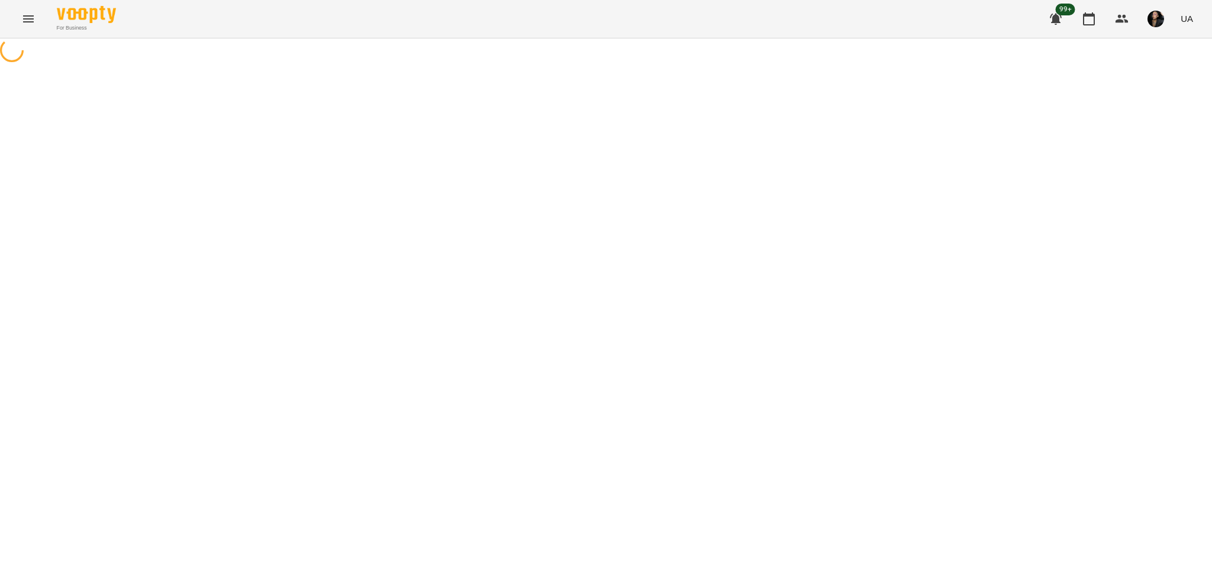
click at [12, 47] on icon at bounding box center [11, 50] width 25 height 25
click at [5, 53] on span "button" at bounding box center [12, 52] width 17 height 7
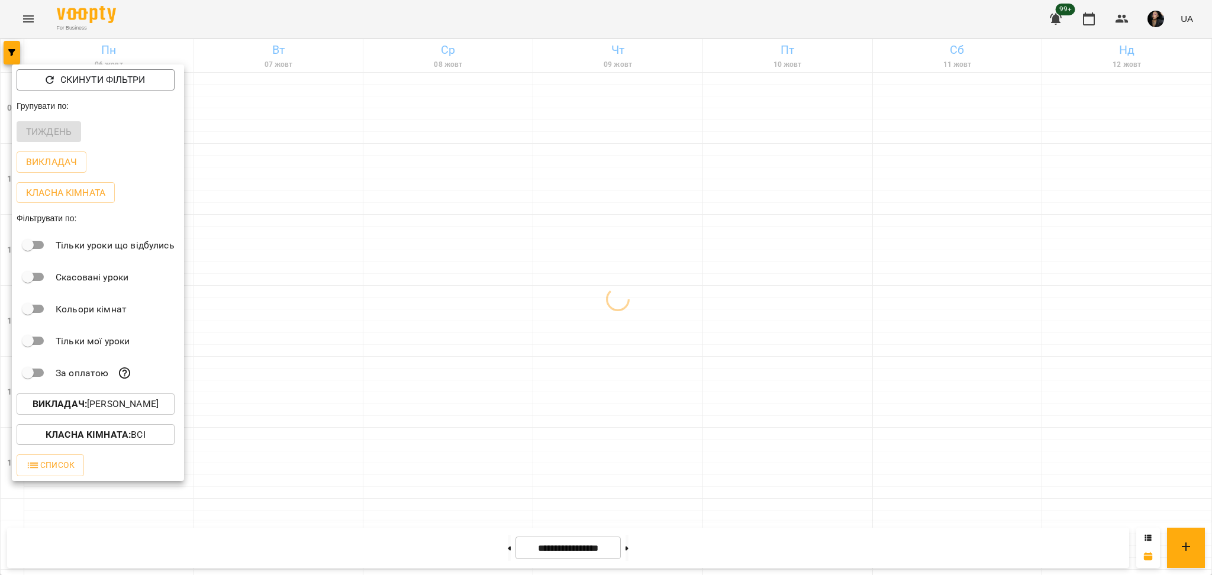
click at [105, 419] on div "Викладач : Антон" at bounding box center [98, 404] width 172 height 31
click at [114, 411] on p "Викладач : Антон" at bounding box center [96, 404] width 126 height 14
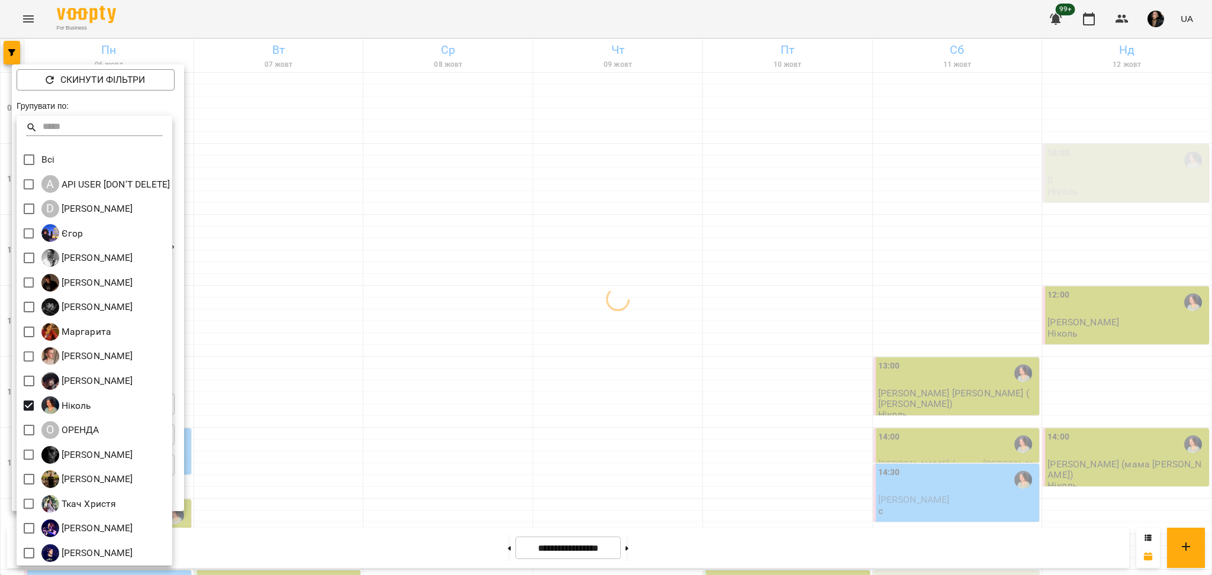
click at [335, 440] on div at bounding box center [606, 287] width 1212 height 575
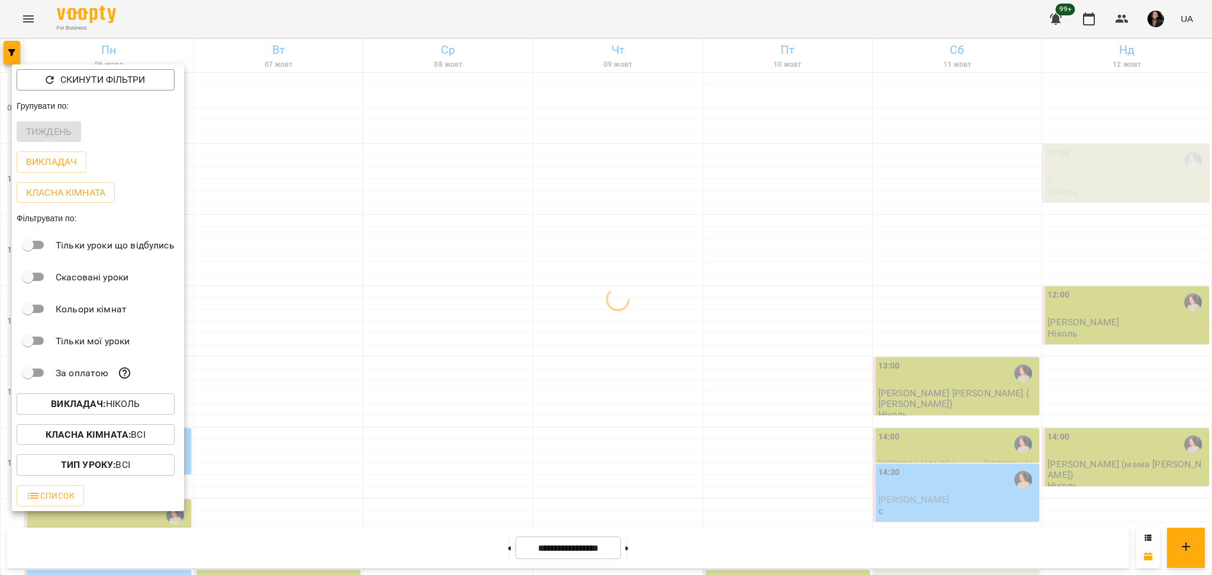
click at [393, 388] on div at bounding box center [606, 287] width 1212 height 575
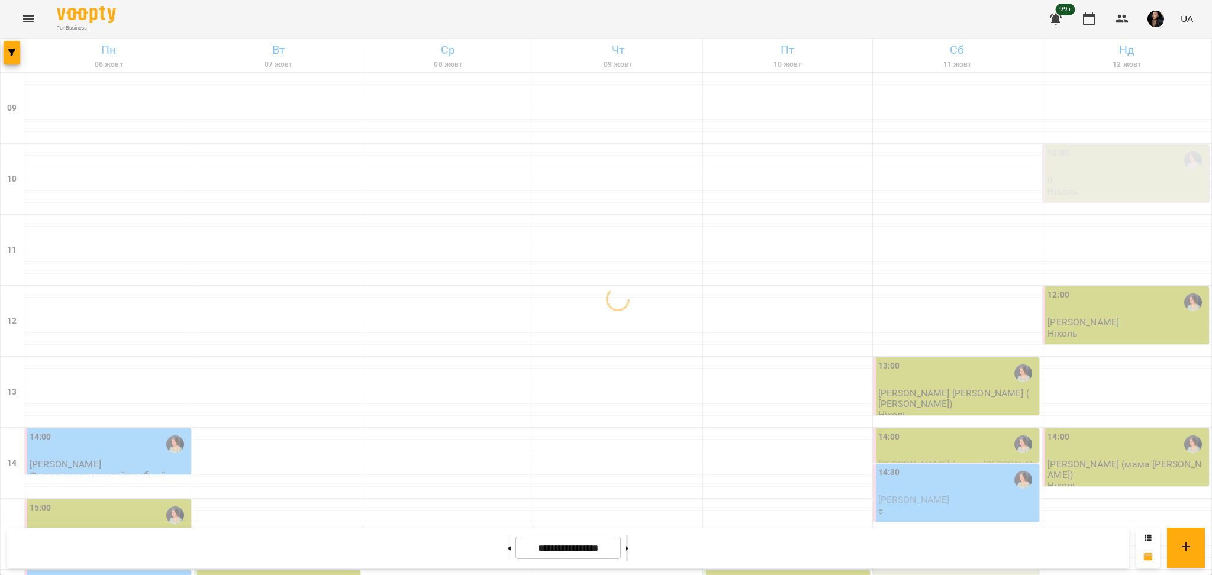
click at [628, 553] on button at bounding box center [626, 548] width 3 height 26
type input "**********"
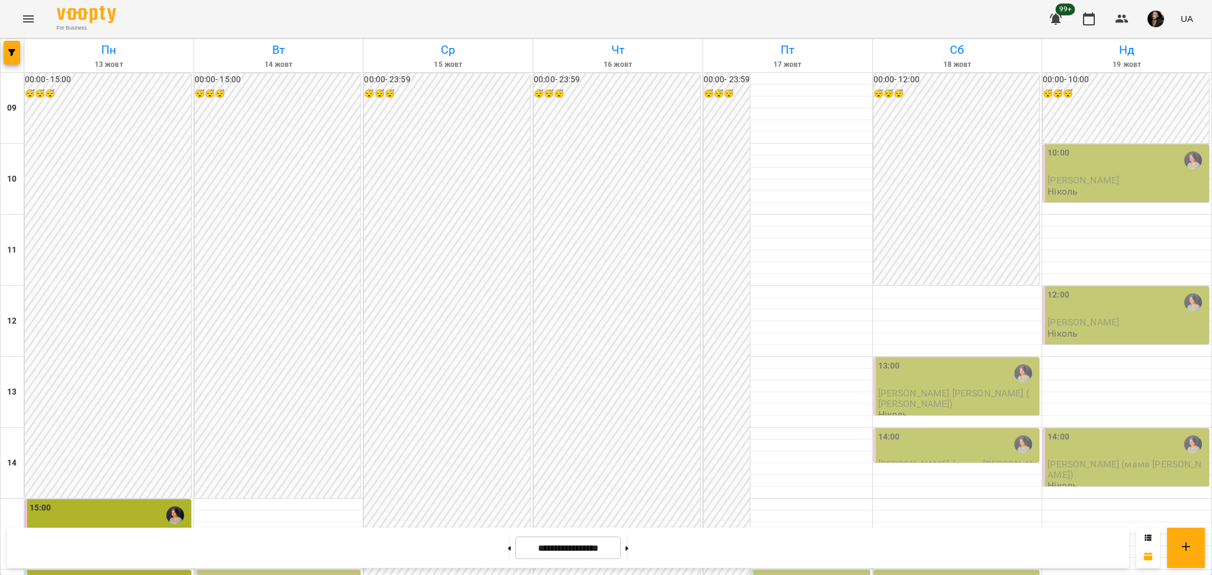
scroll to position [474, 0]
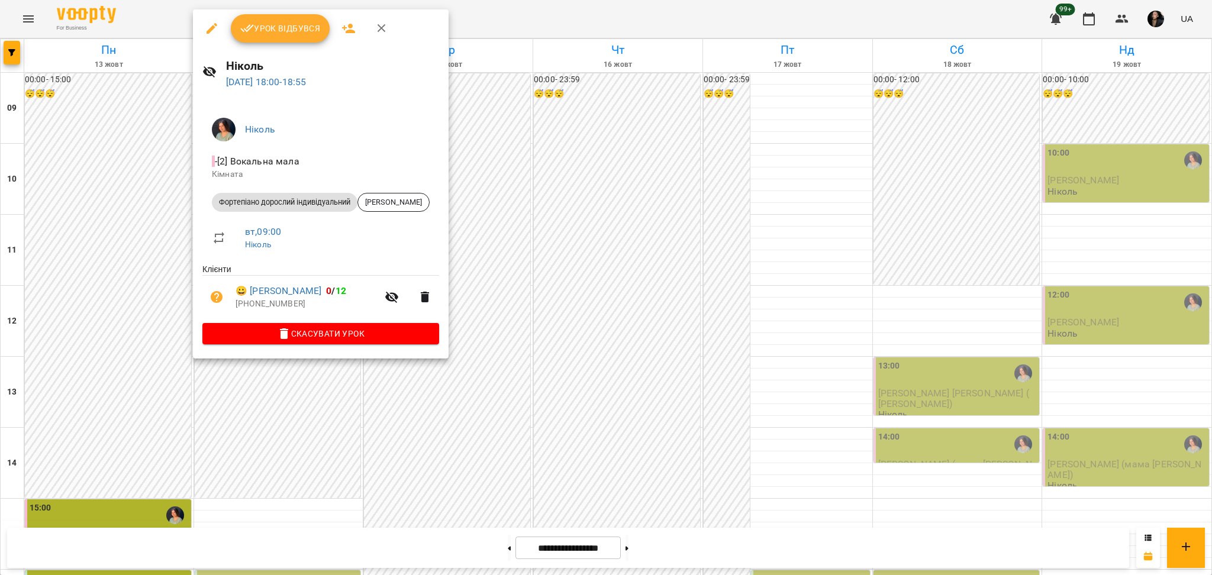
click at [303, 36] on span "Урок відбувся" at bounding box center [280, 28] width 80 height 14
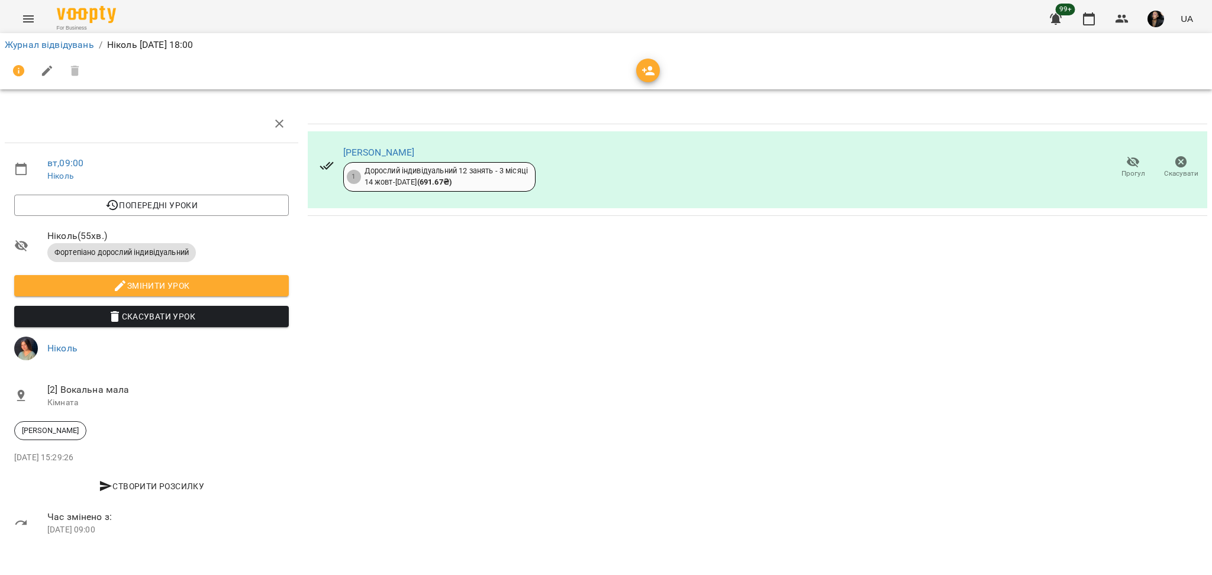
click at [1130, 172] on span "Прогул" at bounding box center [1133, 174] width 24 height 10
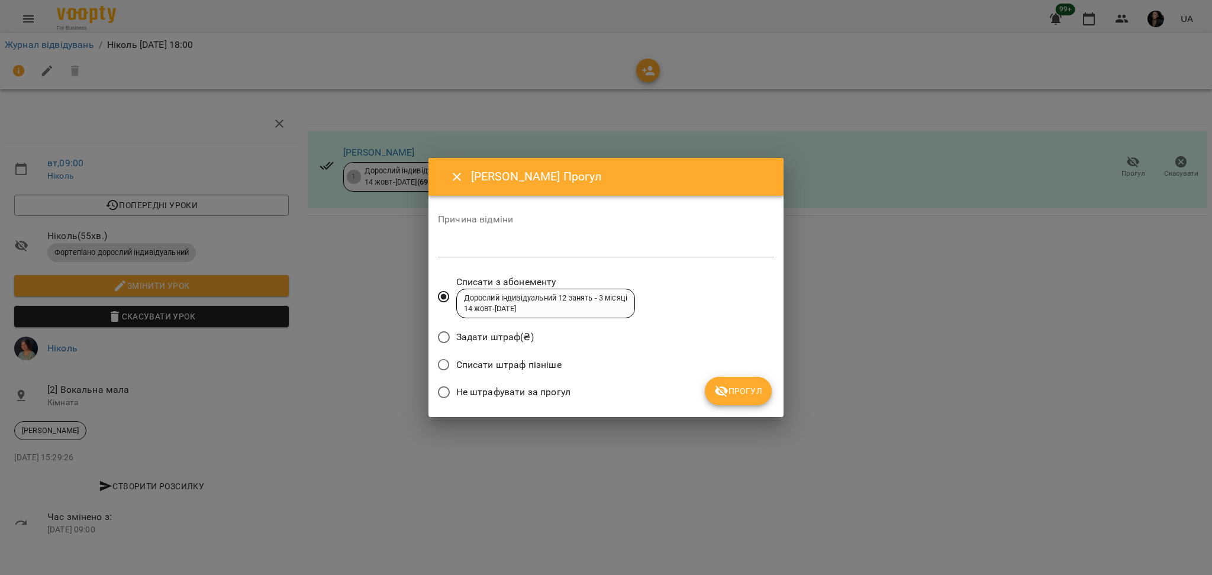
click at [541, 394] on span "Не штрафувати за прогул" at bounding box center [513, 392] width 114 height 14
click at [743, 398] on span "Прогул" at bounding box center [738, 391] width 48 height 14
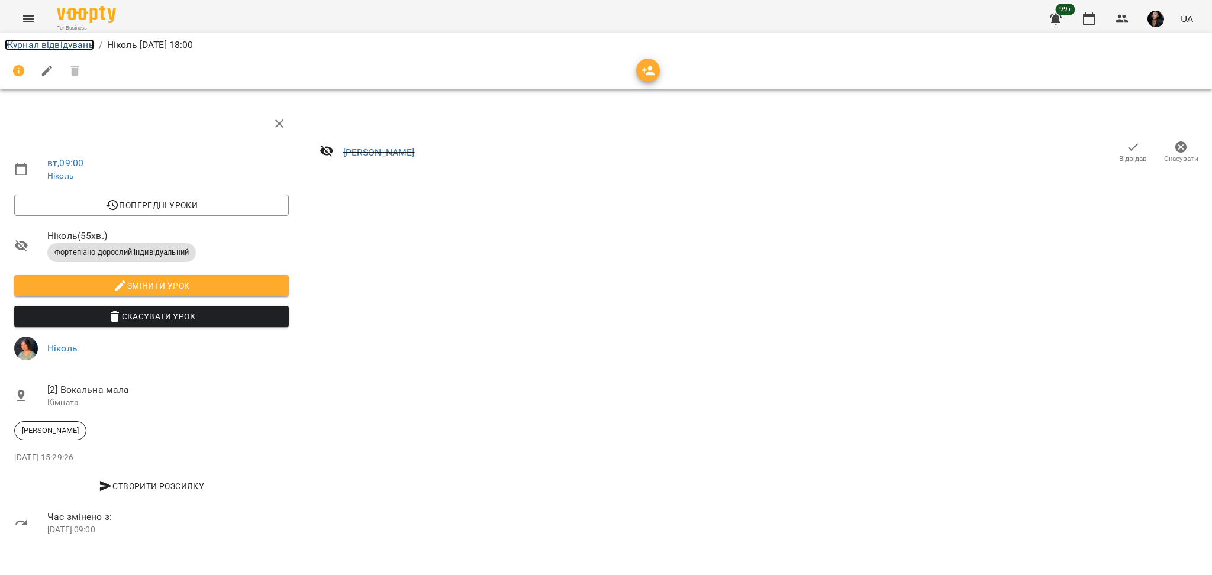
click at [50, 42] on link "Журнал відвідувань" at bounding box center [49, 44] width 89 height 11
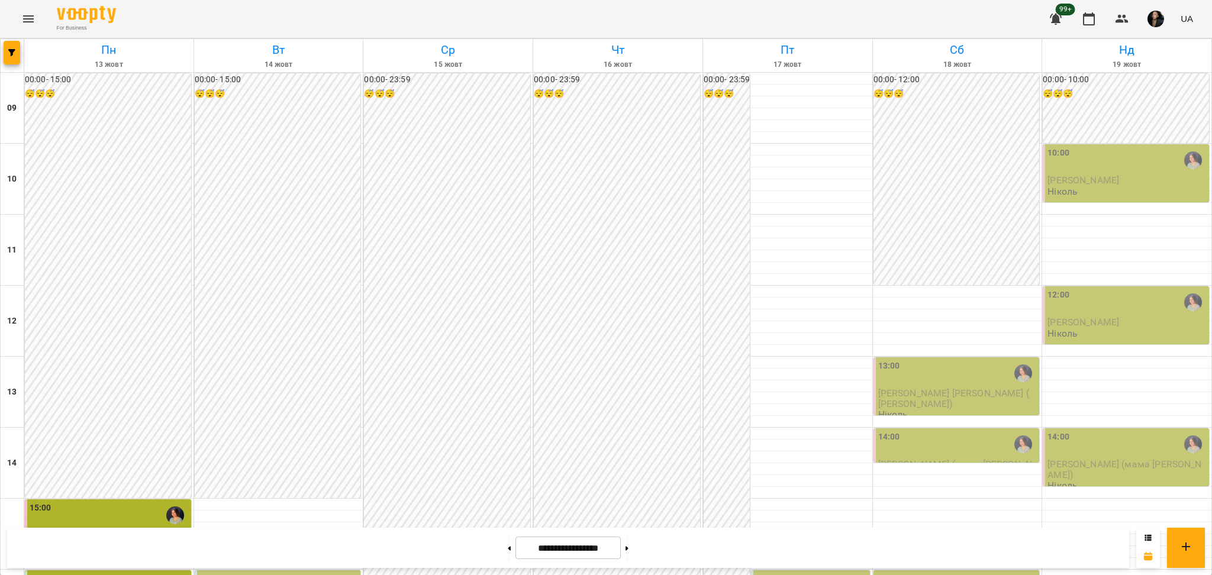
scroll to position [474, 0]
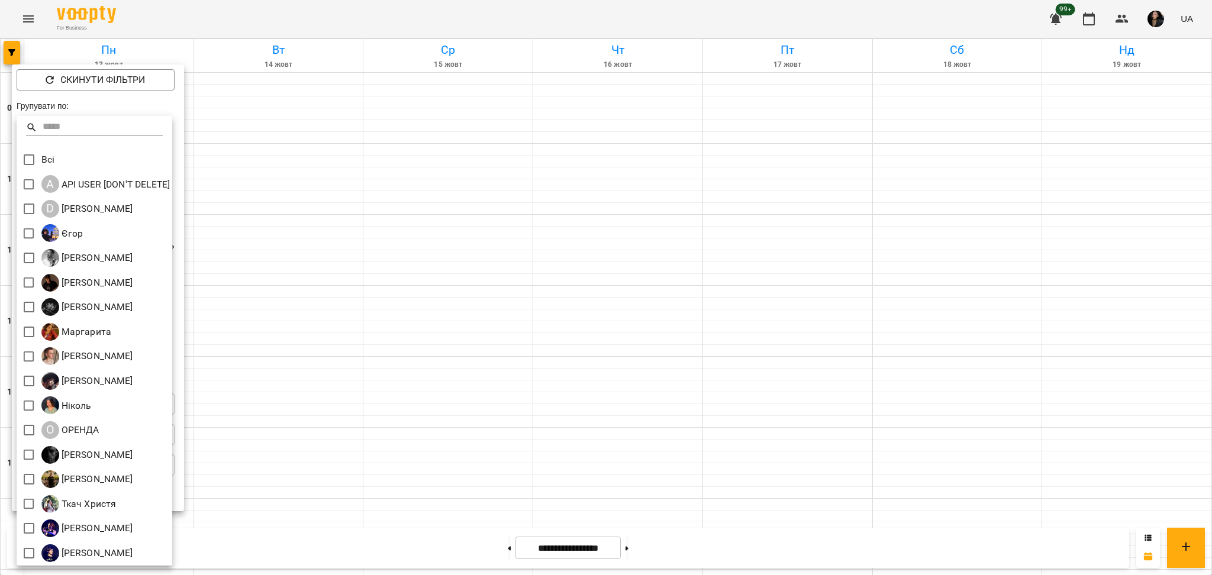
click at [1127, 21] on div at bounding box center [606, 287] width 1212 height 575
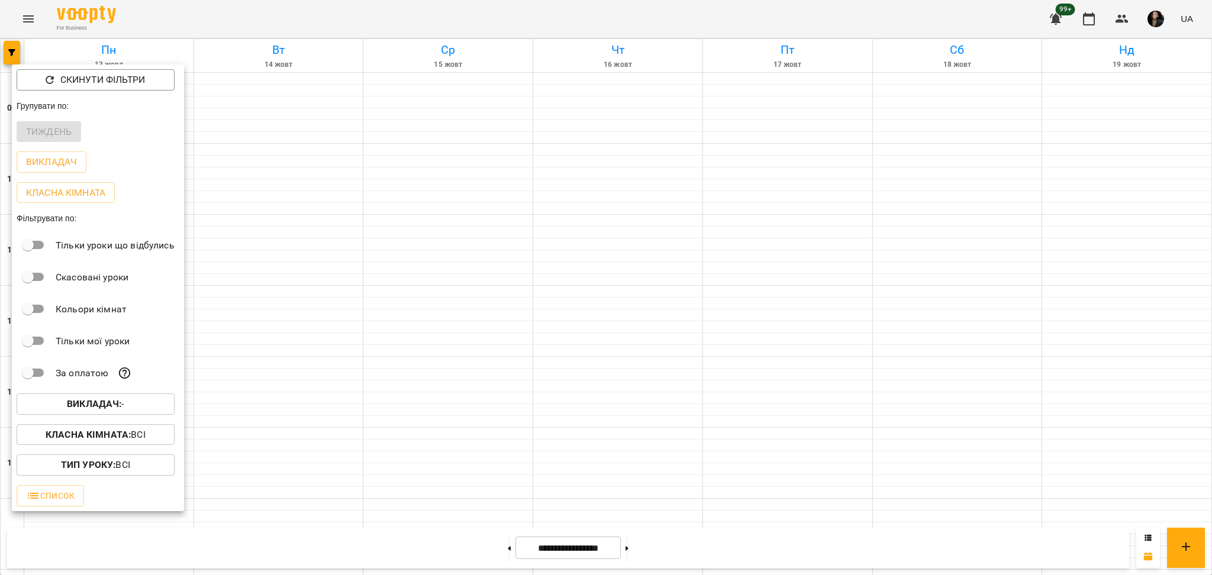
click at [1125, 26] on div "Всі A API USER [DON'T DELETE] D Daria Krasnonos Єгор Андрей Головерда Антон Коз…" at bounding box center [606, 287] width 1212 height 575
click at [1124, 23] on div at bounding box center [606, 287] width 1212 height 575
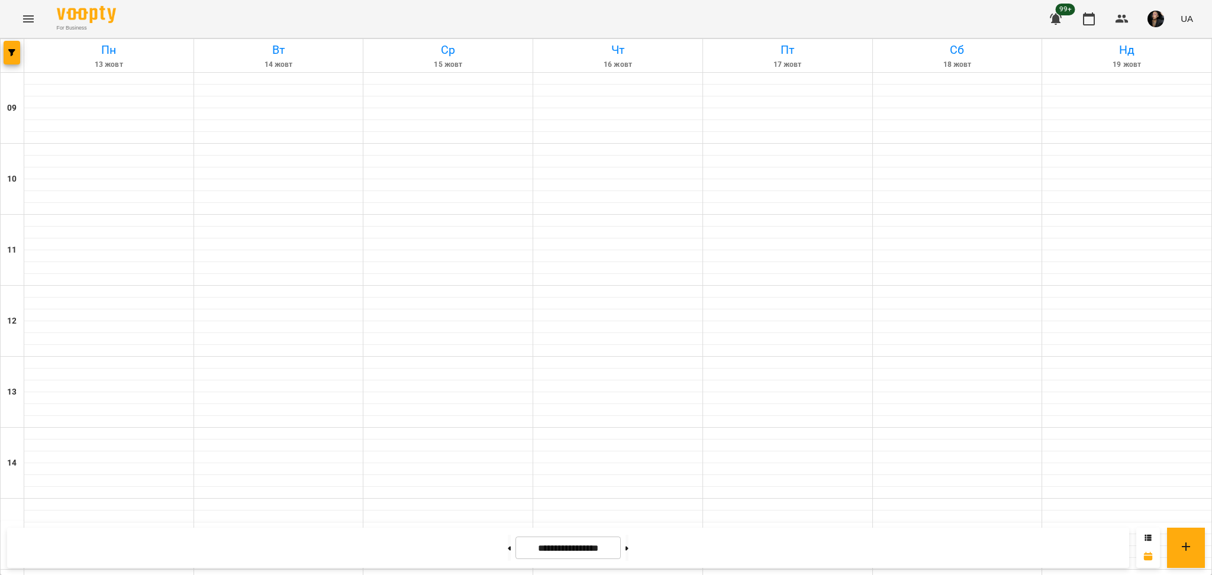
click at [1124, 23] on div "Скинути фільтри Групувати по: Тиждень Викладач Класна кімната Фільтрувати по: Т…" at bounding box center [606, 287] width 1212 height 575
click at [1120, 23] on icon "button" at bounding box center [1122, 19] width 14 height 14
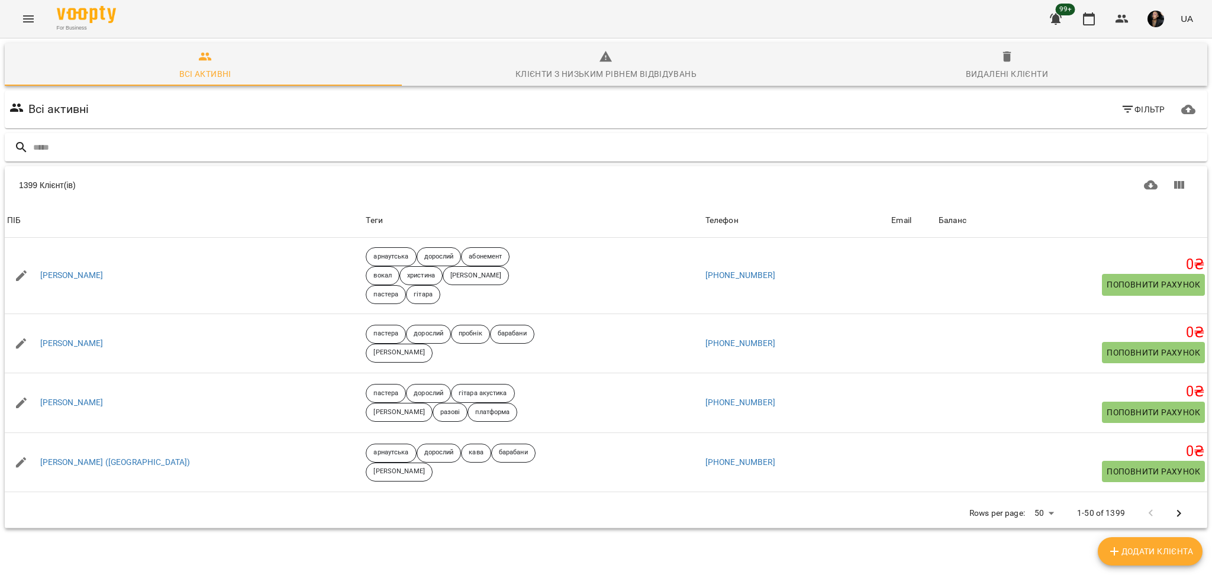
click at [205, 150] on input "text" at bounding box center [617, 148] width 1169 height 20
type input "*******"
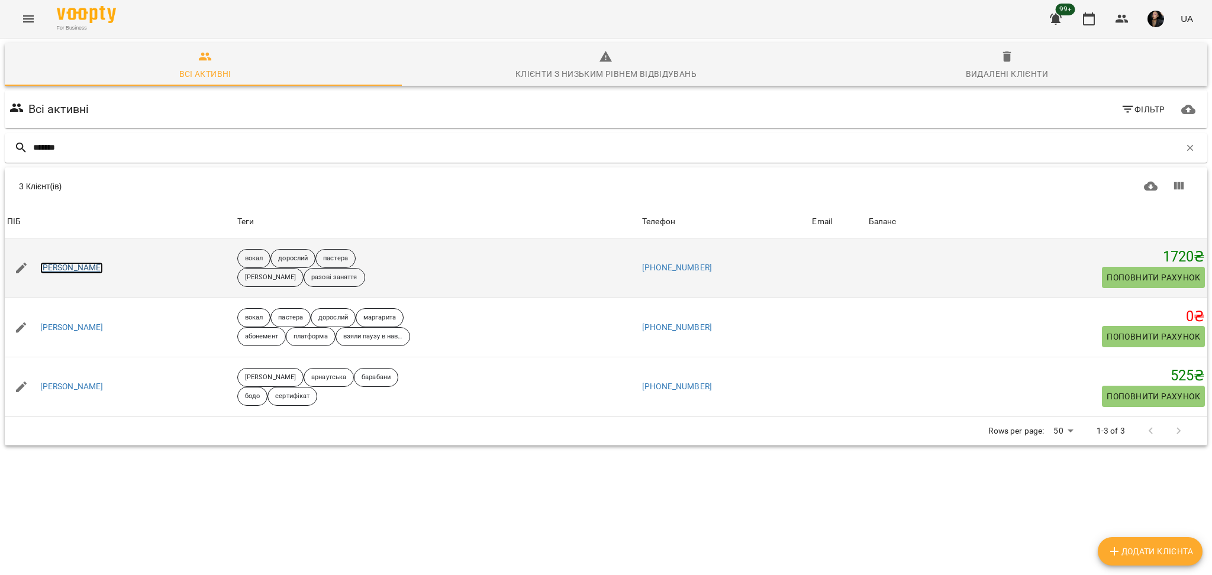
click at [79, 268] on link "Круглов Ростислав" at bounding box center [71, 268] width 63 height 12
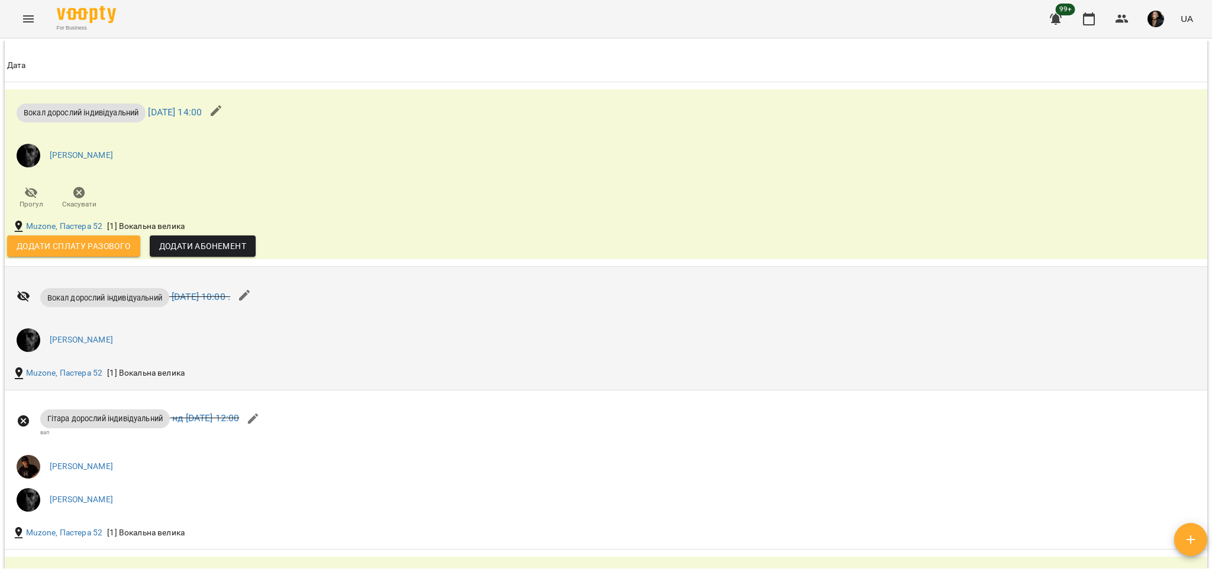
scroll to position [789, 0]
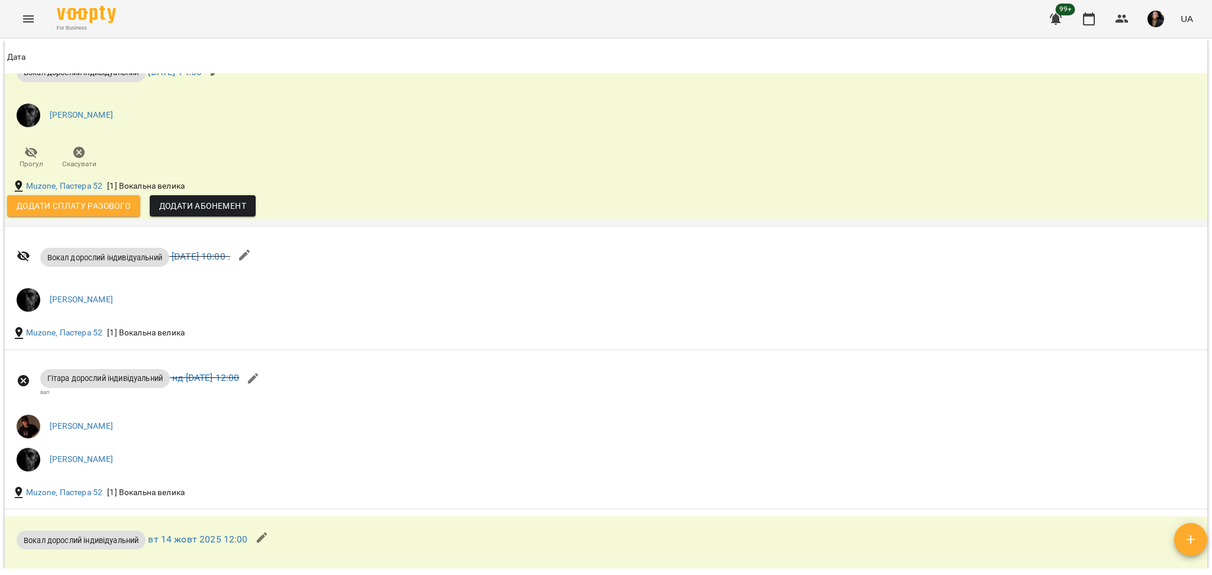
click at [81, 211] on span "Додати сплату разового" at bounding box center [74, 206] width 114 height 14
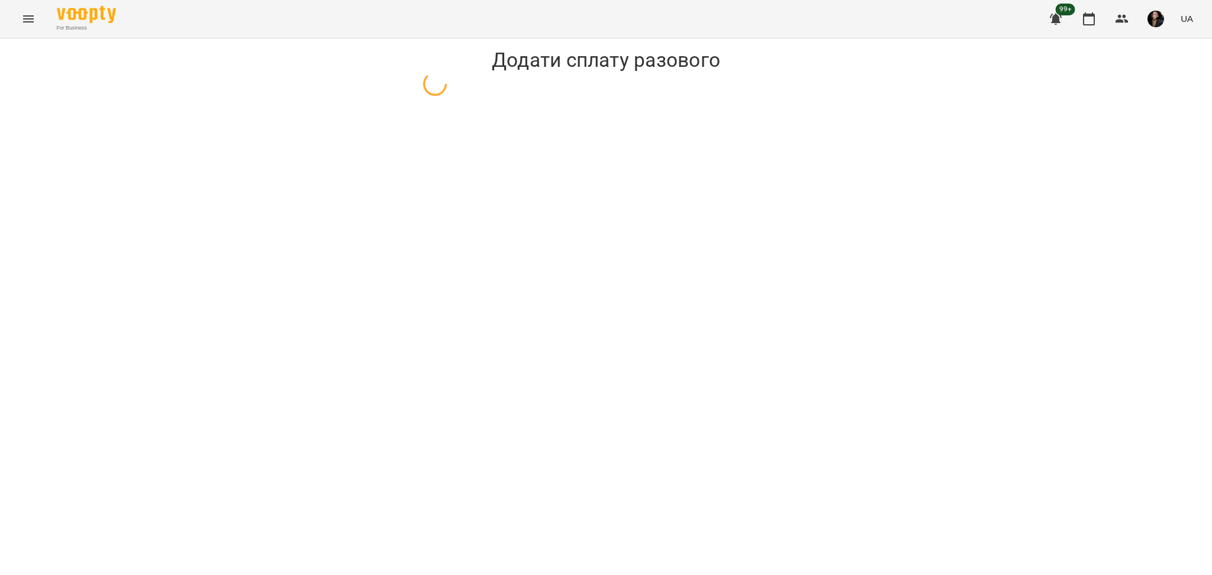
select select "**********"
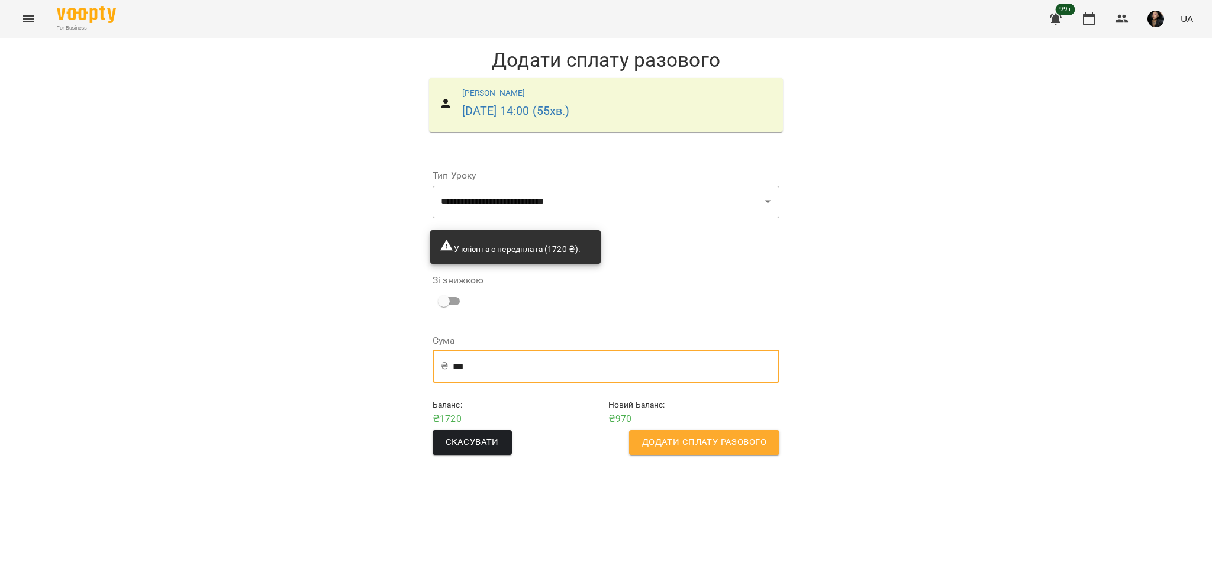
click at [466, 366] on input "***" at bounding box center [616, 366] width 327 height 33
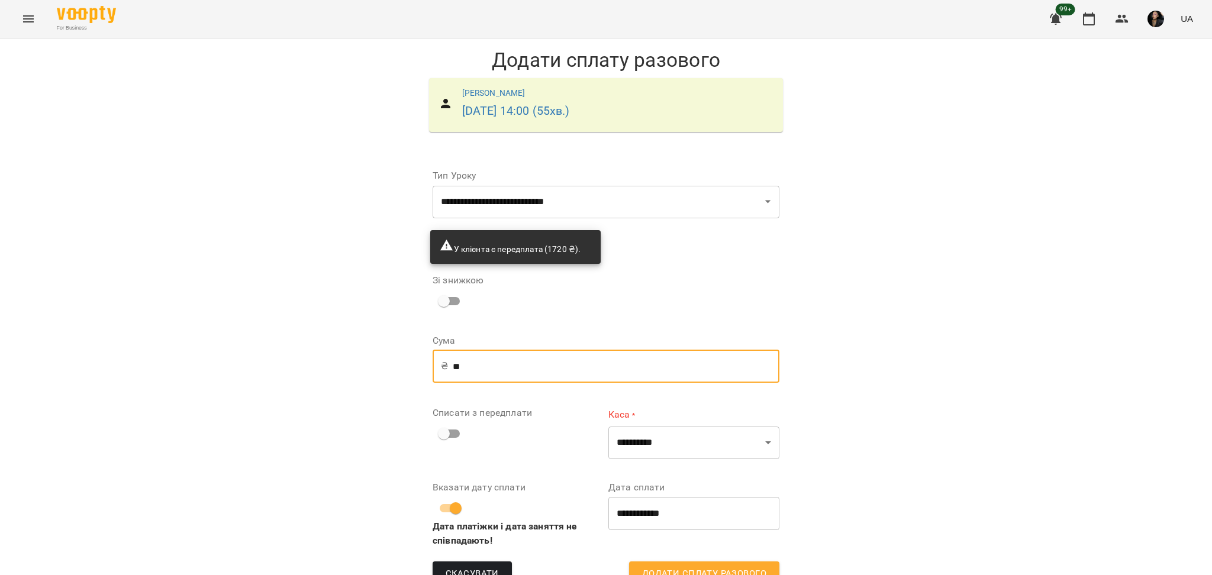
type input "*"
type input "***"
click at [974, 238] on div "**********" at bounding box center [606, 321] width 1212 height 567
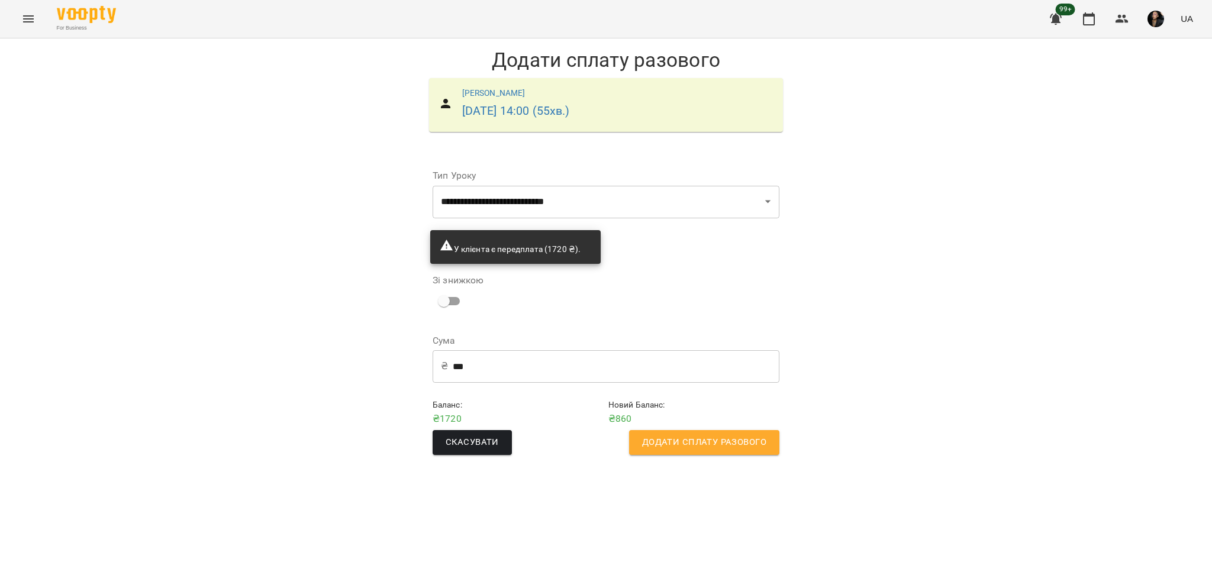
click at [732, 449] on span "Додати сплату разового" at bounding box center [704, 442] width 124 height 15
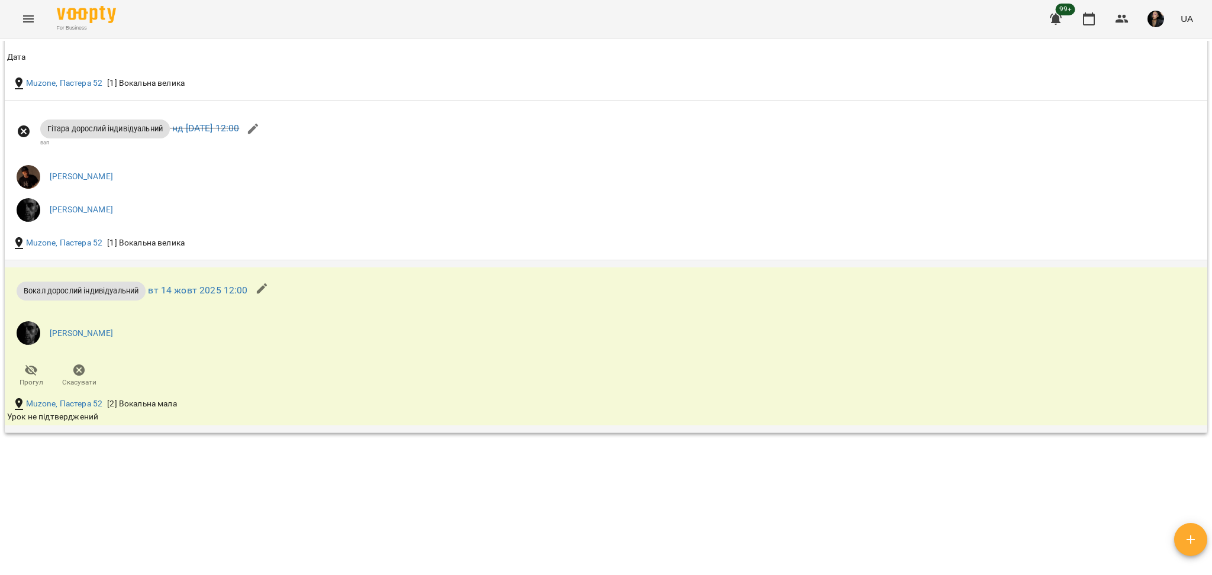
scroll to position [1025, 0]
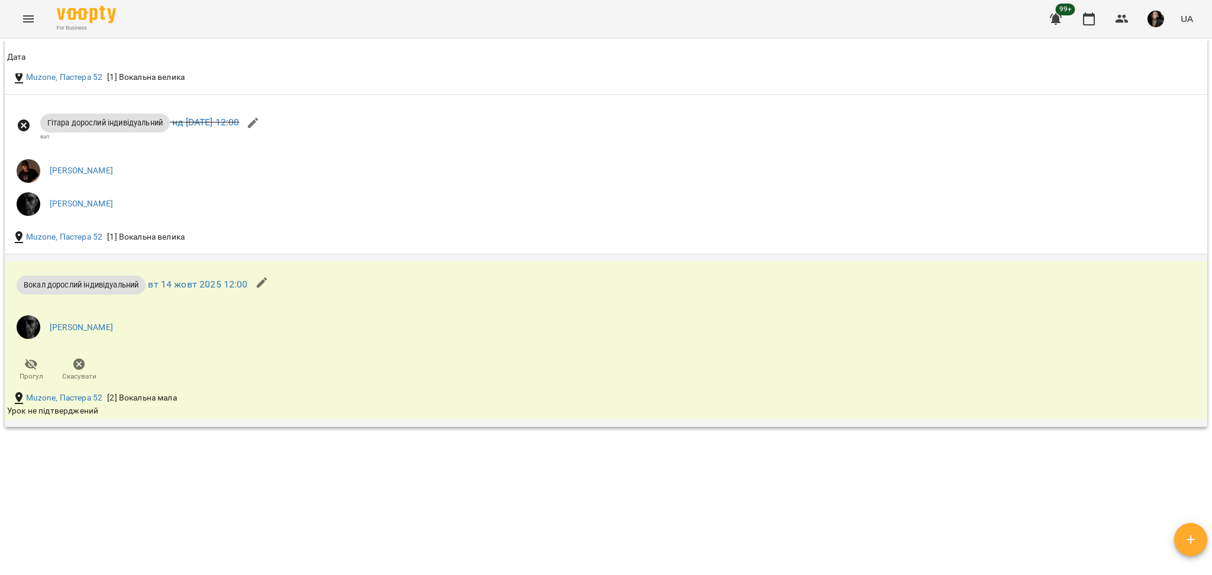
click at [172, 376] on div "Вокал дорослий індивідуальний вт 14 жовт 2025 12:00 Олег Прогул Скасувати" at bounding box center [406, 326] width 802 height 128
click at [69, 394] on link "Muzone, Пастера 52" at bounding box center [64, 398] width 77 height 12
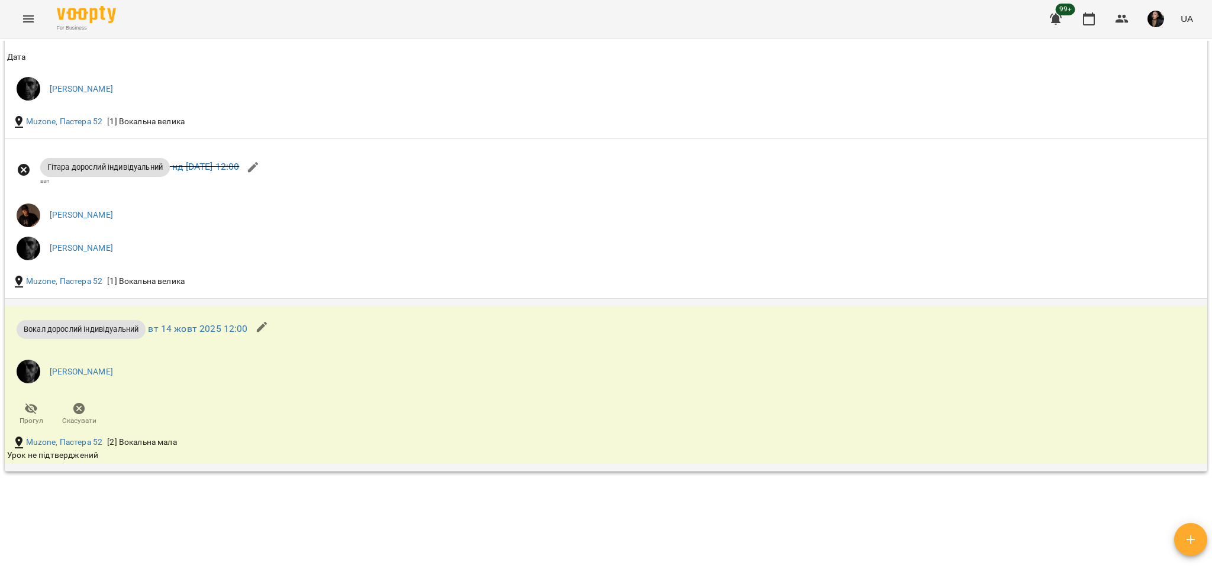
scroll to position [1027, 0]
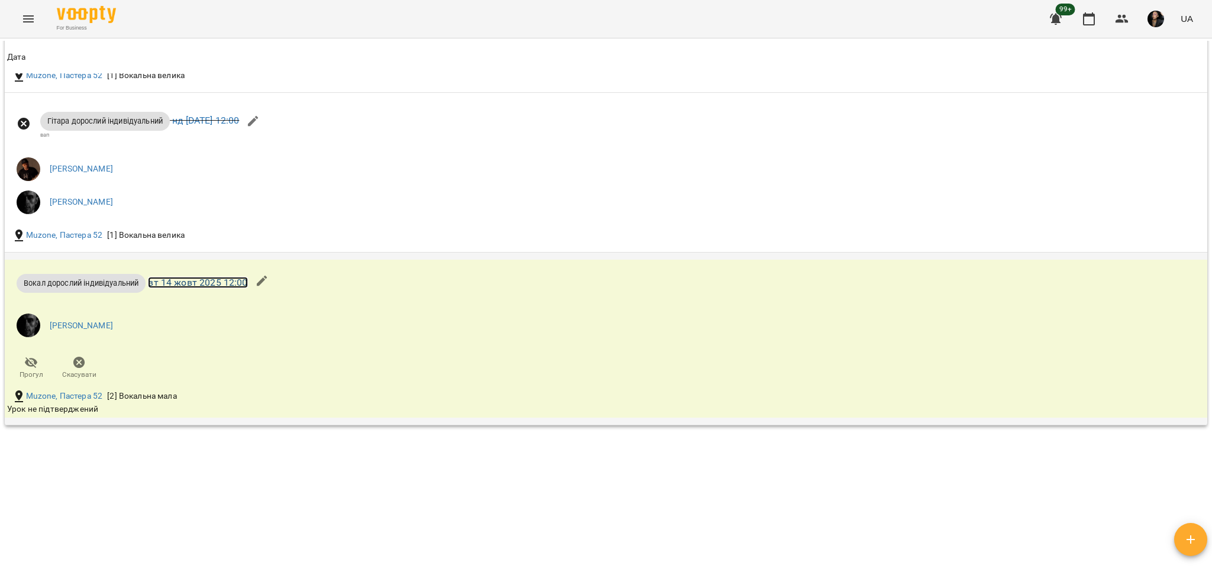
click at [199, 280] on link "вт 14 жовт 2025 12:00" at bounding box center [197, 282] width 99 height 11
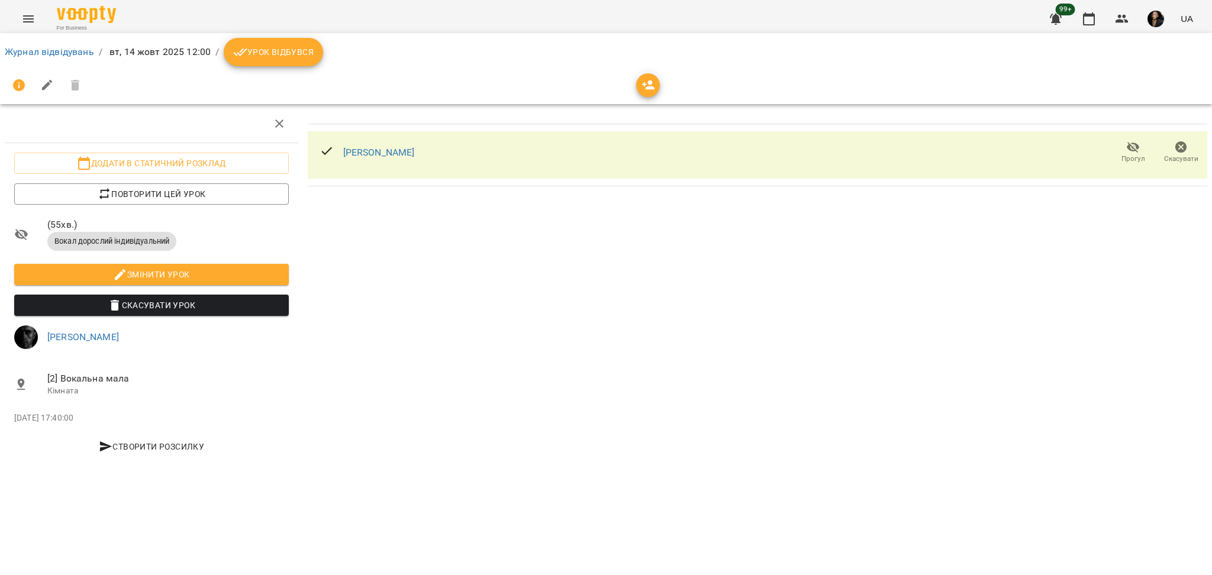
click at [279, 49] on span "Урок відбувся" at bounding box center [273, 52] width 80 height 14
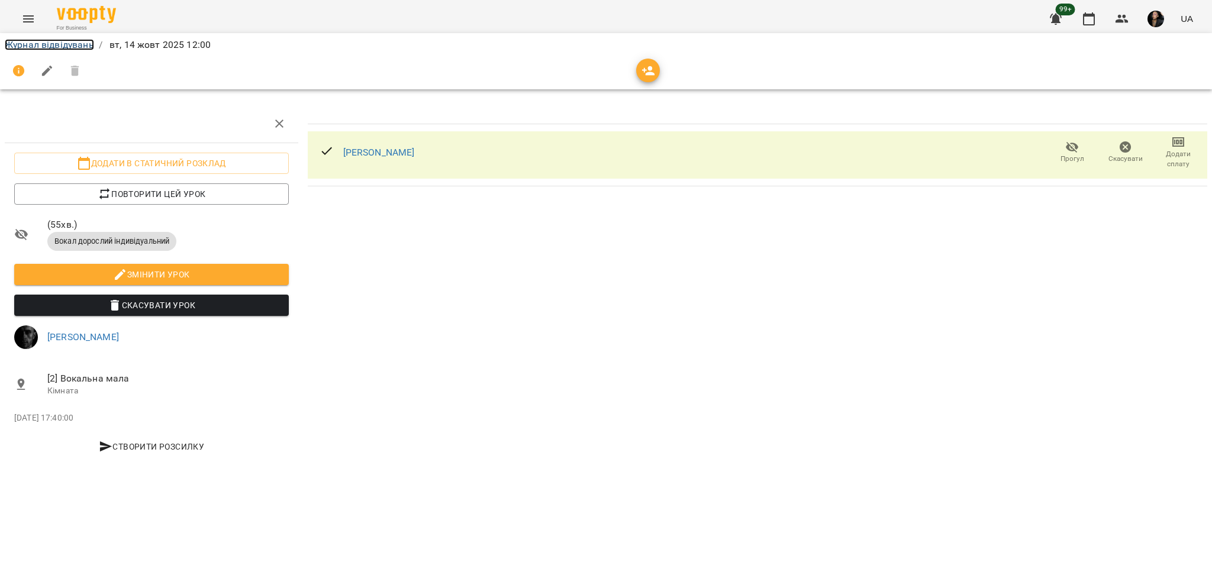
click at [50, 39] on link "Журнал відвідувань" at bounding box center [49, 44] width 89 height 11
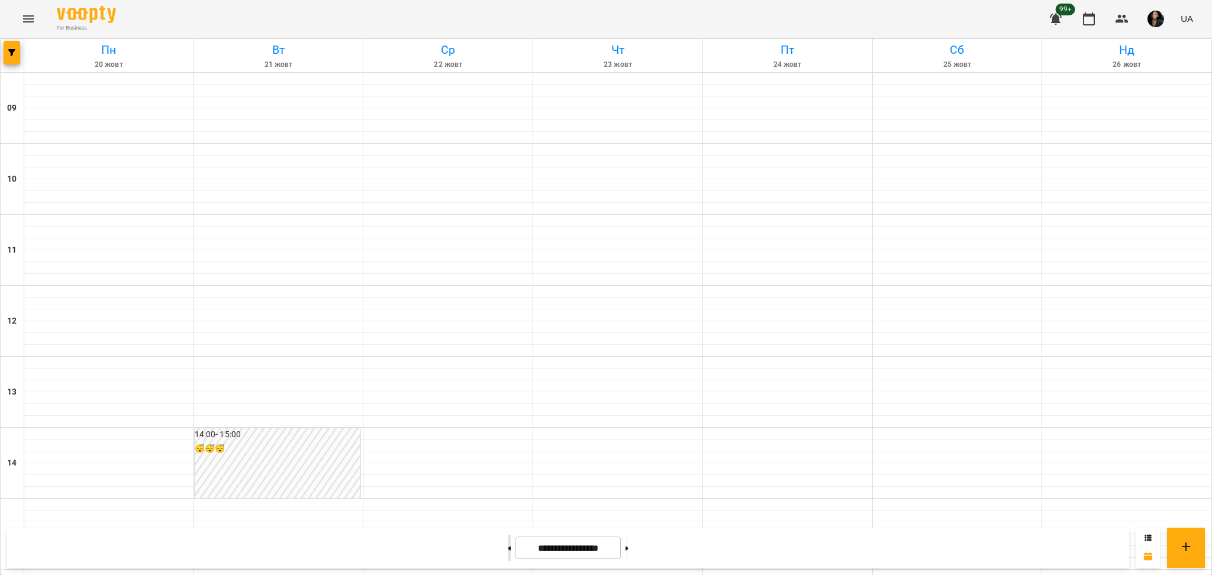
click at [508, 550] on button at bounding box center [509, 548] width 3 height 26
type input "**********"
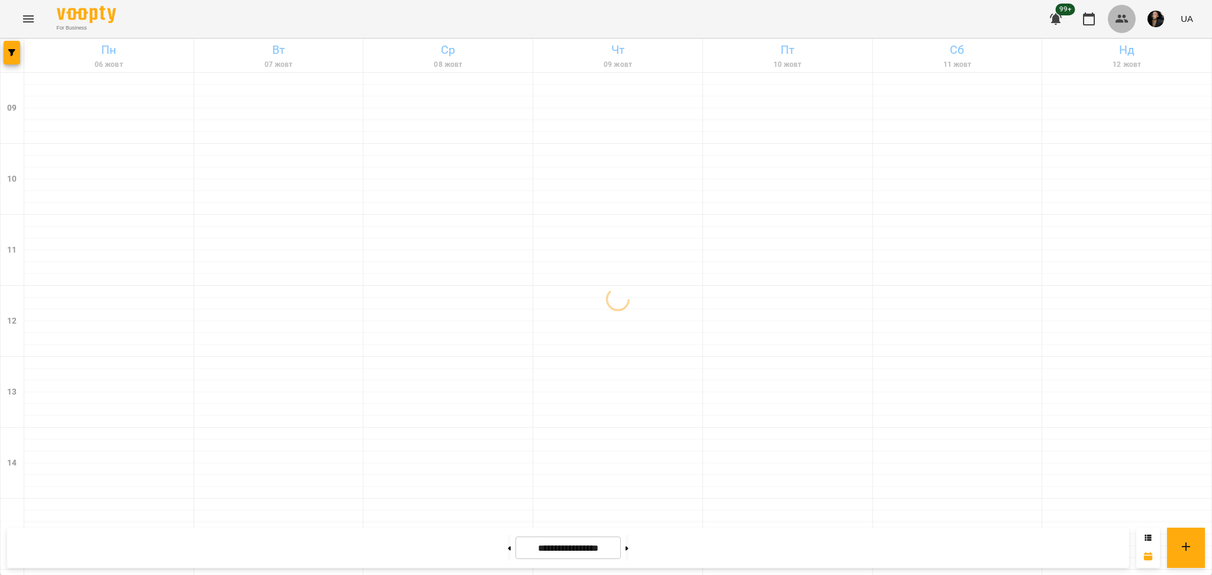
click at [1133, 19] on button "button" at bounding box center [1122, 19] width 28 height 28
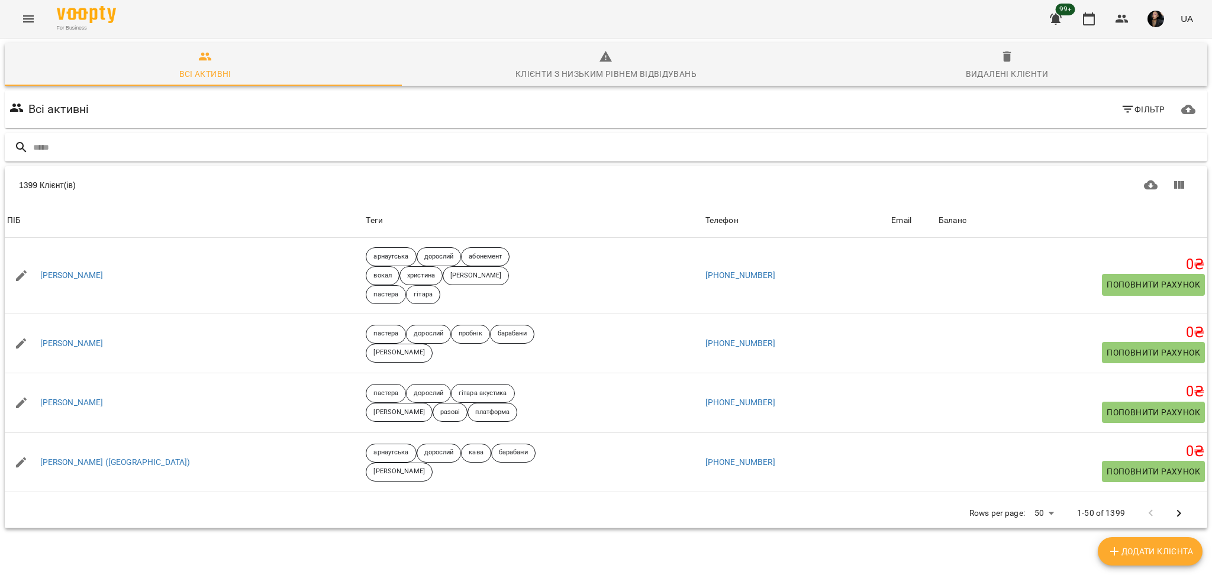
click at [286, 153] on input "text" at bounding box center [617, 148] width 1169 height 20
type input "*******"
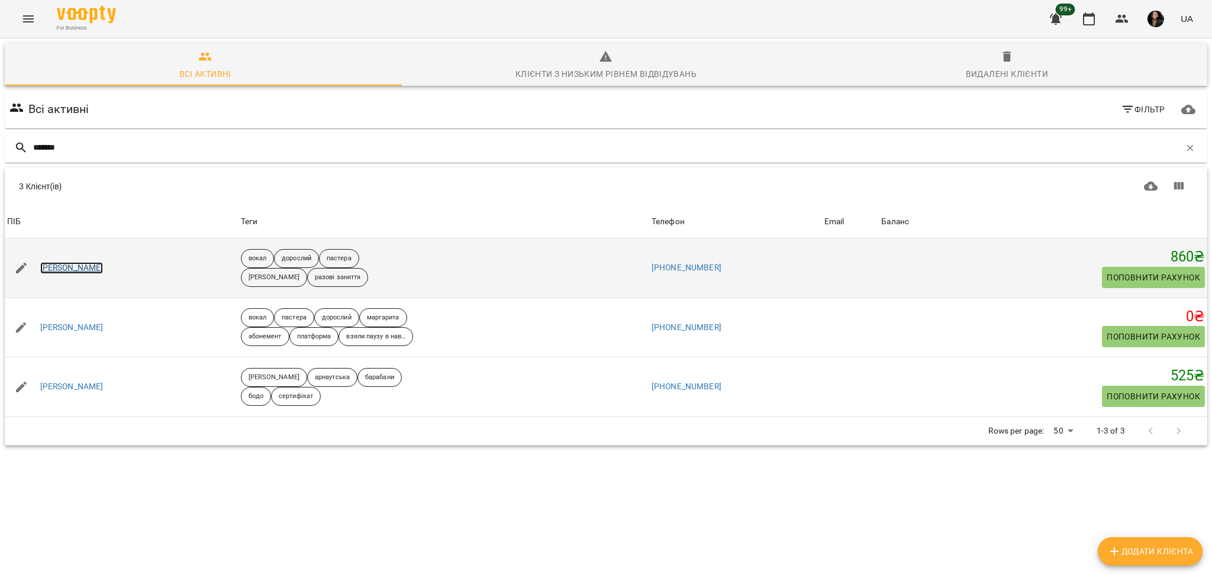
click at [101, 269] on link "Круглов Ростислав" at bounding box center [71, 268] width 63 height 12
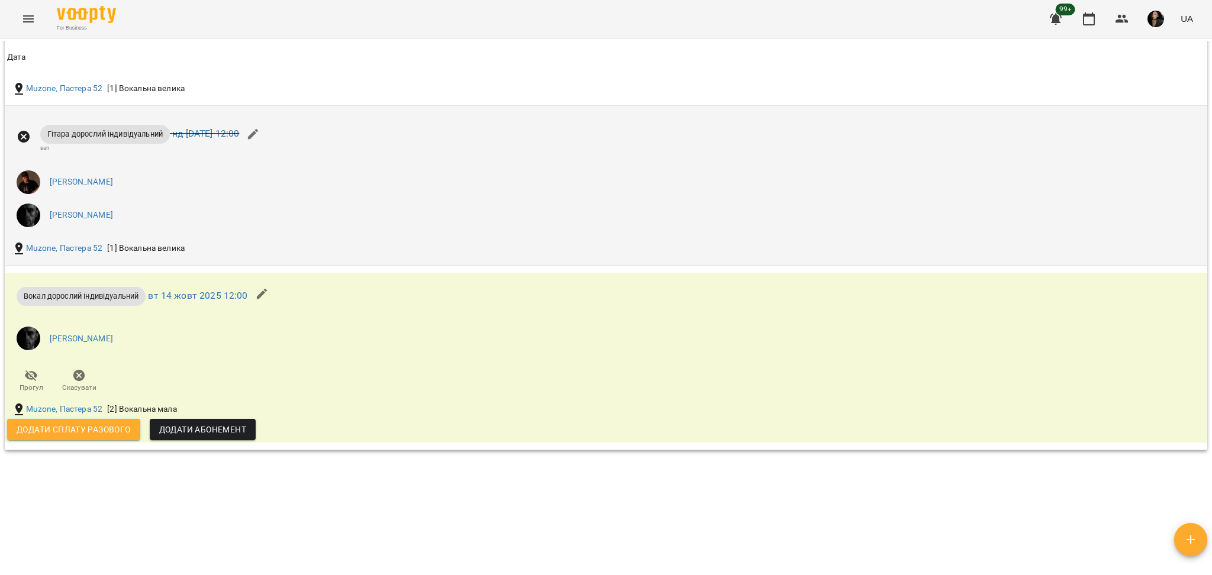
scroll to position [1025, 0]
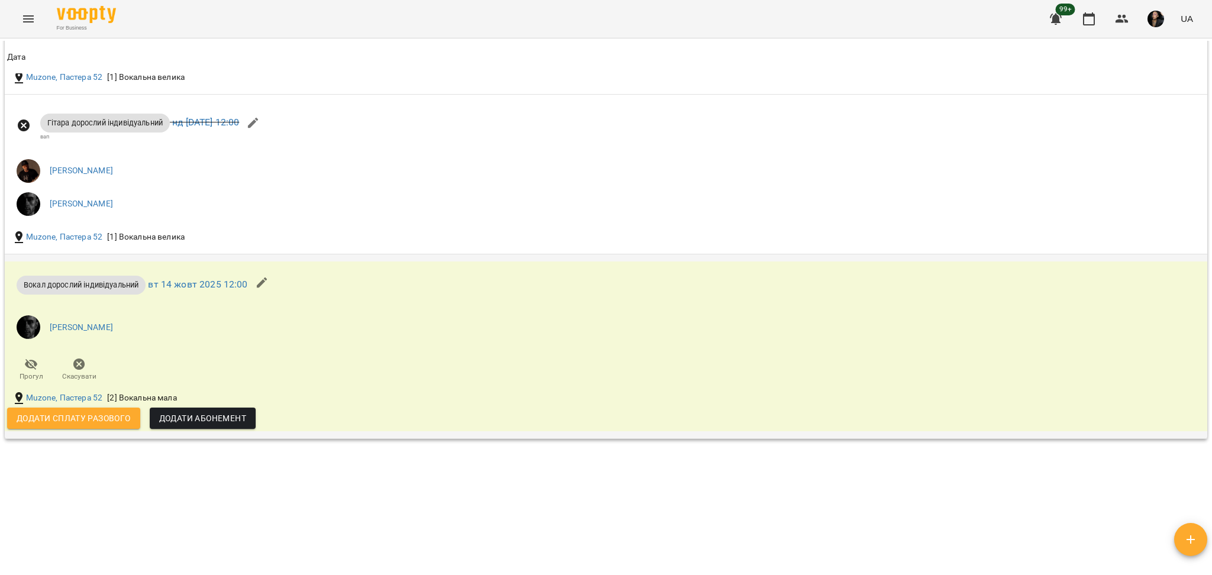
click at [49, 421] on span "Додати сплату разового" at bounding box center [74, 418] width 114 height 14
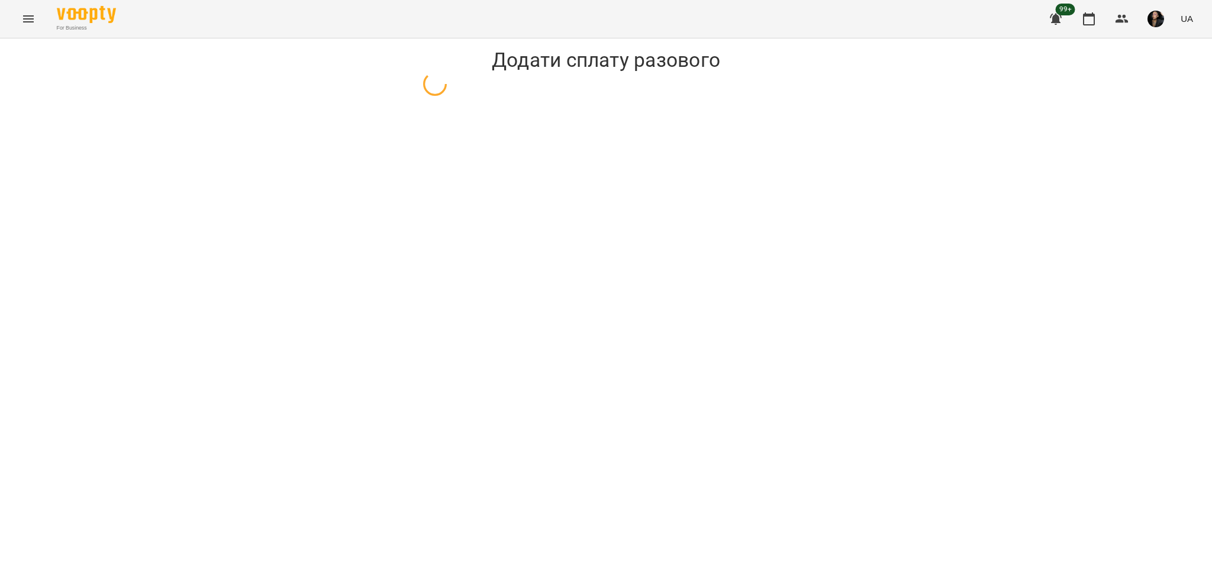
select select "**********"
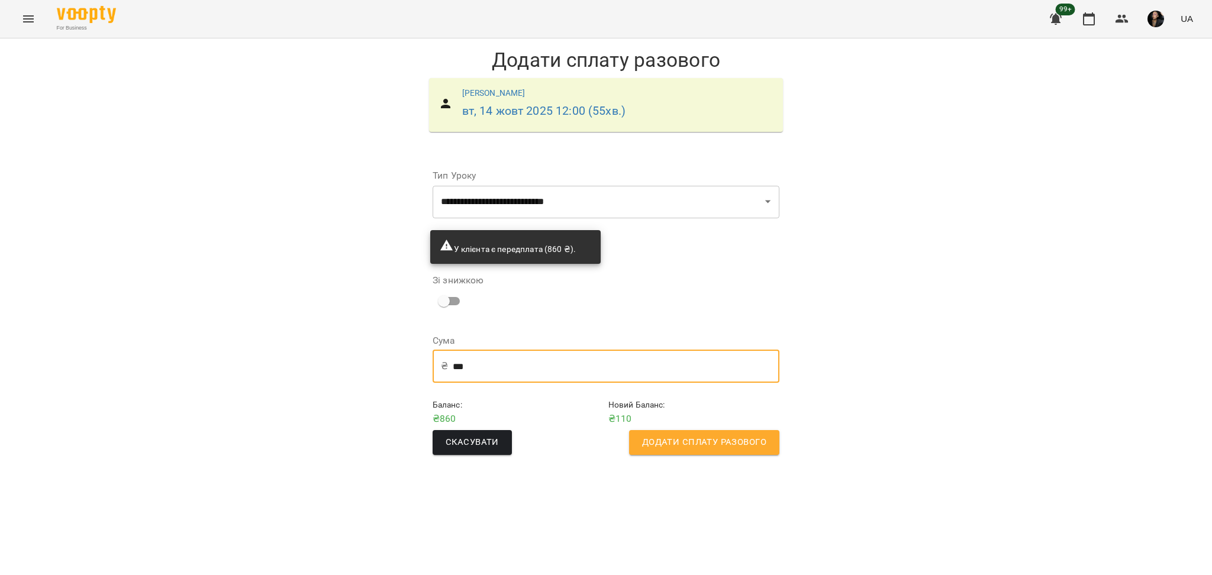
drag, startPoint x: 480, startPoint y: 369, endPoint x: 401, endPoint y: 354, distance: 80.2
click at [401, 354] on div "**********" at bounding box center [606, 256] width 1212 height 436
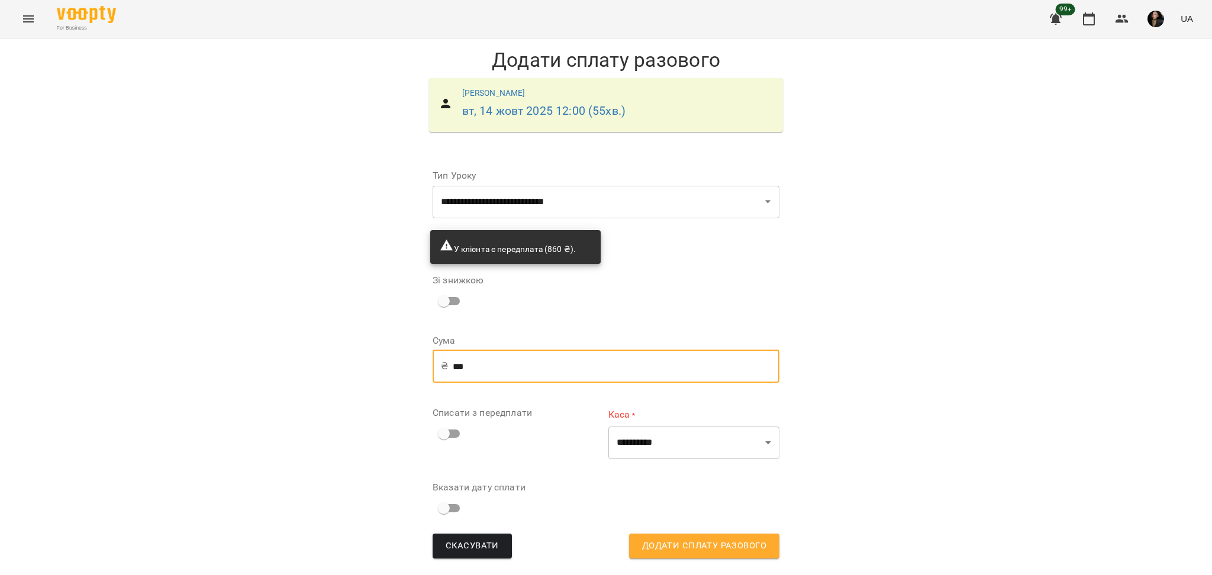
type input "***"
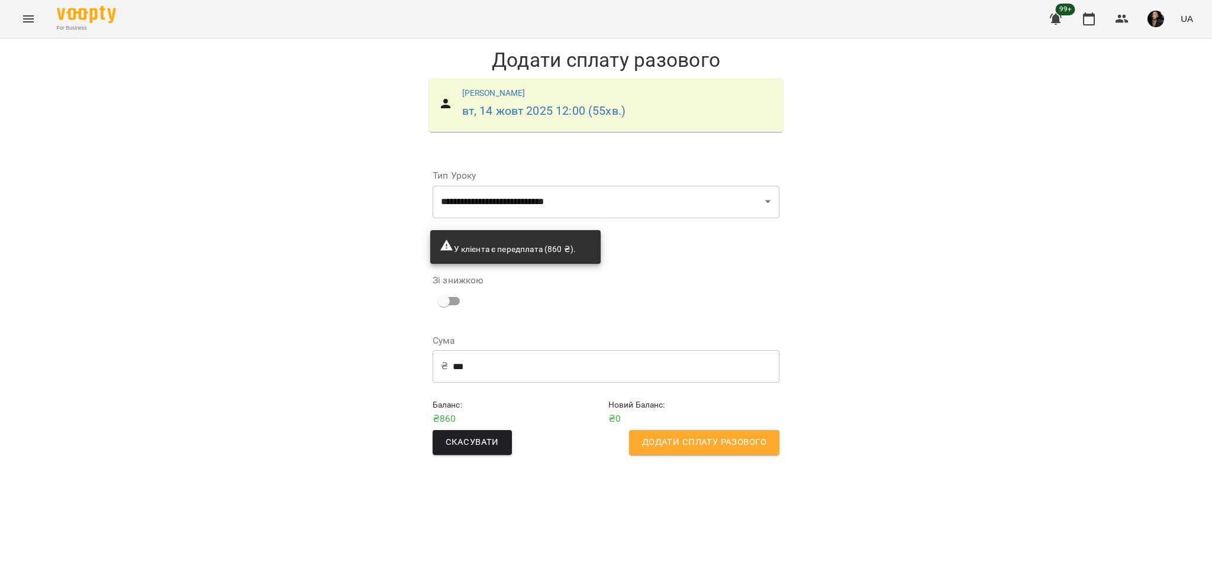
click at [716, 446] on span "Додати сплату разового" at bounding box center [704, 442] width 124 height 15
